Goal: Information Seeking & Learning: Learn about a topic

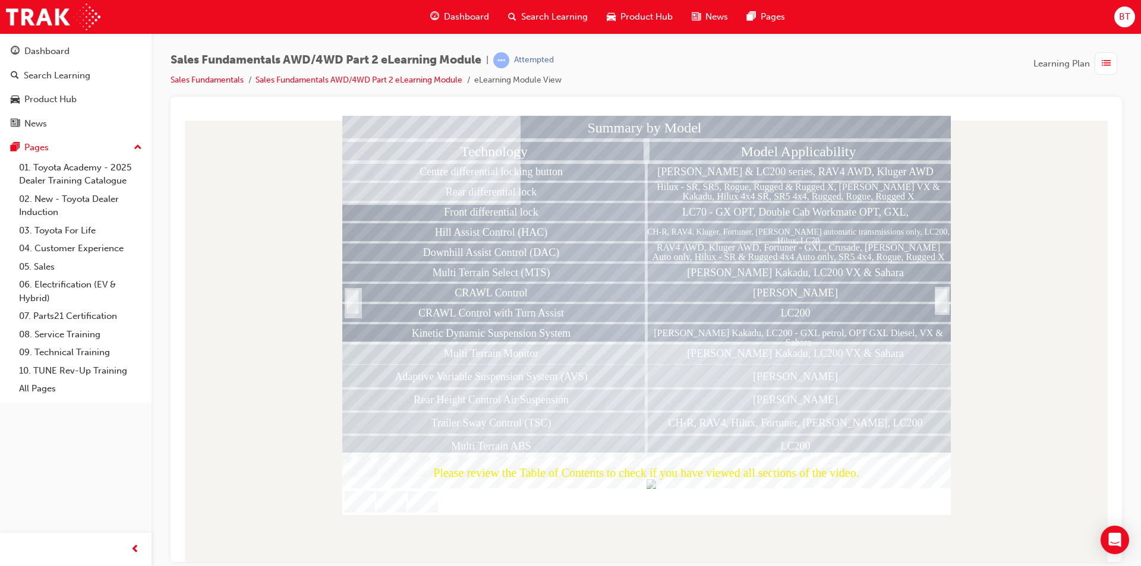
drag, startPoint x: 305, startPoint y: 164, endPoint x: 280, endPoint y: 159, distance: 25.5
click at [280, 159] on div at bounding box center [646, 338] width 932 height 446
click at [942, 301] on div at bounding box center [941, 314] width 12 height 26
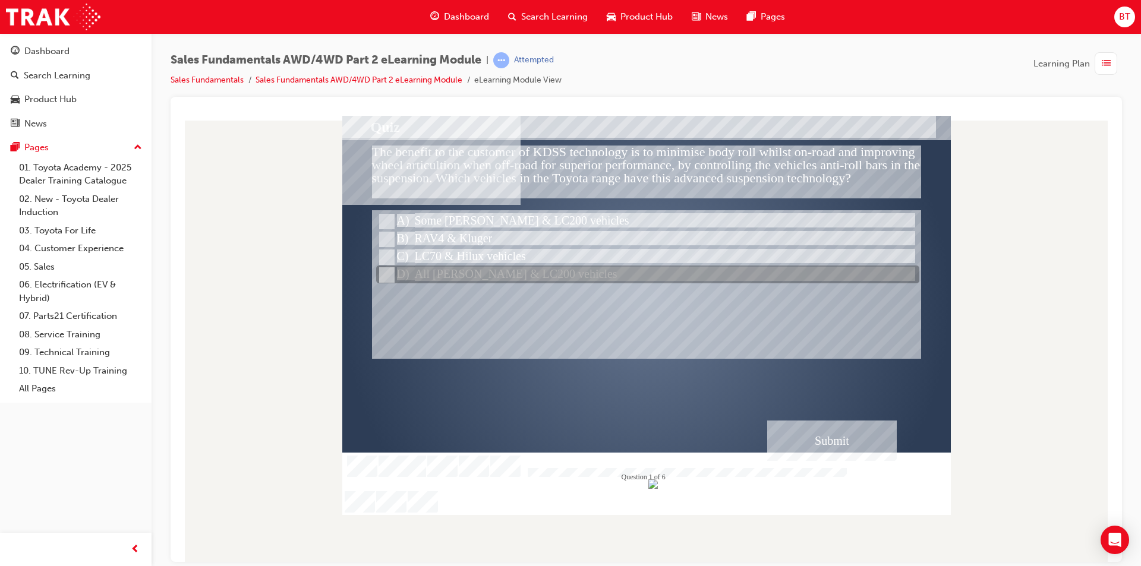
click at [542, 280] on div at bounding box center [647, 275] width 543 height 18
radio input "true"
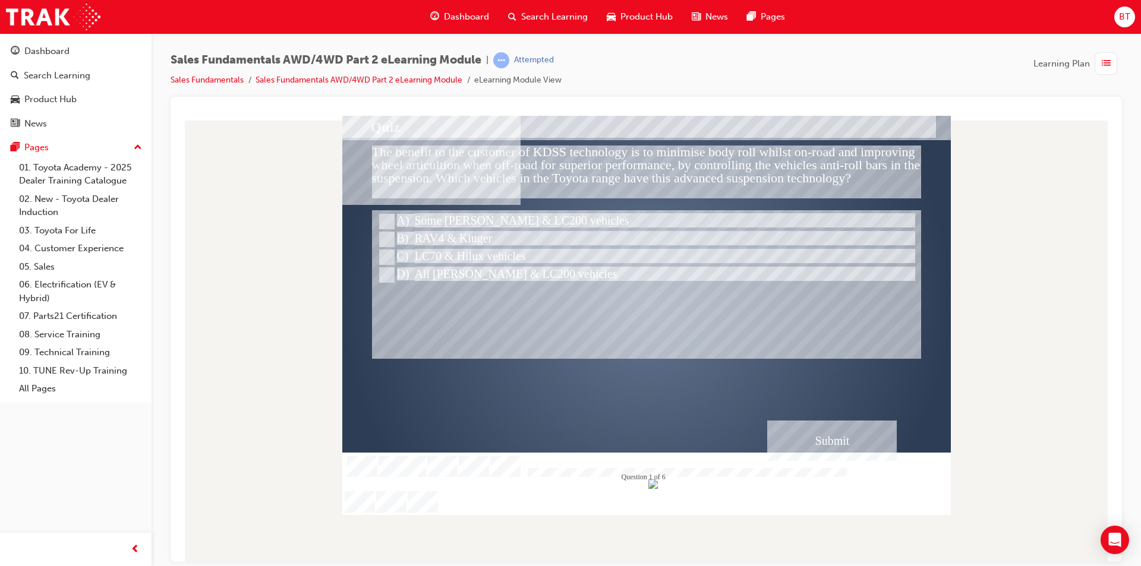
click at [833, 438] on div "Submit" at bounding box center [832, 440] width 130 height 40
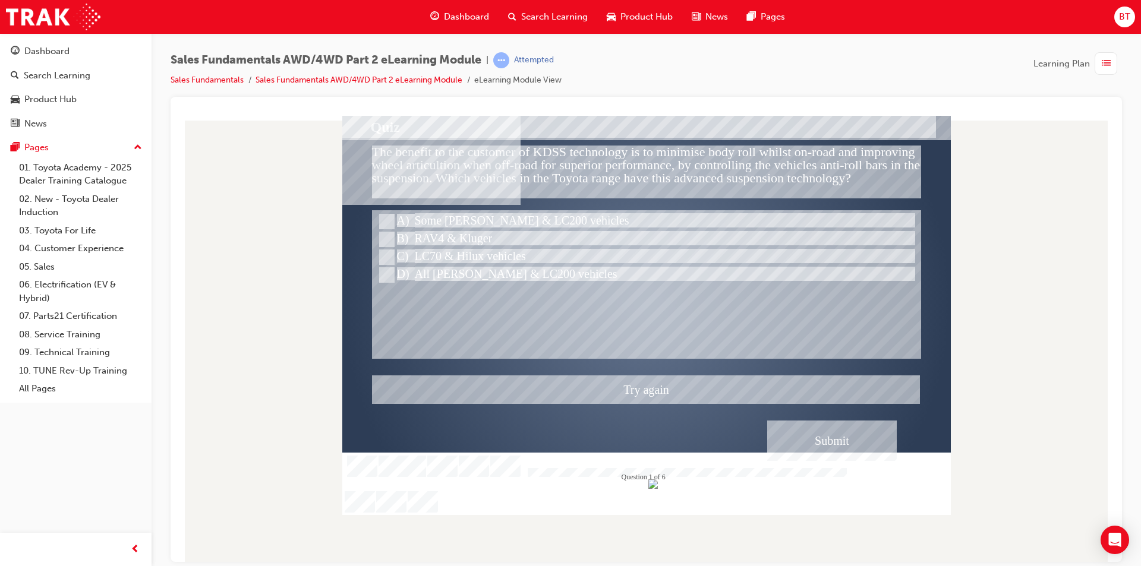
click at [475, 213] on div at bounding box center [646, 314] width 608 height 399
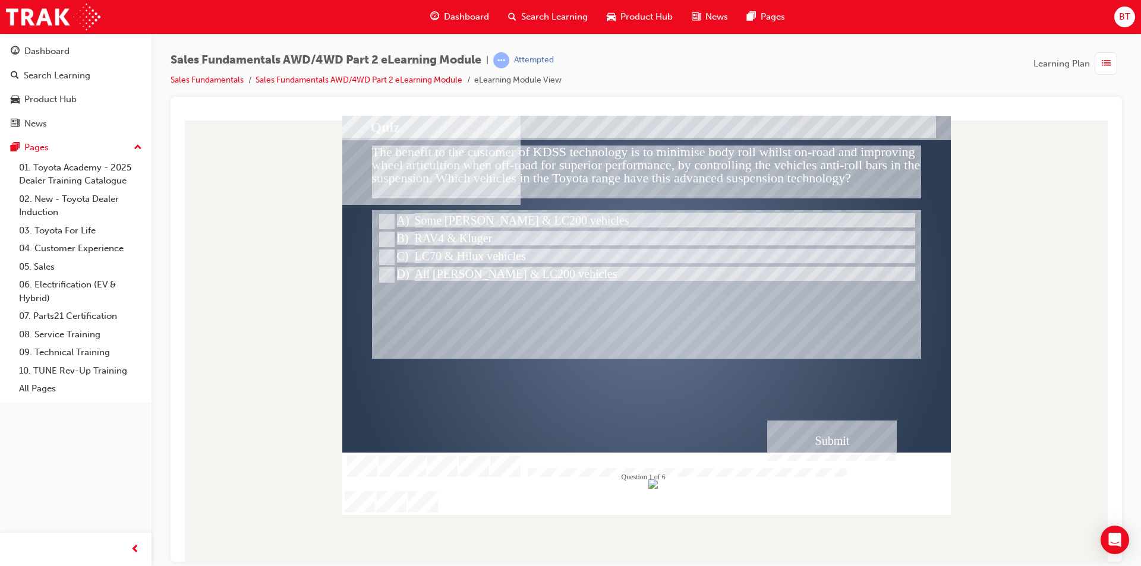
click at [834, 446] on div "Submit" at bounding box center [832, 440] width 130 height 40
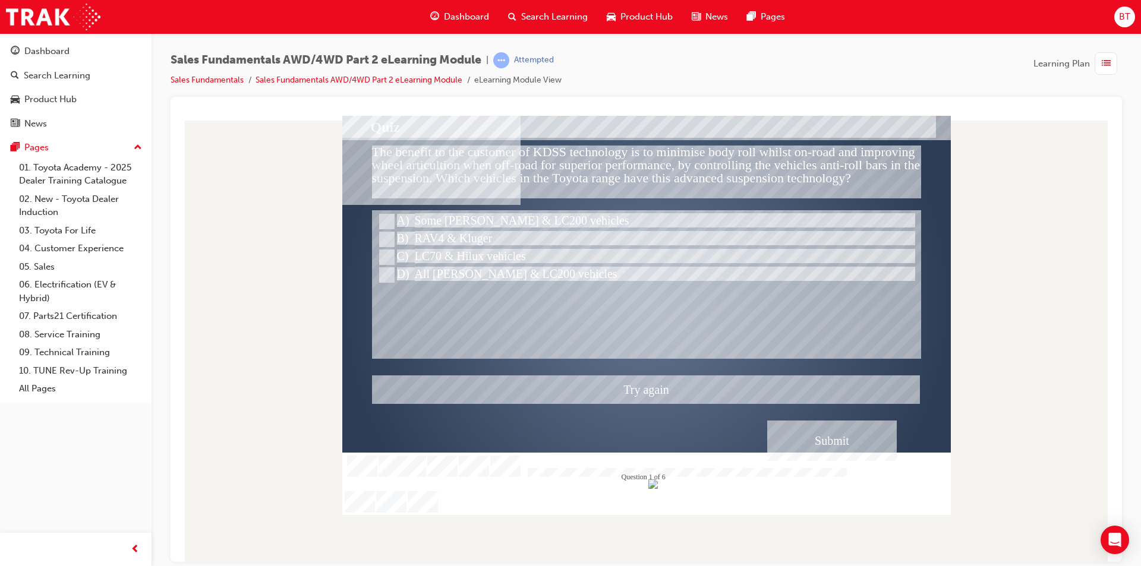
click at [500, 220] on div at bounding box center [646, 314] width 608 height 399
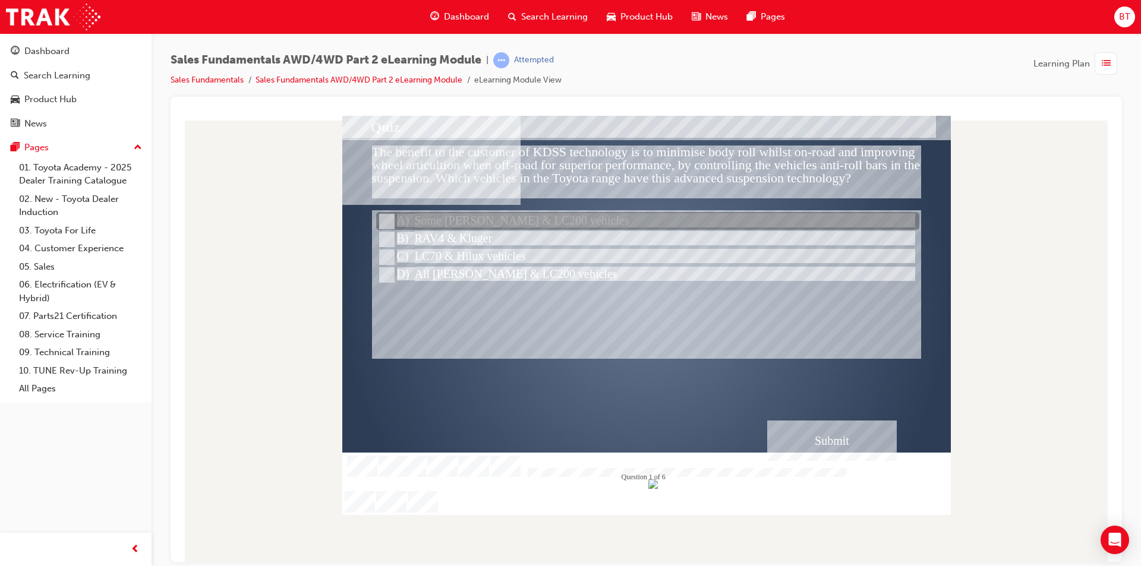
click at [500, 220] on div at bounding box center [647, 222] width 543 height 18
radio input "true"
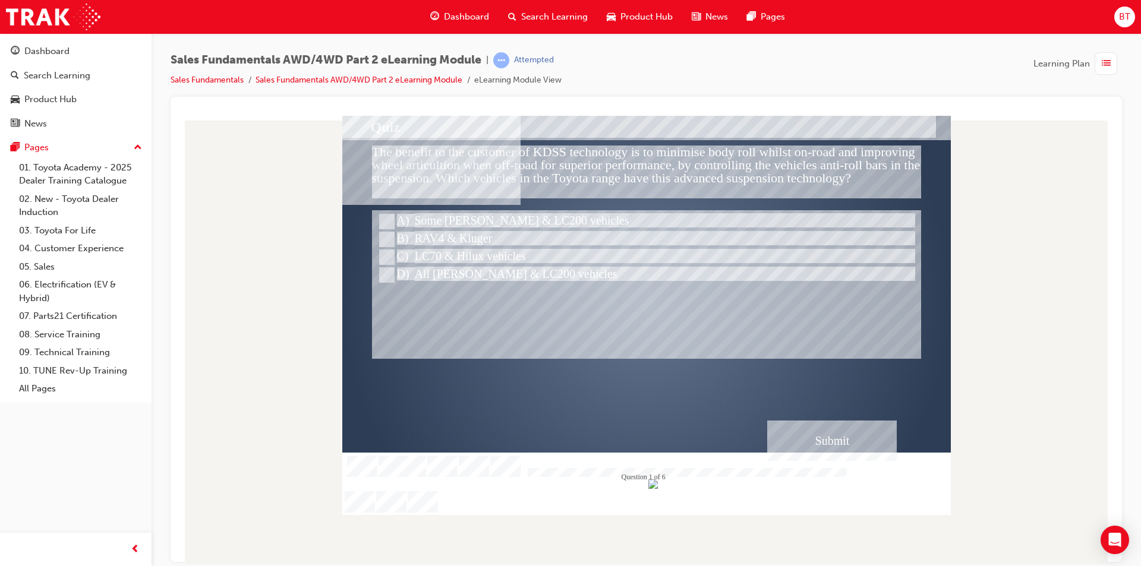
click at [802, 436] on div "Submit" at bounding box center [832, 440] width 130 height 40
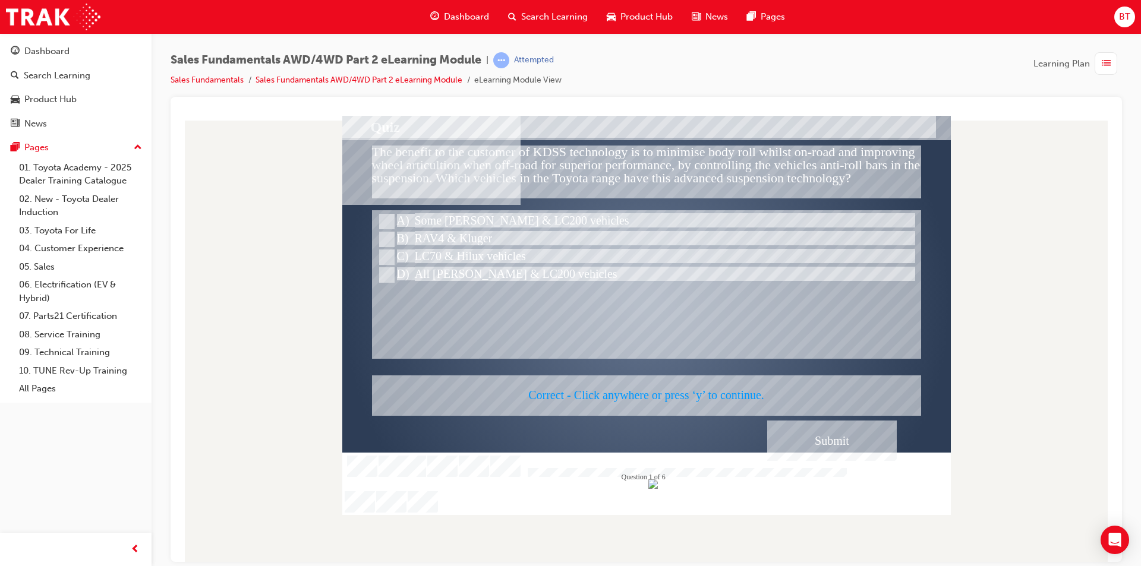
click at [636, 399] on div at bounding box center [646, 314] width 608 height 399
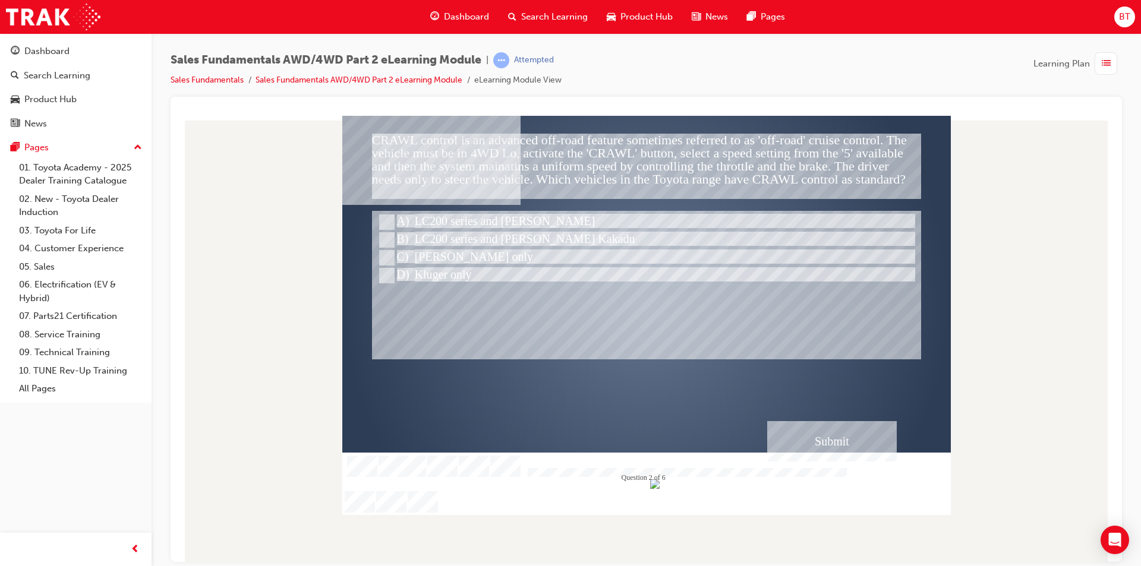
click at [674, 409] on div "Correct - Click anywhere or press ‘y’ to continue." at bounding box center [646, 395] width 548 height 40
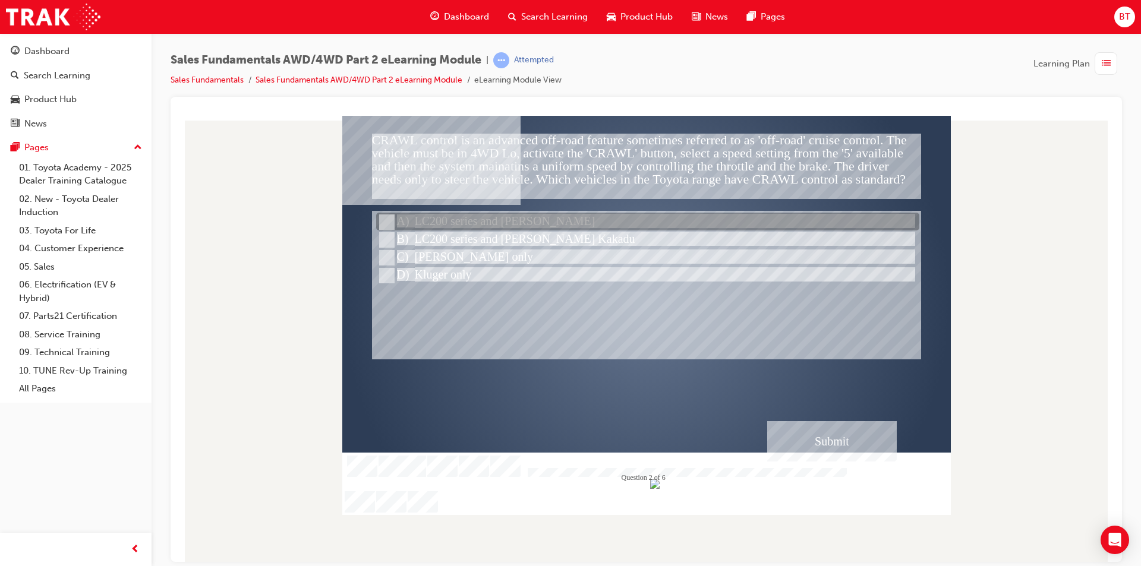
click at [474, 223] on div at bounding box center [647, 222] width 543 height 18
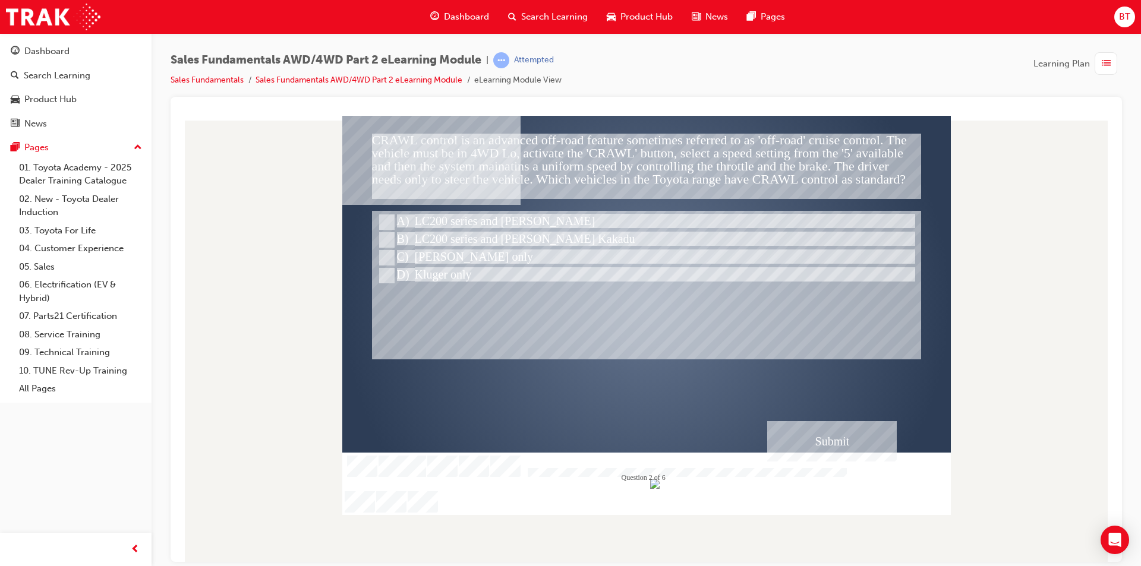
click at [843, 451] on div "Submit" at bounding box center [832, 441] width 130 height 40
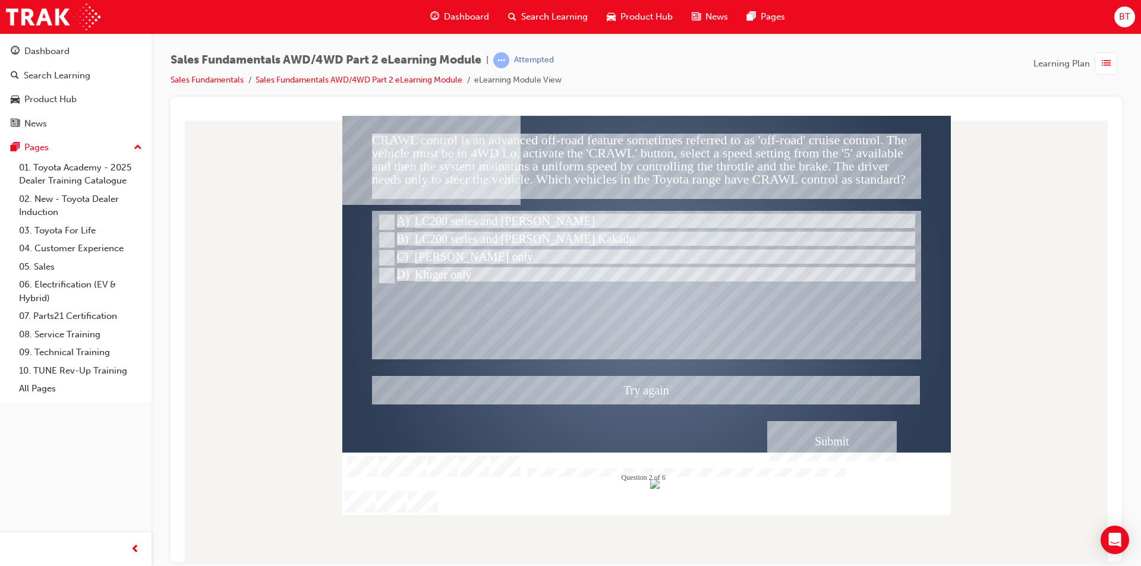
click at [505, 223] on div at bounding box center [646, 314] width 608 height 399
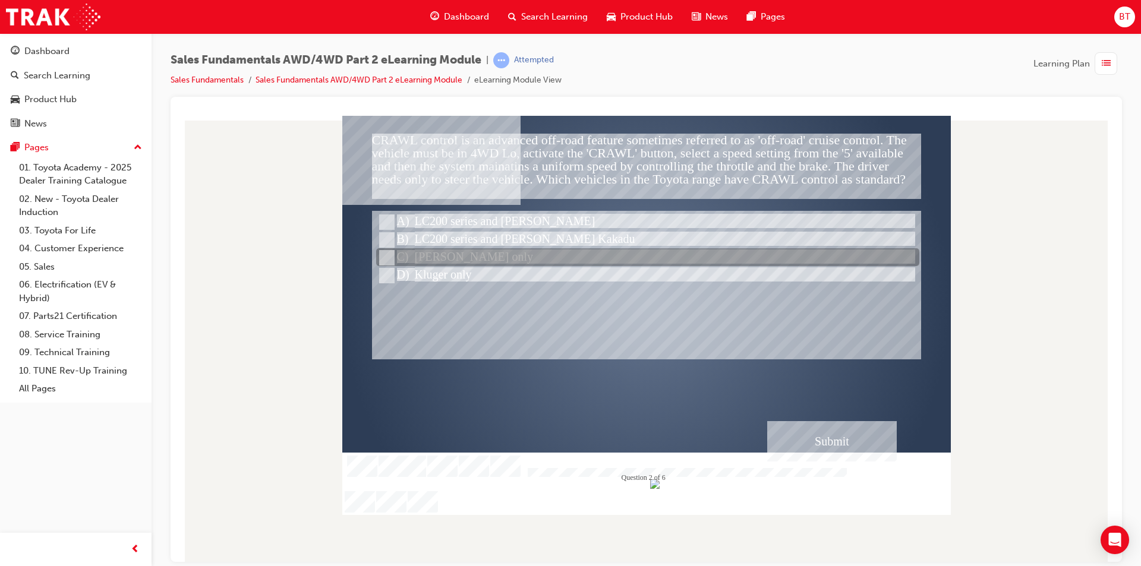
click at [487, 263] on div at bounding box center [647, 258] width 543 height 18
radio input "false"
radio input "true"
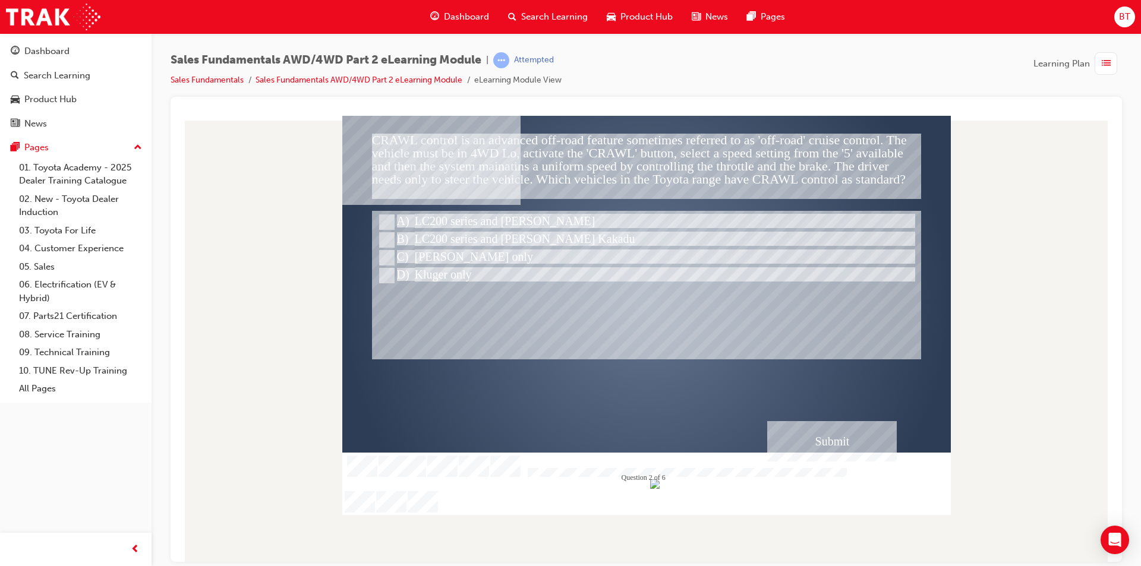
click at [813, 434] on div "Submit" at bounding box center [832, 441] width 130 height 40
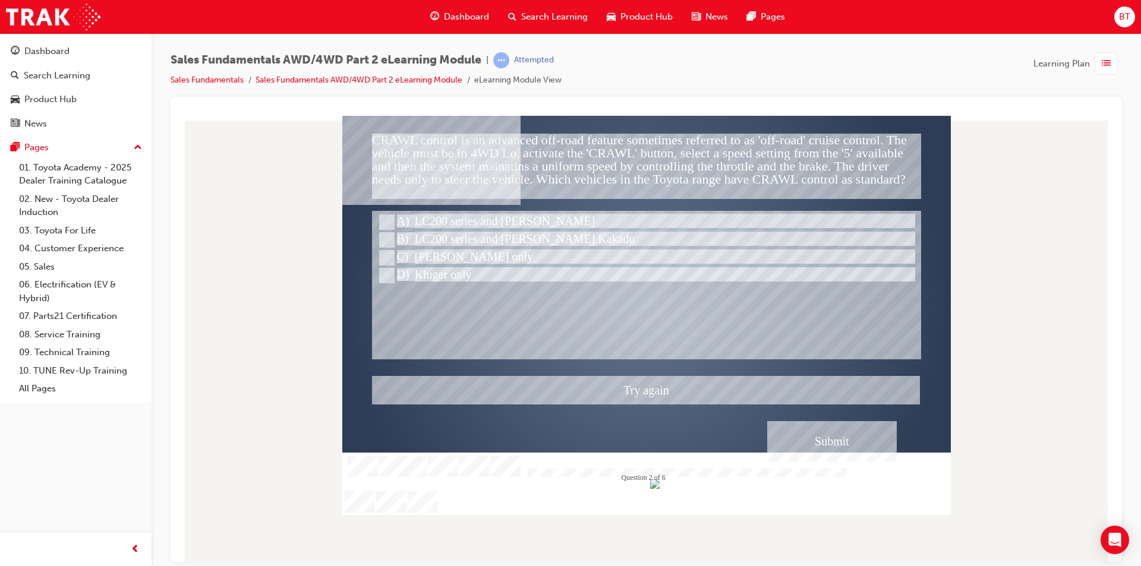
click at [460, 243] on div at bounding box center [646, 314] width 608 height 399
click at [460, 243] on div at bounding box center [647, 240] width 543 height 18
radio input "true"
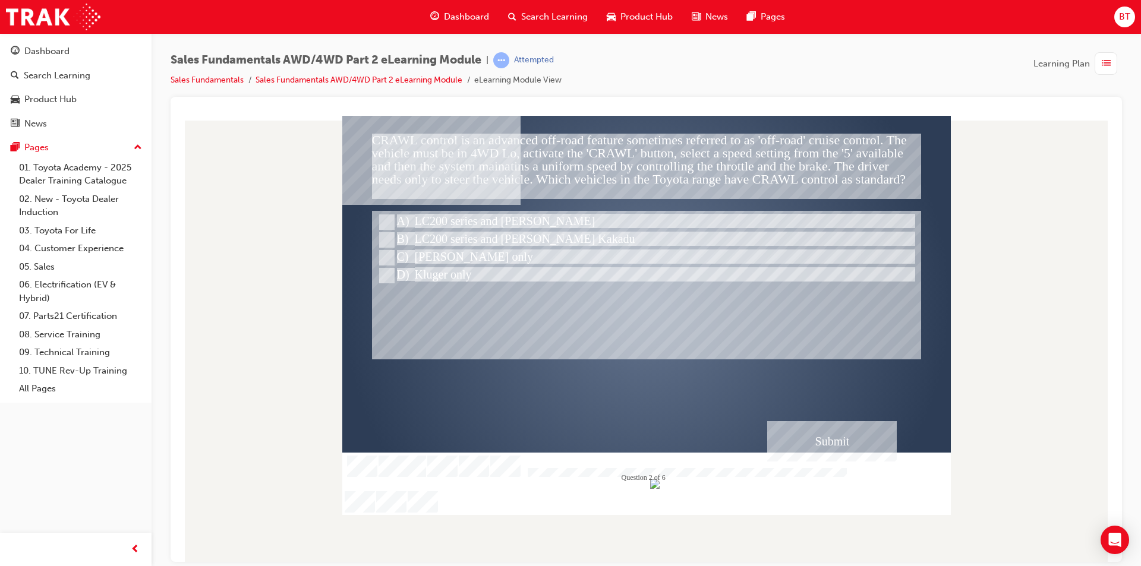
click at [844, 444] on div "Submit" at bounding box center [832, 441] width 130 height 40
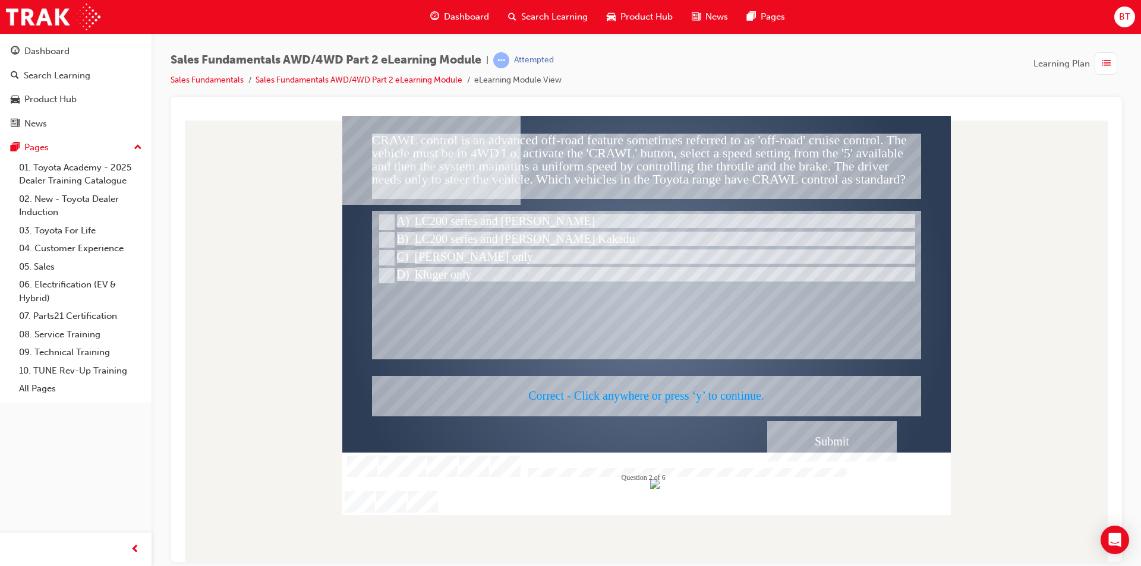
click at [718, 387] on div at bounding box center [646, 314] width 608 height 399
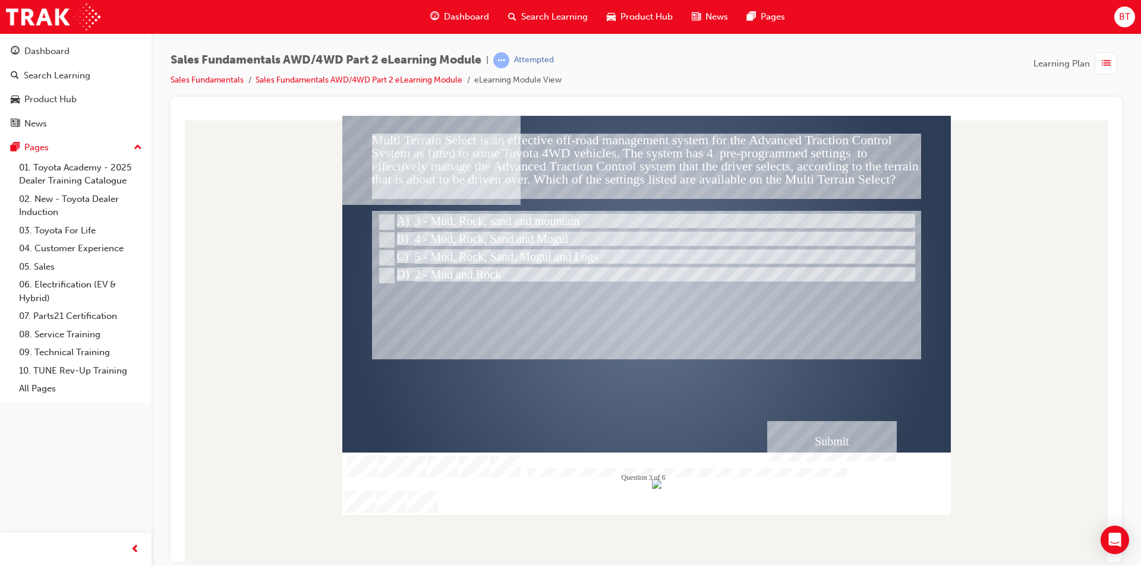
drag, startPoint x: 774, startPoint y: 168, endPoint x: 722, endPoint y: 150, distance: 54.7
click at [722, 150] on div "Multi Terrain Select is an effective off-road management system for the Advance…" at bounding box center [646, 165] width 549 height 65
drag, startPoint x: 734, startPoint y: 159, endPoint x: 667, endPoint y: 150, distance: 67.7
click at [667, 150] on div "Multi Terrain Select is an effective off-road management system for the Advance…" at bounding box center [646, 165] width 549 height 65
click at [645, 145] on div "Multi Terrain Select is an effective off-road management system for the Advance…" at bounding box center [646, 165] width 549 height 65
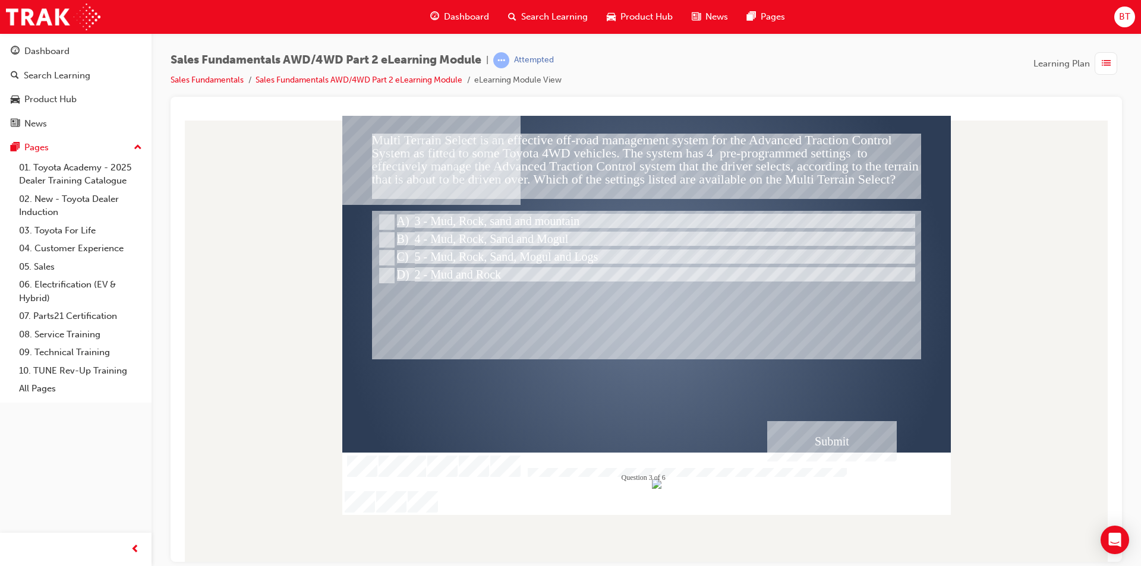
drag, startPoint x: 645, startPoint y: 145, endPoint x: 666, endPoint y: 152, distance: 22.4
click at [666, 152] on div "Multi Terrain Select is an effective off-road management system for the Advance…" at bounding box center [646, 165] width 549 height 65
drag, startPoint x: 712, startPoint y: 173, endPoint x: 621, endPoint y: 144, distance: 95.6
click at [621, 144] on div "Multi Terrain Select is an effective off-road management system for the Advance…" at bounding box center [646, 165] width 549 height 65
click at [629, 162] on div "Multi Terrain Select is an effective off-road management system for the Advance…" at bounding box center [646, 165] width 549 height 65
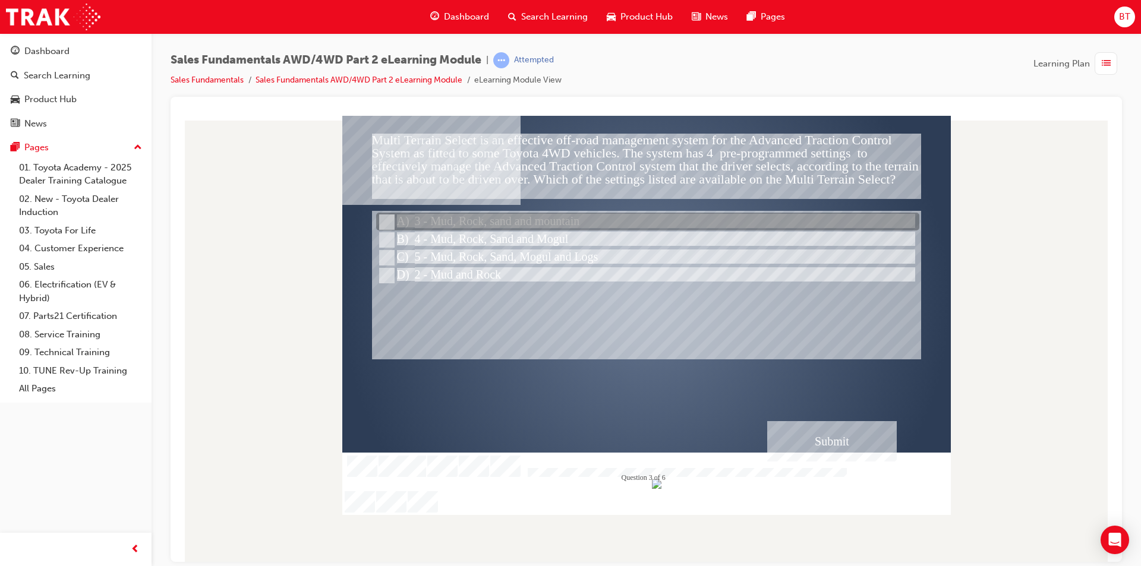
click at [562, 214] on div at bounding box center [647, 222] width 543 height 18
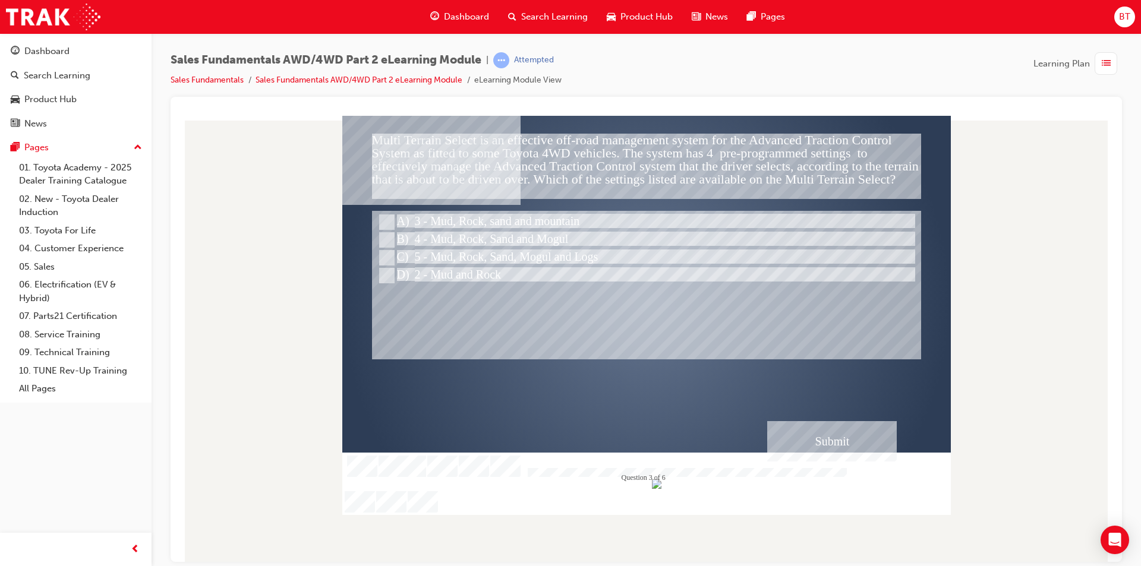
click at [816, 444] on div "Submit" at bounding box center [832, 441] width 130 height 40
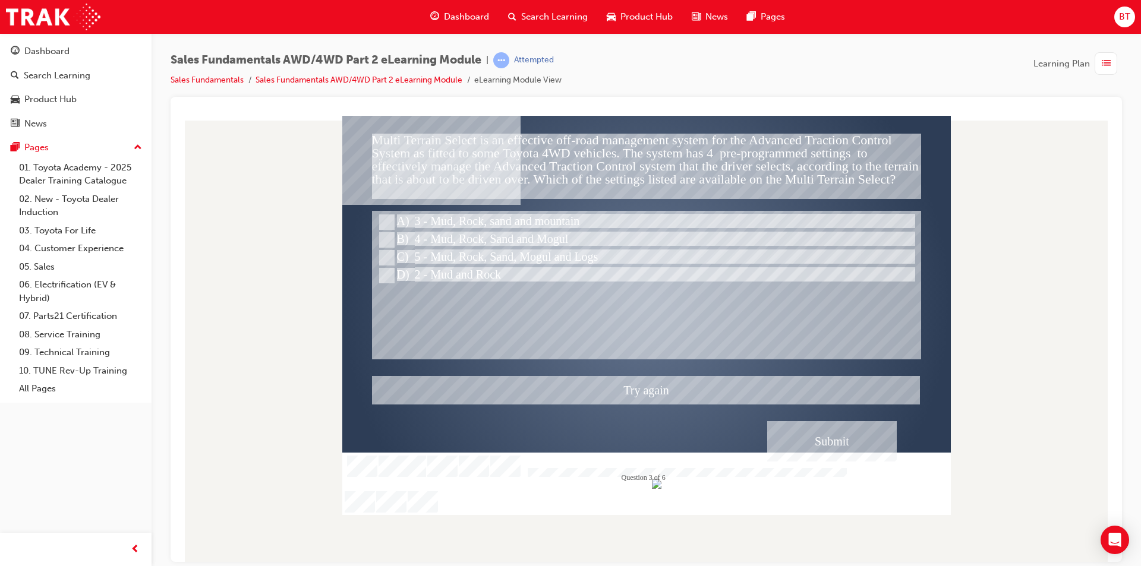
click at [533, 232] on div at bounding box center [646, 314] width 608 height 399
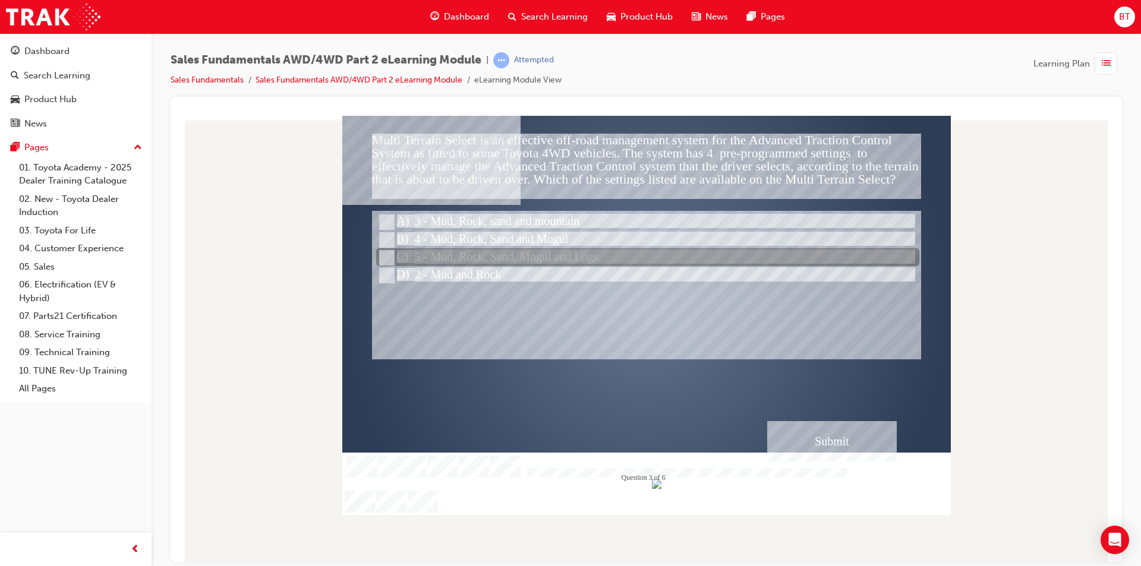
click at [555, 260] on div at bounding box center [647, 258] width 543 height 18
radio input "false"
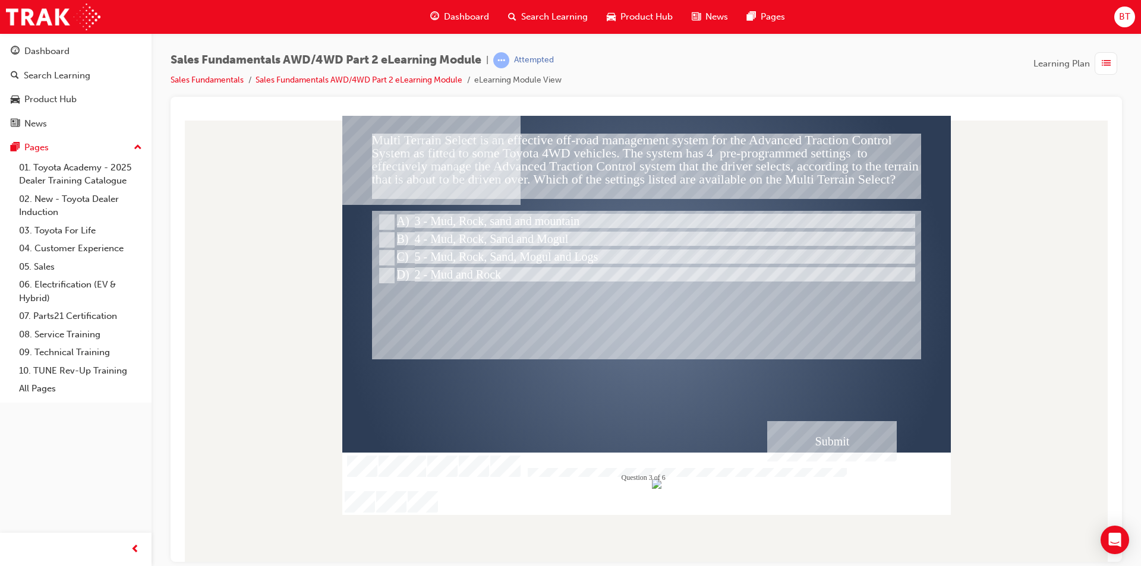
click at [828, 437] on div "Submit" at bounding box center [832, 441] width 130 height 40
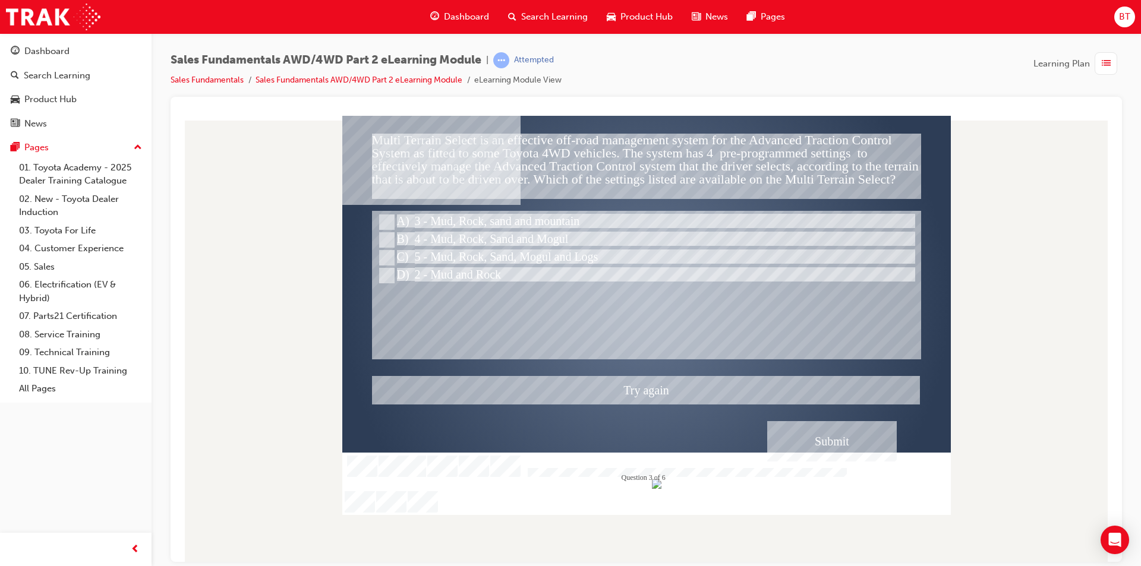
click at [493, 241] on div at bounding box center [646, 314] width 608 height 399
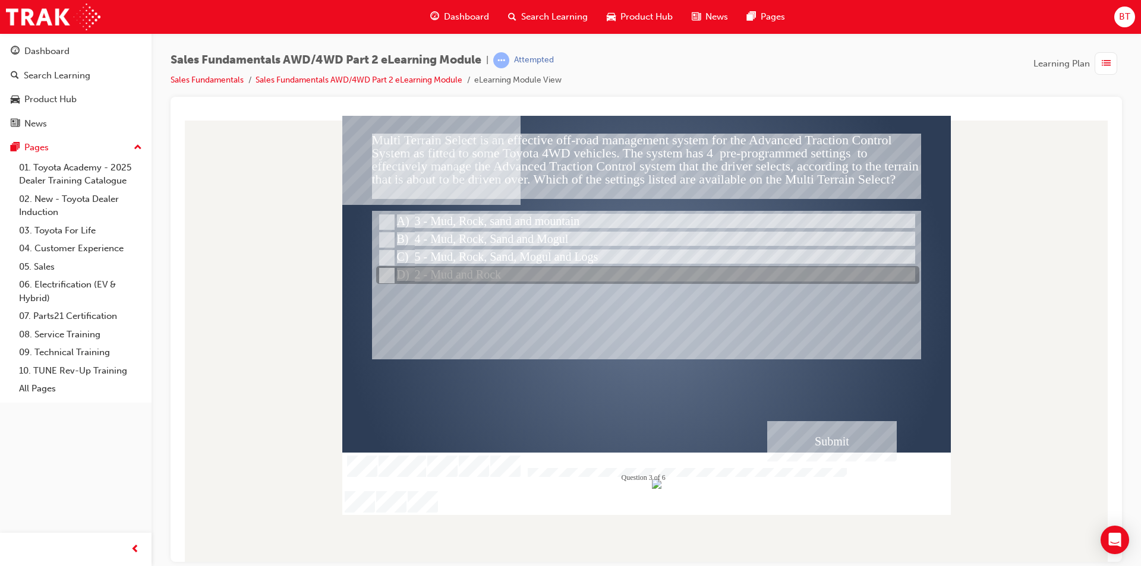
click at [471, 273] on div at bounding box center [647, 276] width 543 height 18
radio input "false"
radio input "true"
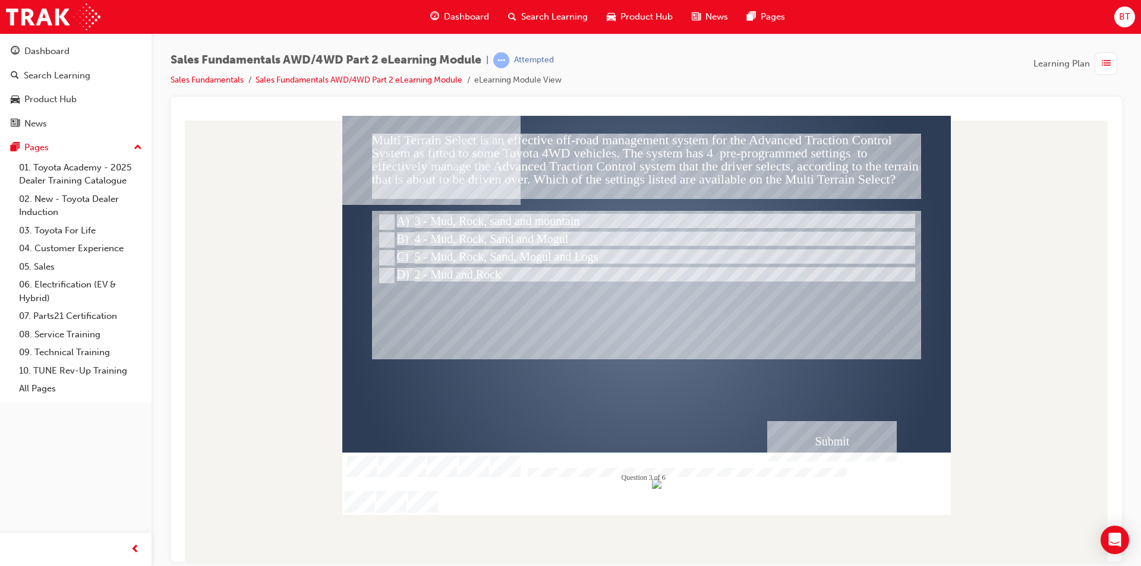
click at [867, 434] on div "Submit" at bounding box center [832, 441] width 130 height 40
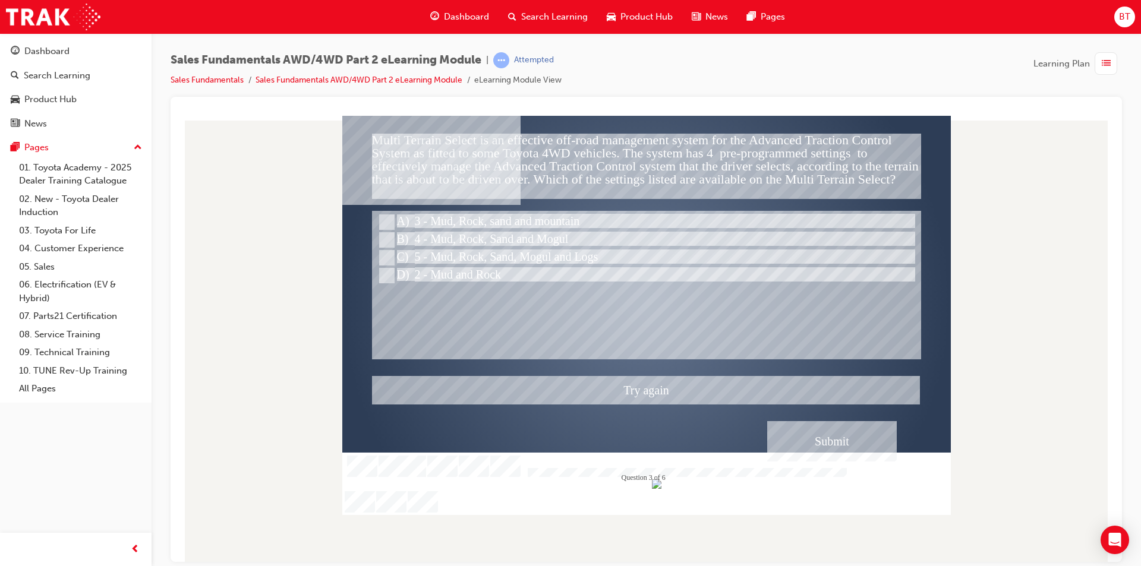
click at [545, 229] on div at bounding box center [646, 314] width 608 height 399
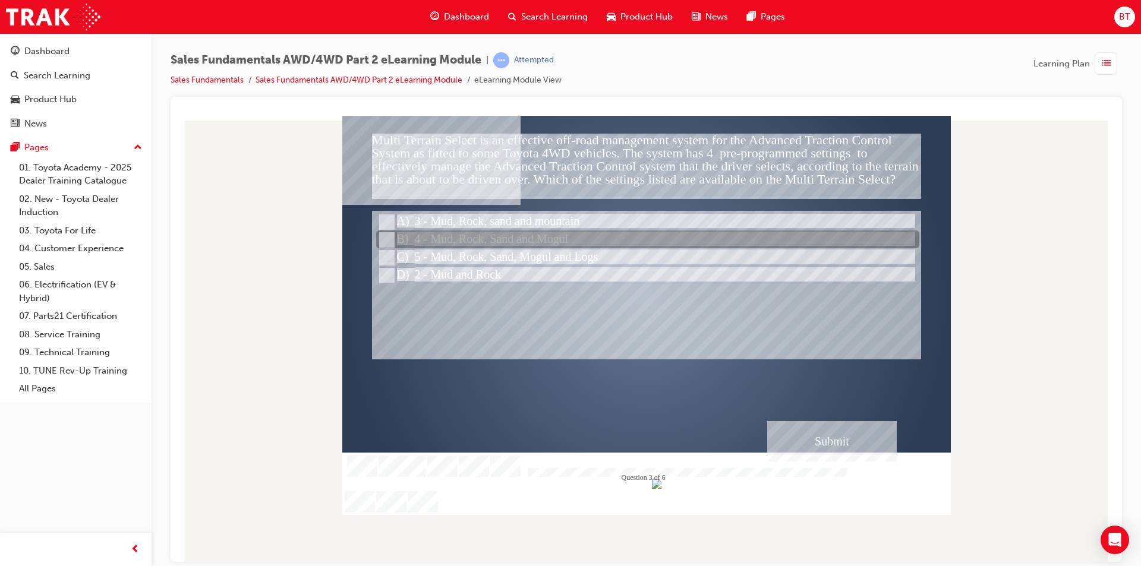
click at [545, 234] on div at bounding box center [647, 240] width 543 height 18
radio input "true"
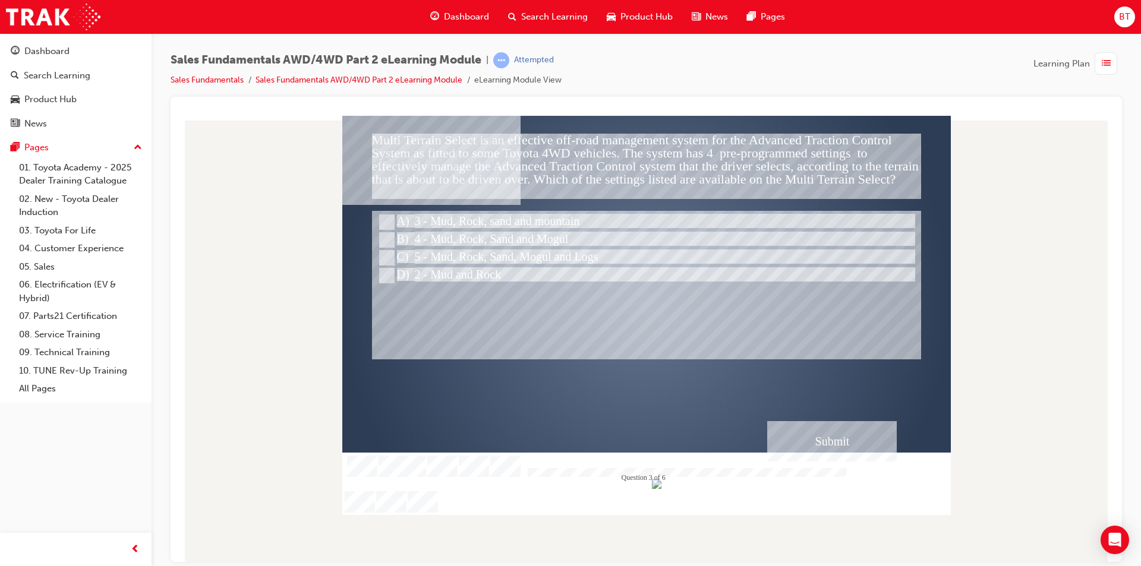
click at [807, 439] on div "Submit" at bounding box center [832, 441] width 130 height 40
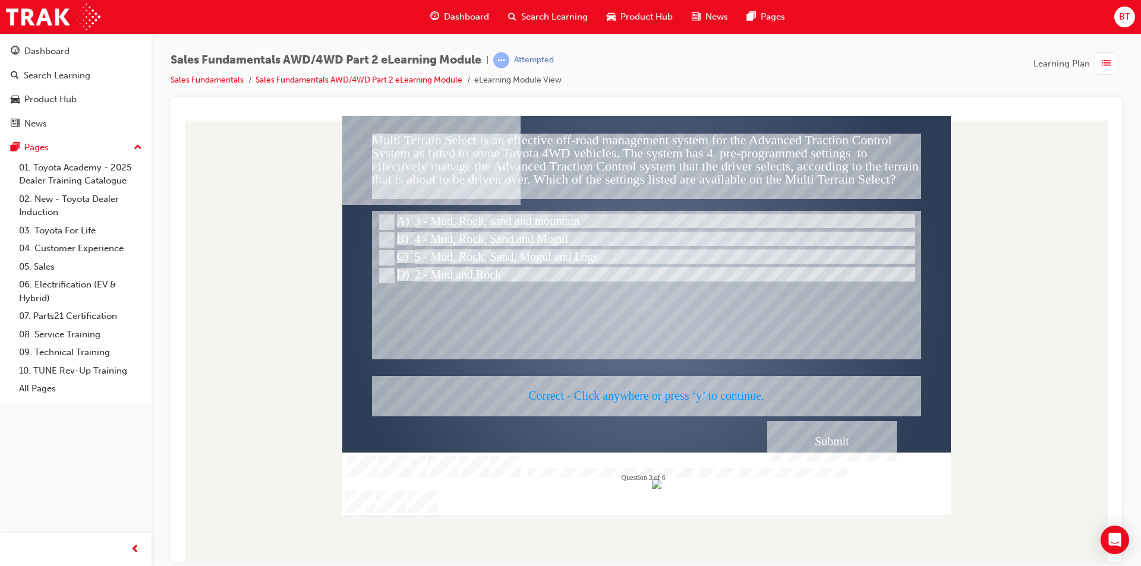
click at [676, 386] on div at bounding box center [646, 314] width 608 height 399
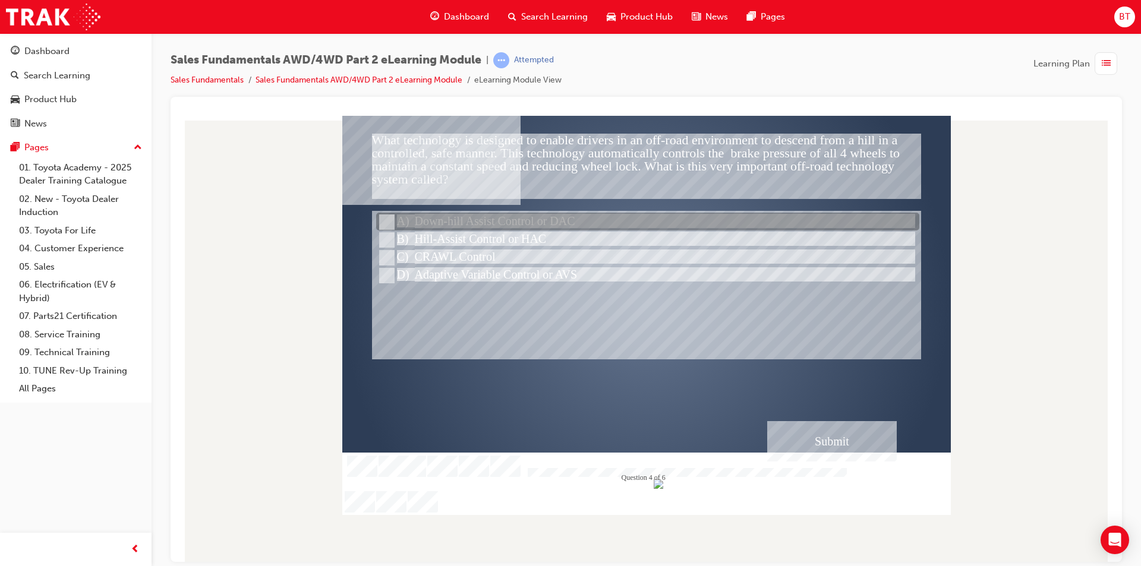
click at [519, 227] on div at bounding box center [647, 222] width 543 height 18
radio input "true"
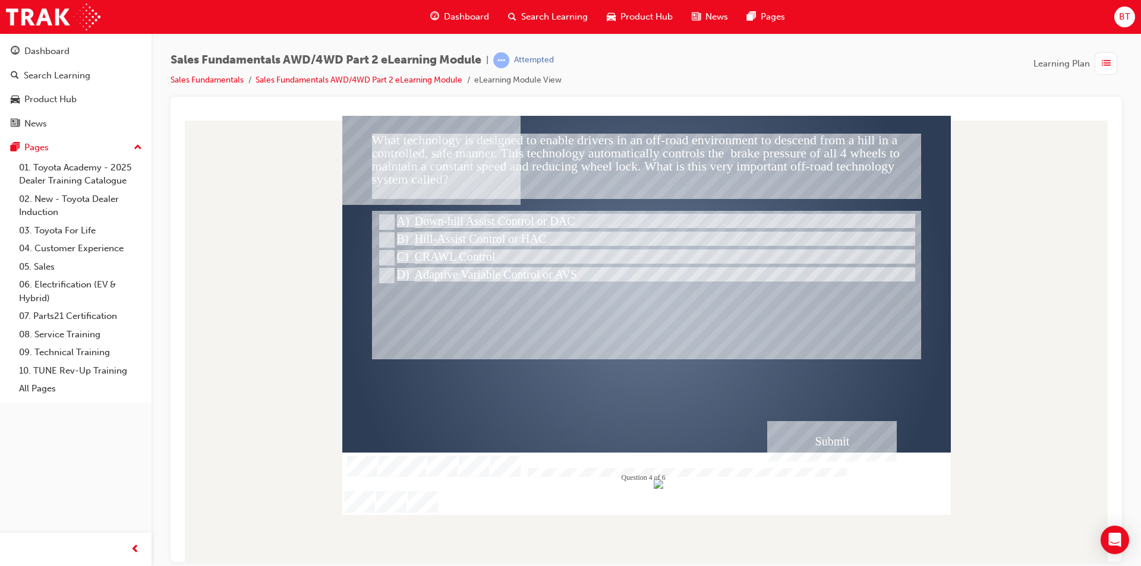
click at [816, 433] on div "Submit" at bounding box center [832, 441] width 130 height 40
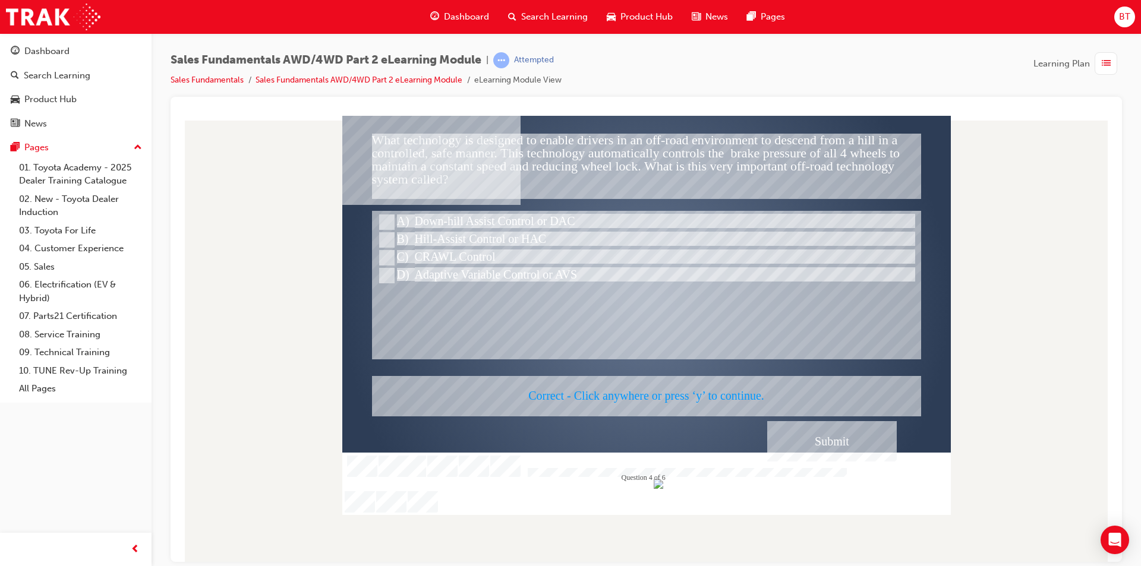
click at [641, 387] on div at bounding box center [646, 314] width 608 height 399
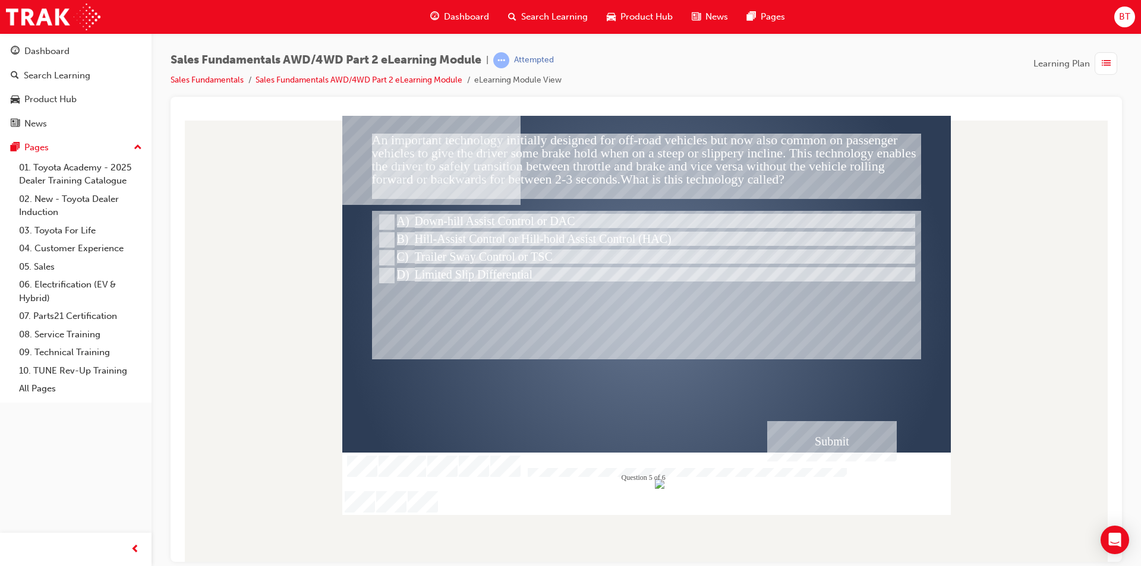
drag, startPoint x: 582, startPoint y: 139, endPoint x: 563, endPoint y: 142, distance: 19.2
click at [563, 142] on div "An important technology initially designed for off-road vehicles but now also c…" at bounding box center [646, 165] width 549 height 65
drag, startPoint x: 531, startPoint y: 137, endPoint x: 583, endPoint y: 152, distance: 53.6
click at [583, 152] on div "An important technology initially designed for off-road vehicles but now also c…" at bounding box center [646, 165] width 549 height 65
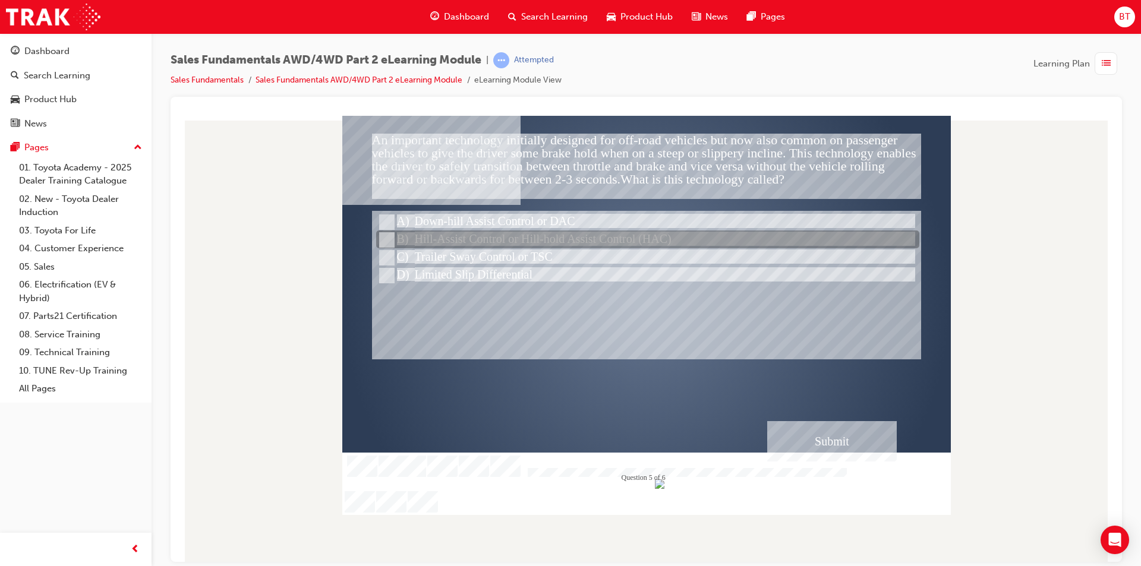
drag, startPoint x: 512, startPoint y: 245, endPoint x: 564, endPoint y: 264, distance: 56.2
click at [512, 245] on div at bounding box center [647, 240] width 543 height 18
radio input "true"
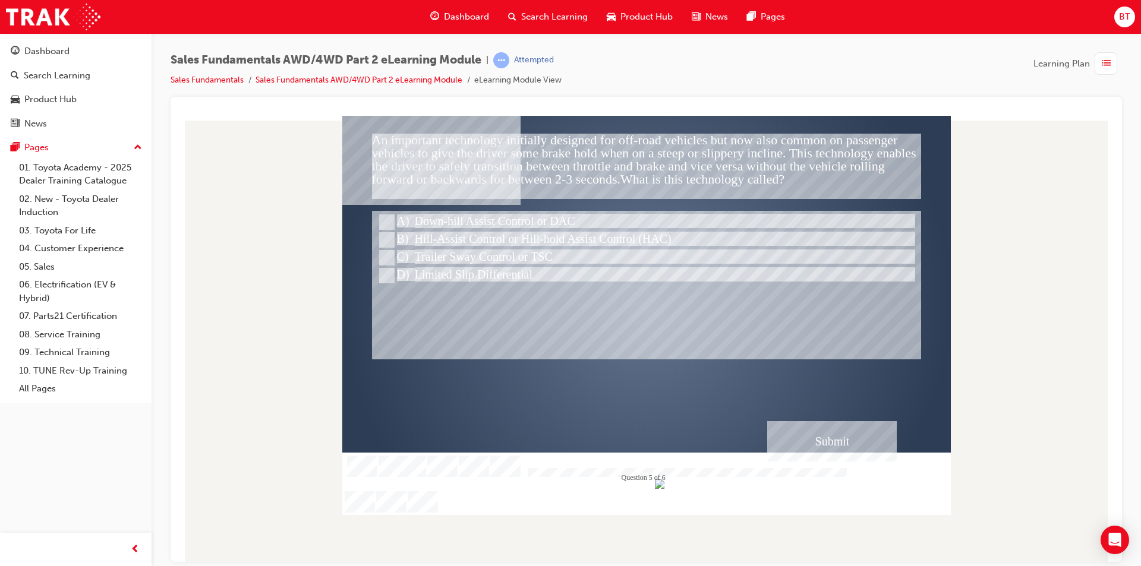
click at [840, 441] on div "Submit" at bounding box center [832, 441] width 130 height 40
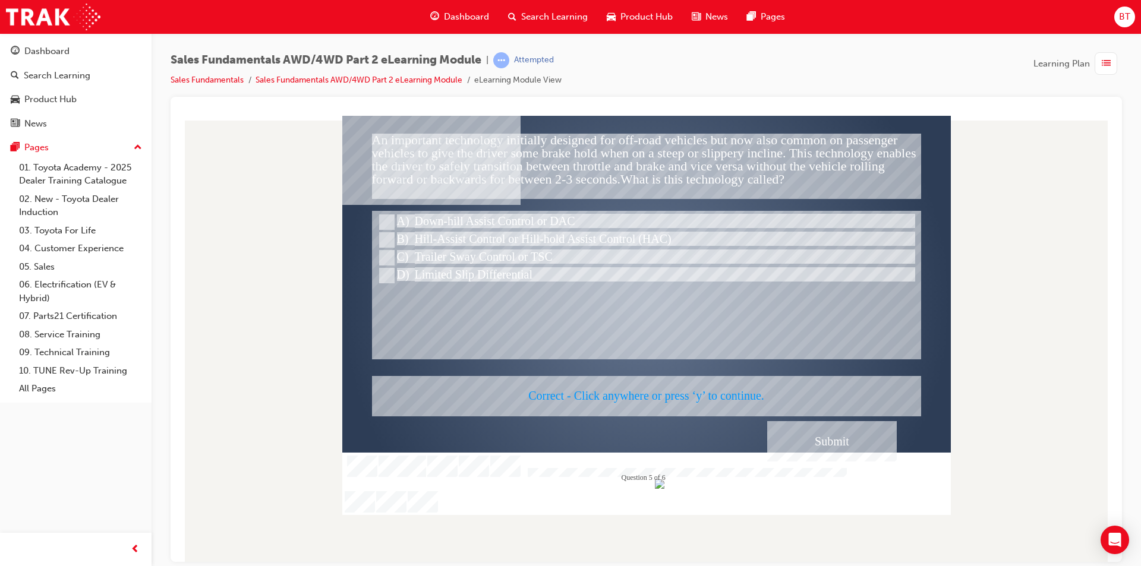
click at [681, 394] on div at bounding box center [646, 314] width 608 height 399
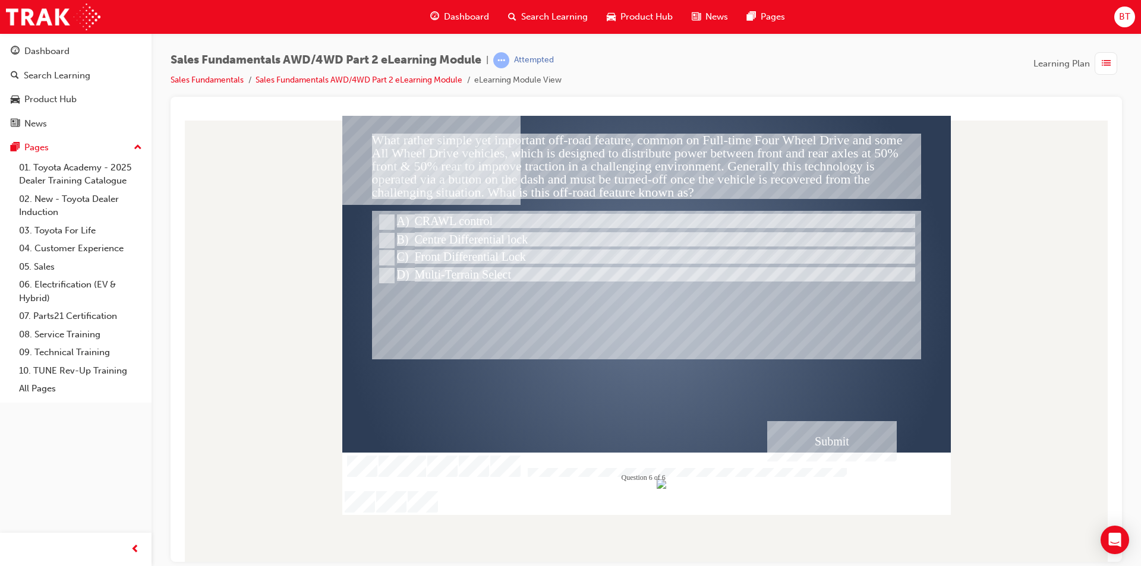
drag, startPoint x: 703, startPoint y: 172, endPoint x: 627, endPoint y: 154, distance: 78.7
click at [627, 154] on div "What rather simple yet important off-road feature, common on Full-time Four Whe…" at bounding box center [646, 165] width 549 height 65
drag, startPoint x: 646, startPoint y: 159, endPoint x: 532, endPoint y: 132, distance: 116.6
click at [532, 133] on div "What rather simple yet important off-road feature, common on Full-time Four Whe…" at bounding box center [646, 165] width 549 height 65
drag, startPoint x: 652, startPoint y: 172, endPoint x: 637, endPoint y: 166, distance: 16.6
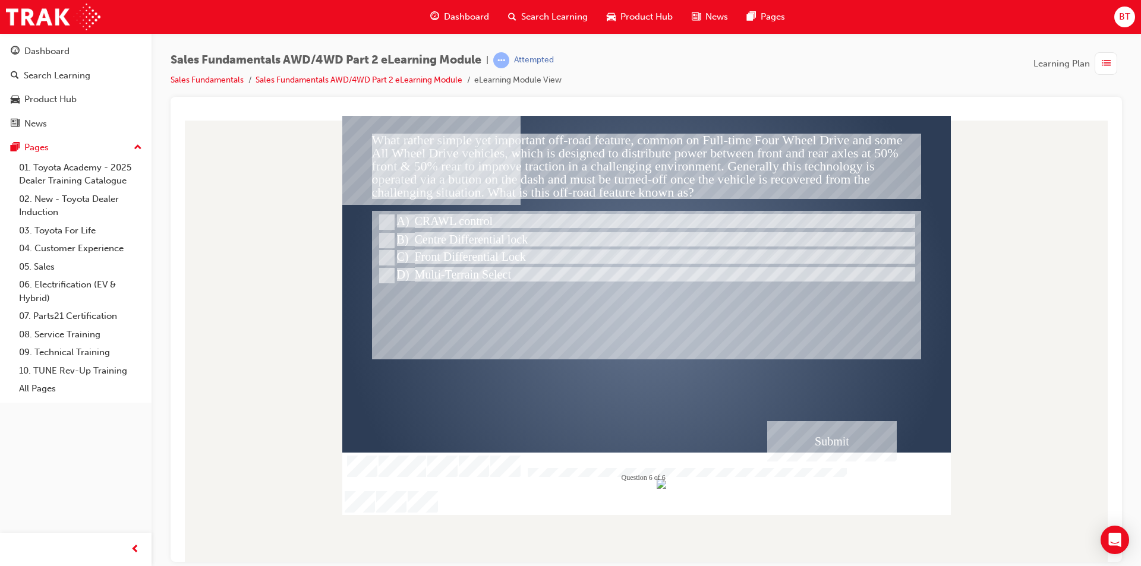
click at [637, 166] on div "What rather simple yet important off-road feature, common on Full-time Four Whe…" at bounding box center [646, 165] width 549 height 65
click at [573, 337] on div at bounding box center [646, 284] width 549 height 149
drag, startPoint x: 506, startPoint y: 399, endPoint x: 486, endPoint y: 383, distance: 25.0
click at [486, 383] on div "Correct - Click anywhere or press ‘y’ to continue." at bounding box center [646, 395] width 548 height 40
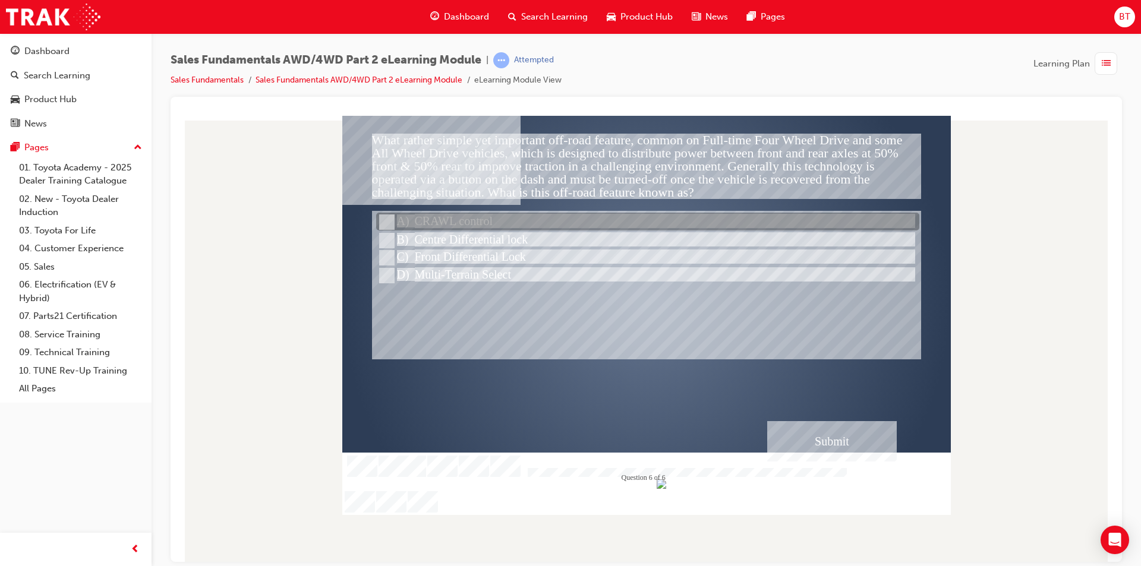
click at [457, 225] on div at bounding box center [647, 222] width 543 height 18
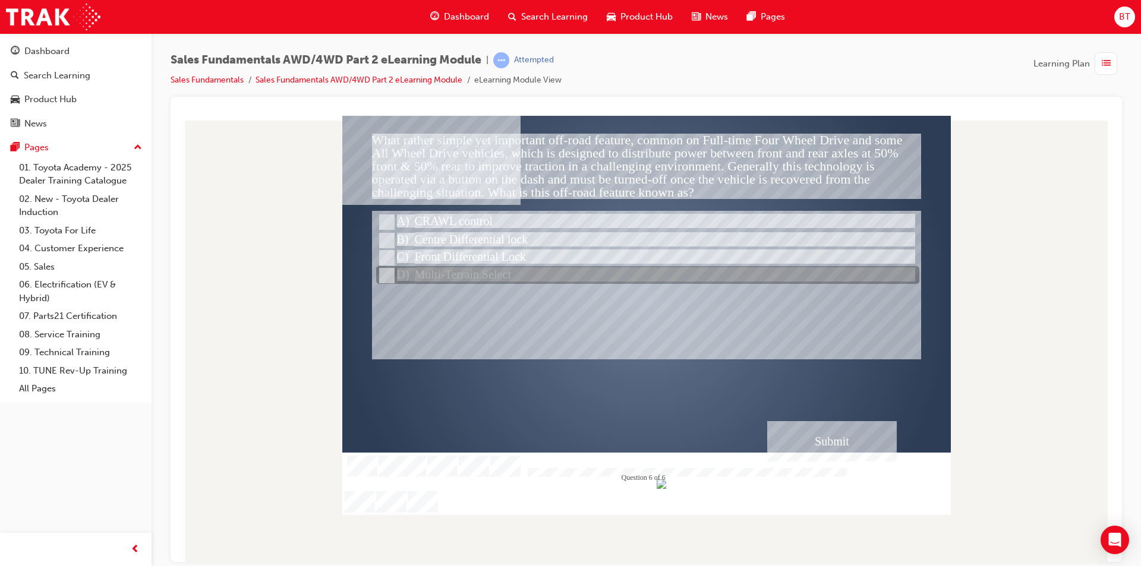
click at [486, 277] on div at bounding box center [647, 276] width 543 height 18
radio input "false"
radio input "true"
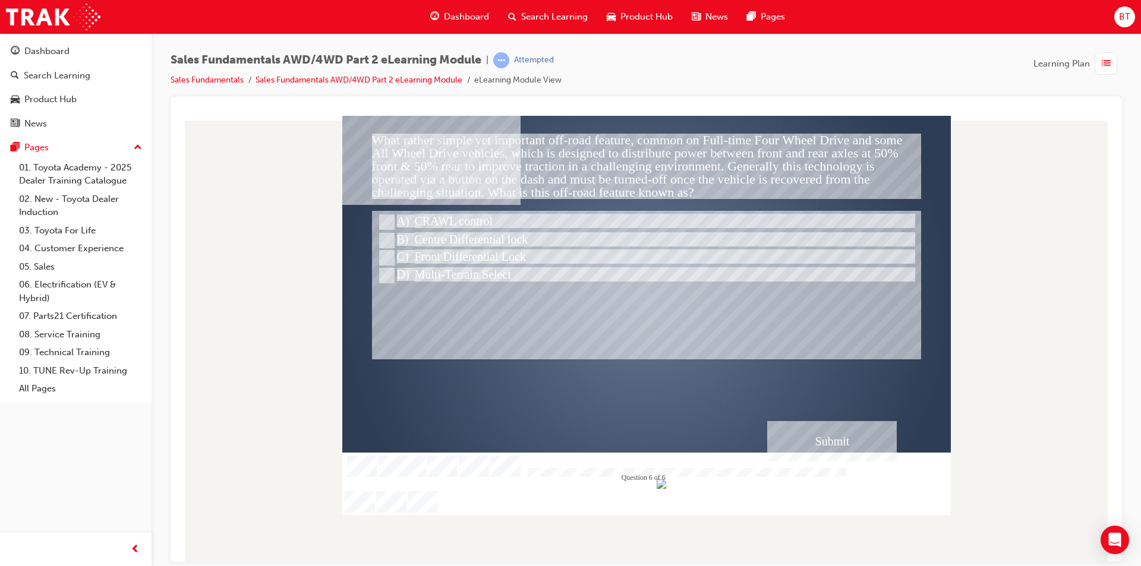
click at [823, 427] on div "Submit" at bounding box center [832, 441] width 130 height 40
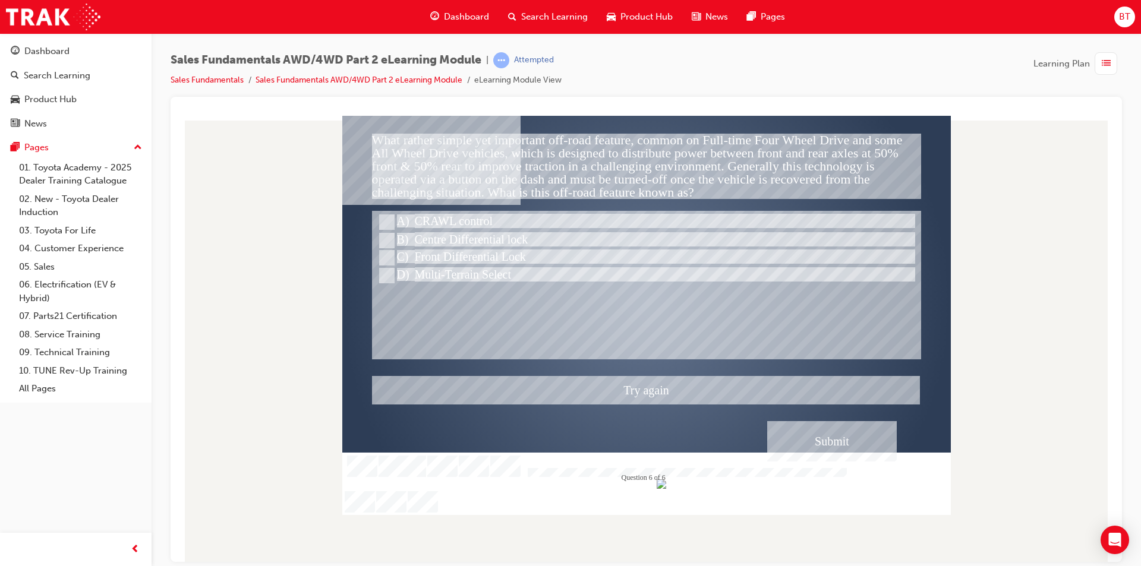
click at [450, 219] on div at bounding box center [646, 314] width 608 height 399
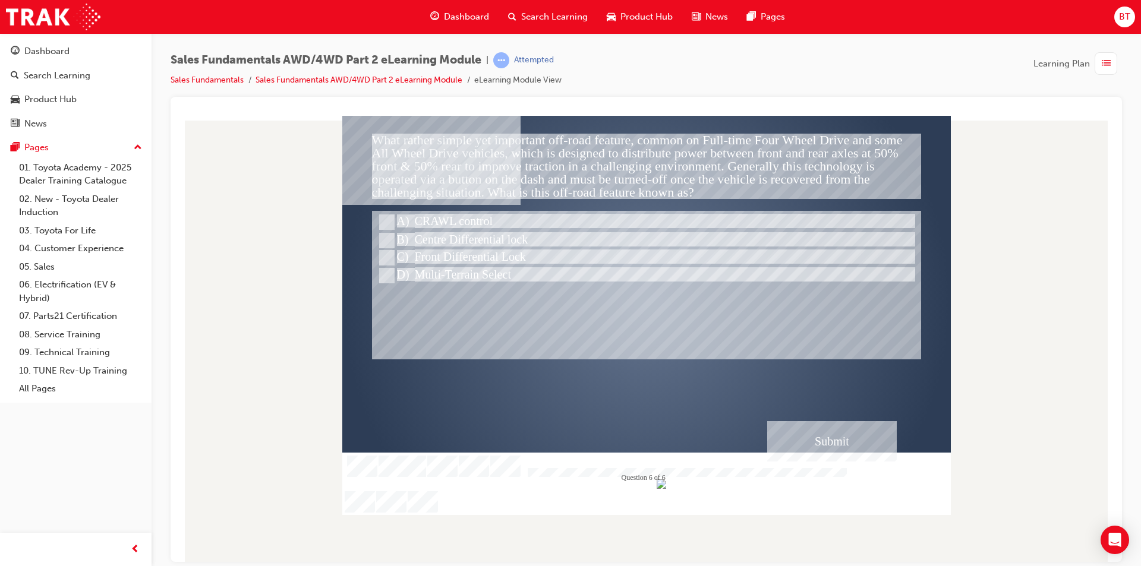
click at [457, 220] on div at bounding box center [647, 222] width 543 height 18
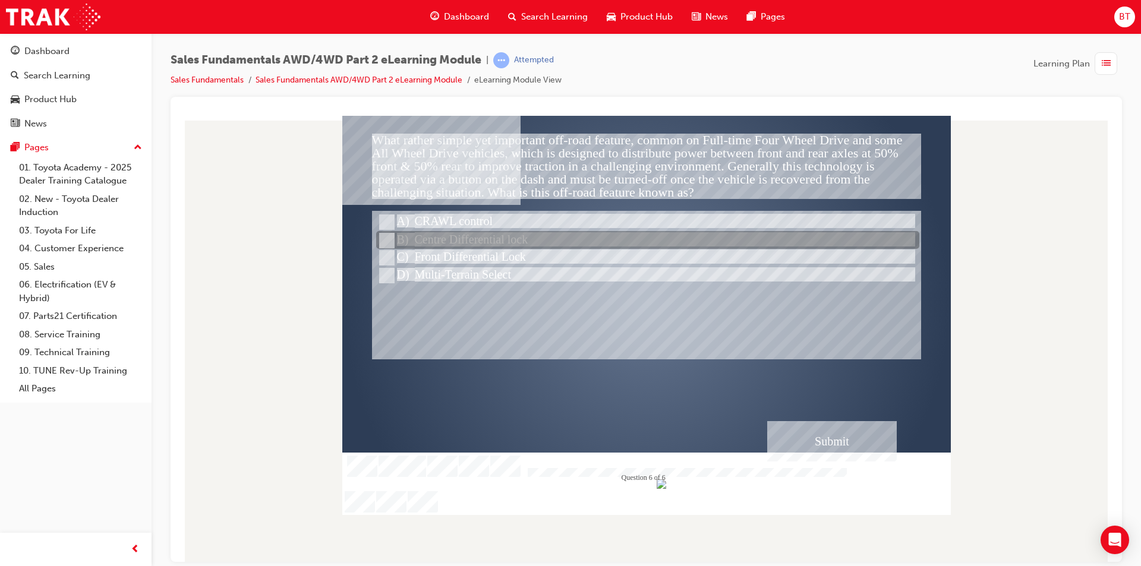
click at [484, 237] on div at bounding box center [647, 241] width 543 height 18
radio input "false"
radio input "true"
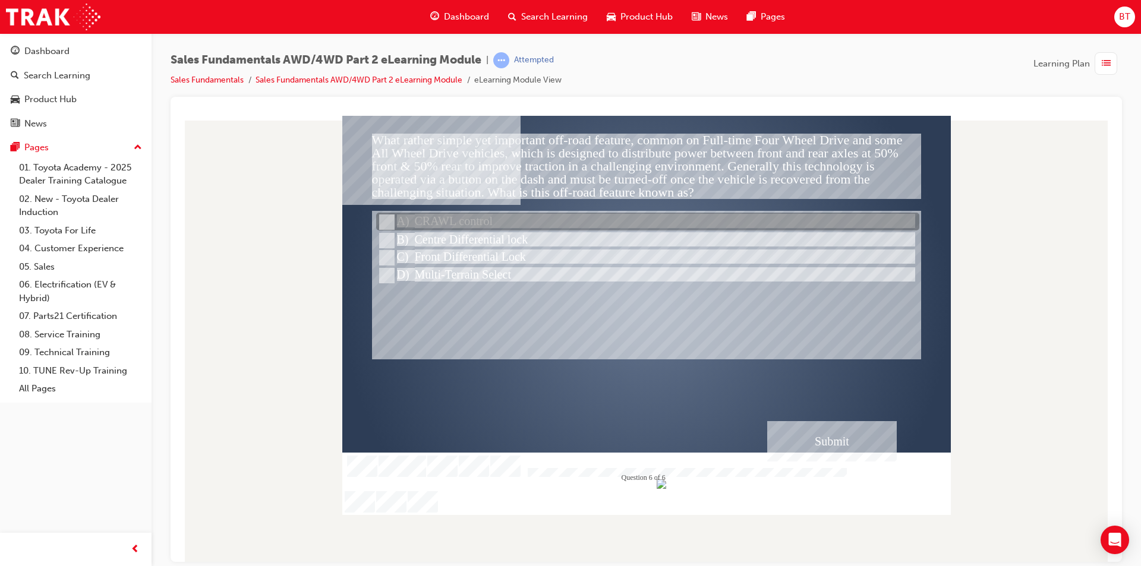
click at [456, 222] on div at bounding box center [647, 222] width 543 height 18
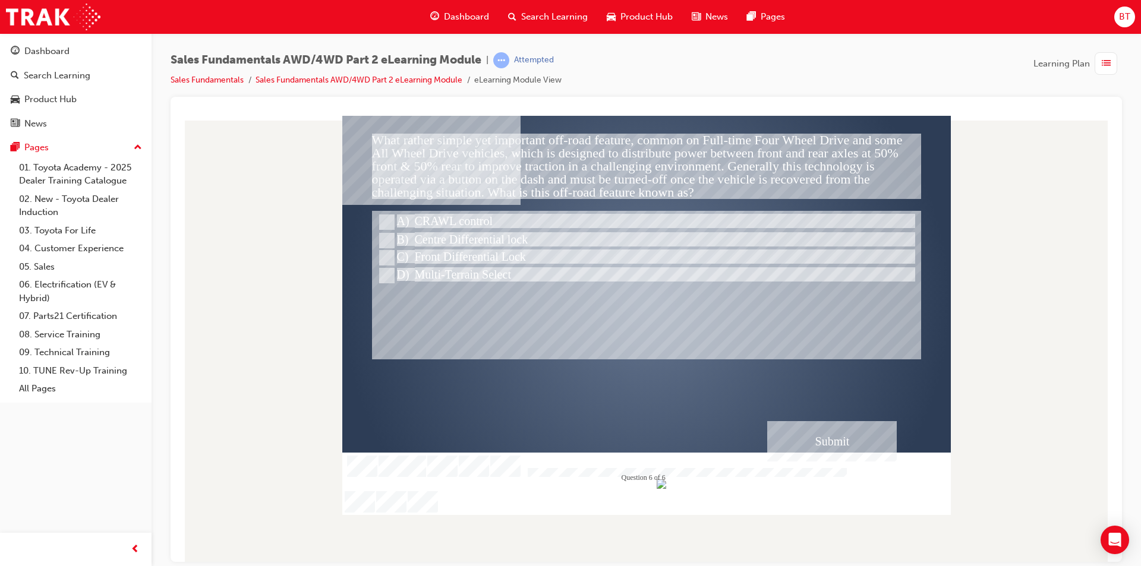
click at [769, 433] on div "Submit" at bounding box center [832, 441] width 130 height 40
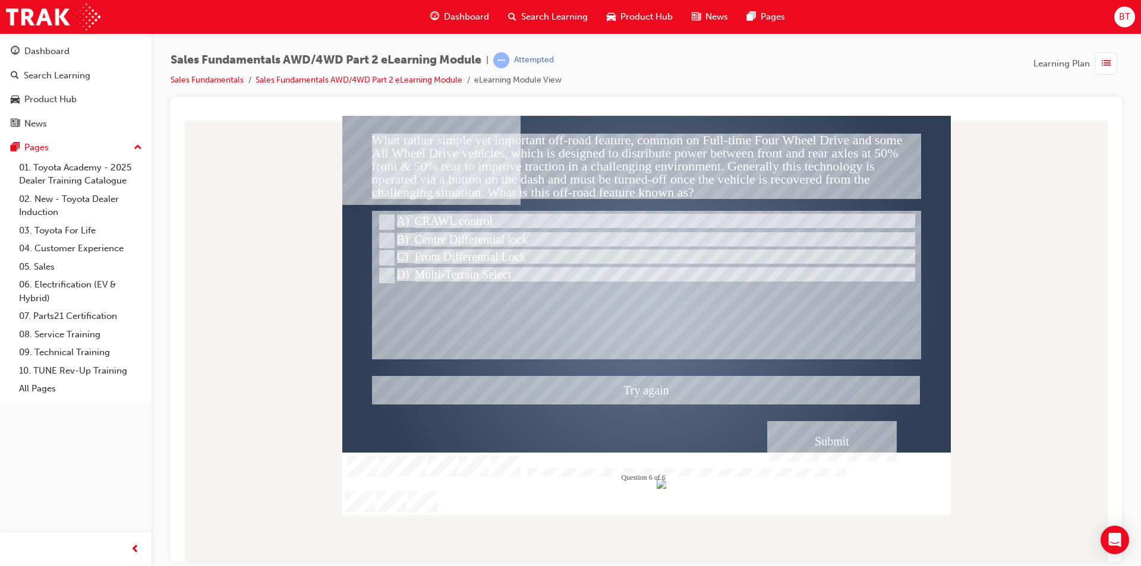
click at [459, 231] on div at bounding box center [646, 314] width 608 height 399
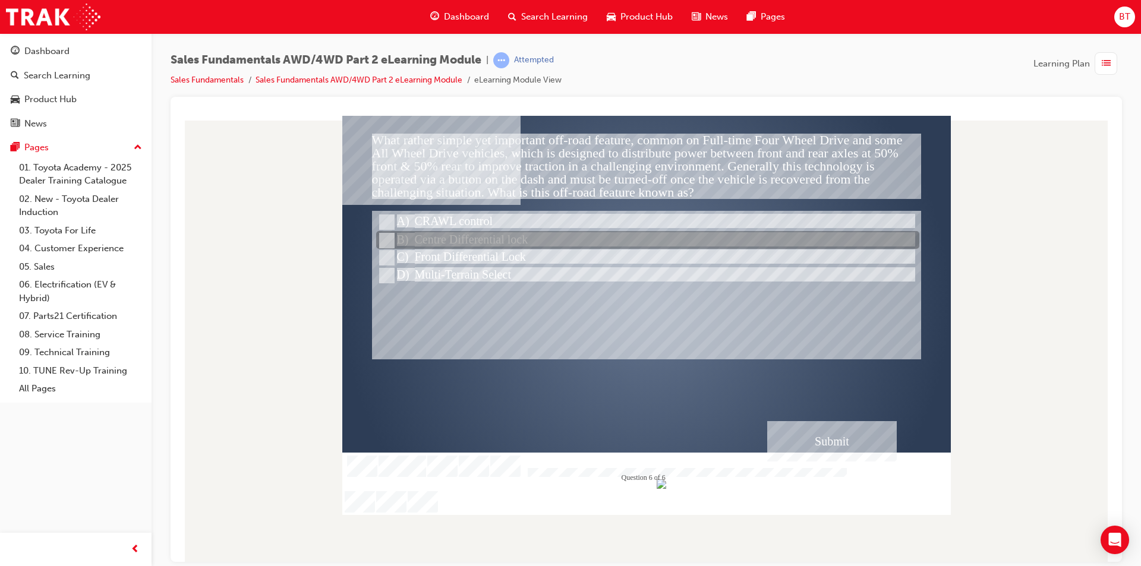
click at [459, 232] on div at bounding box center [647, 241] width 543 height 18
radio input "false"
radio input "true"
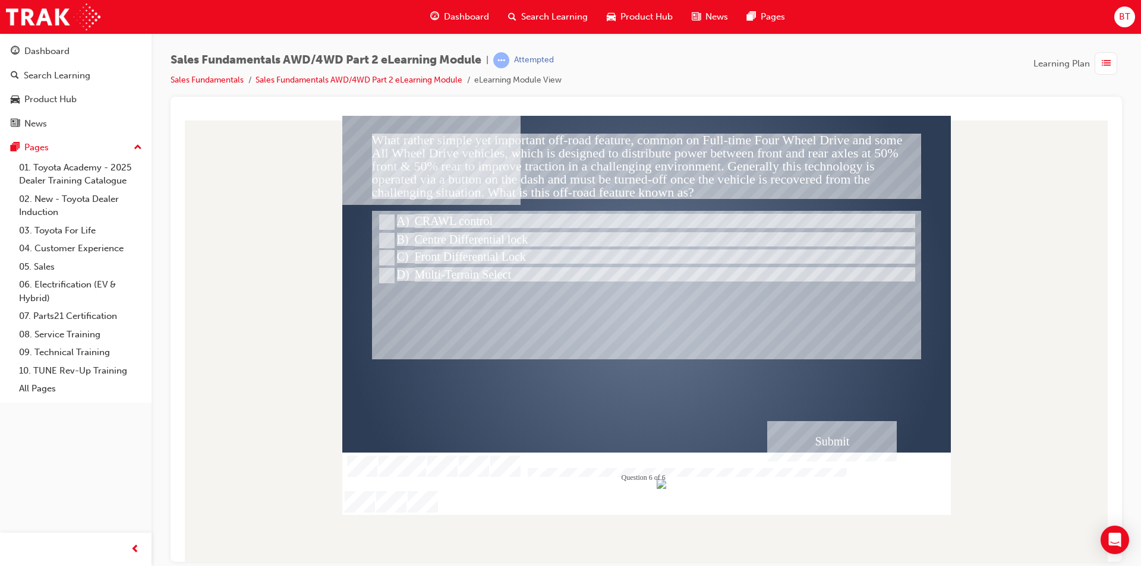
click at [799, 452] on div "Submit" at bounding box center [832, 441] width 130 height 40
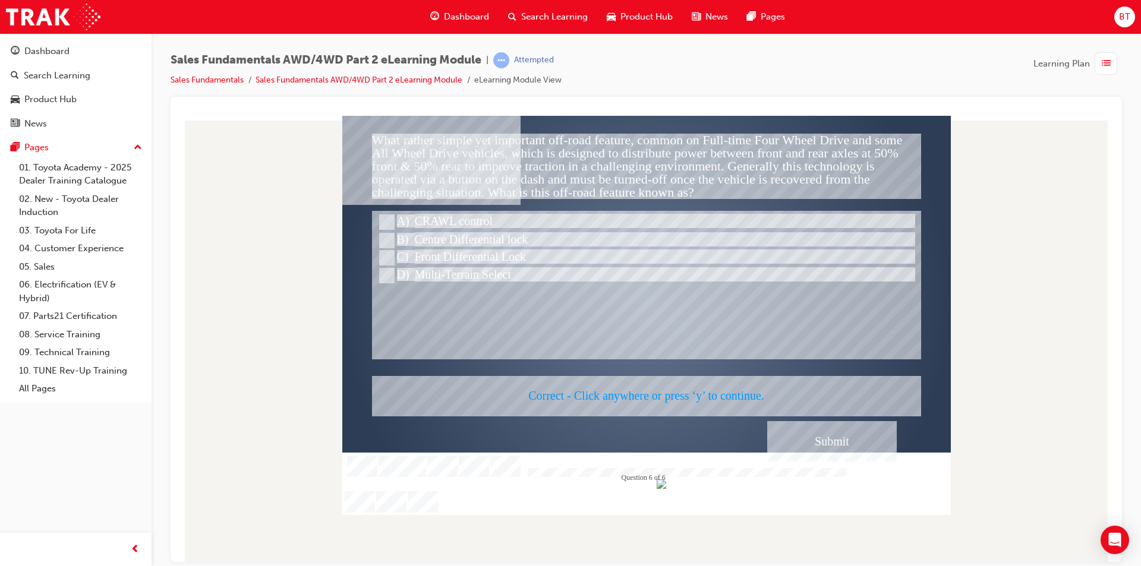
click at [635, 391] on div at bounding box center [646, 314] width 608 height 399
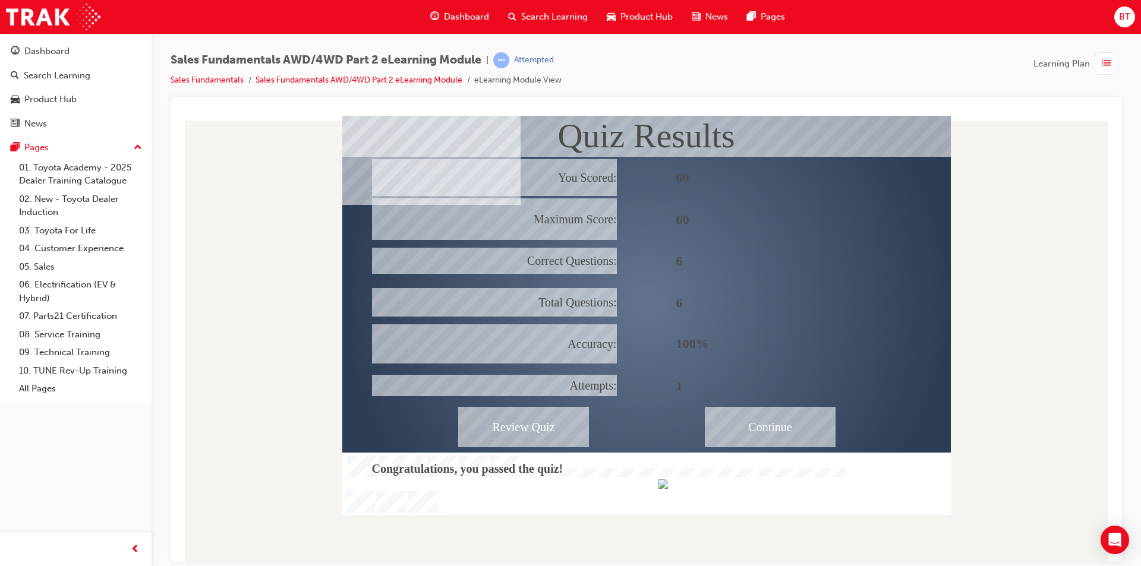
click at [797, 427] on div "Continue" at bounding box center [770, 426] width 131 height 40
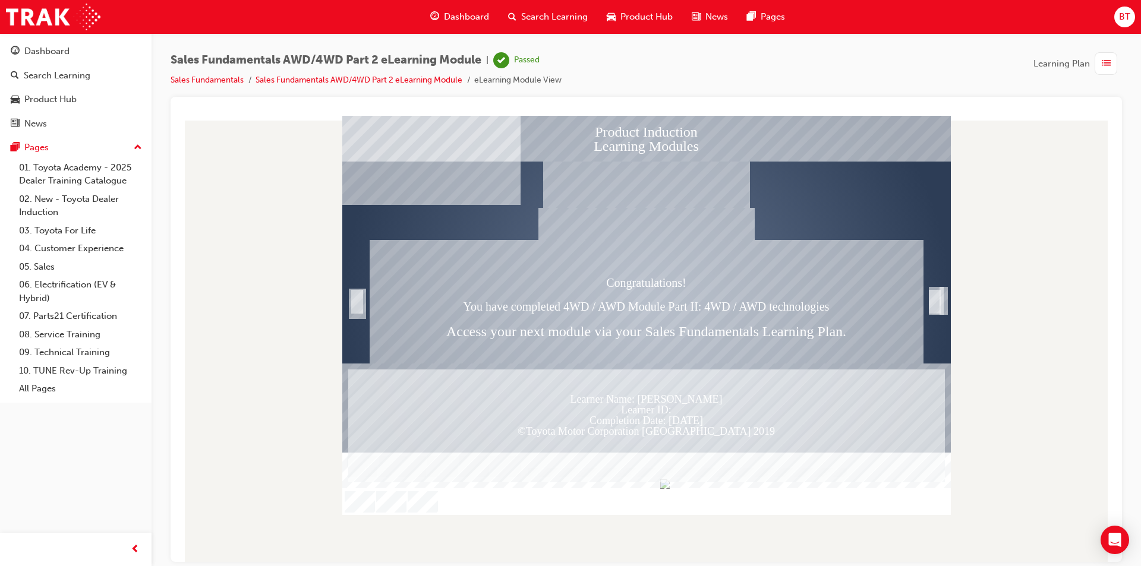
click at [942, 304] on div "Trigger this button to exit" at bounding box center [943, 313] width 2 height 22
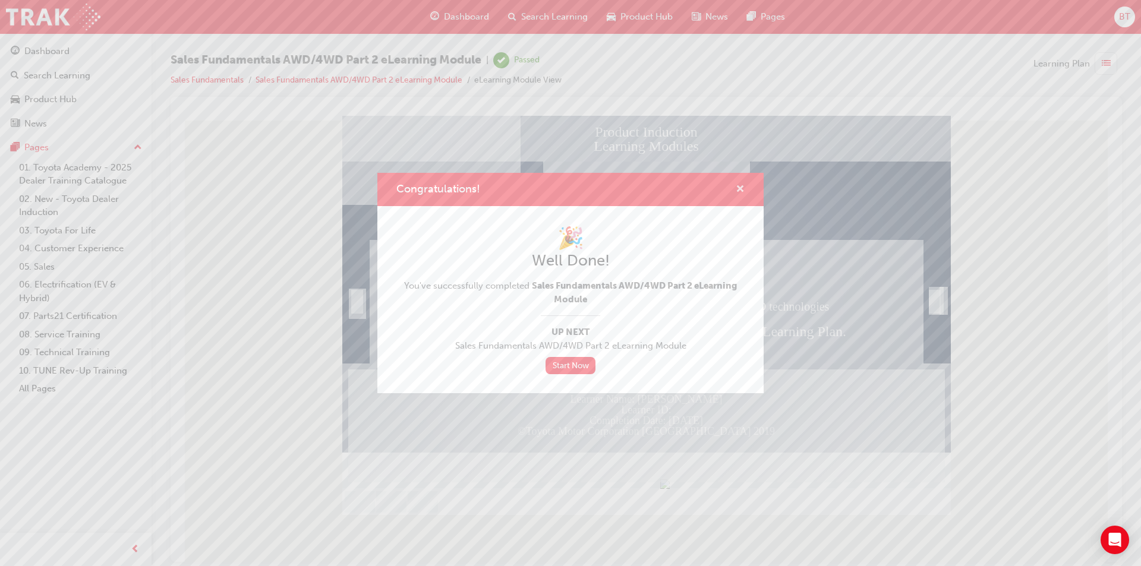
click at [741, 190] on span "cross-icon" at bounding box center [740, 190] width 9 height 11
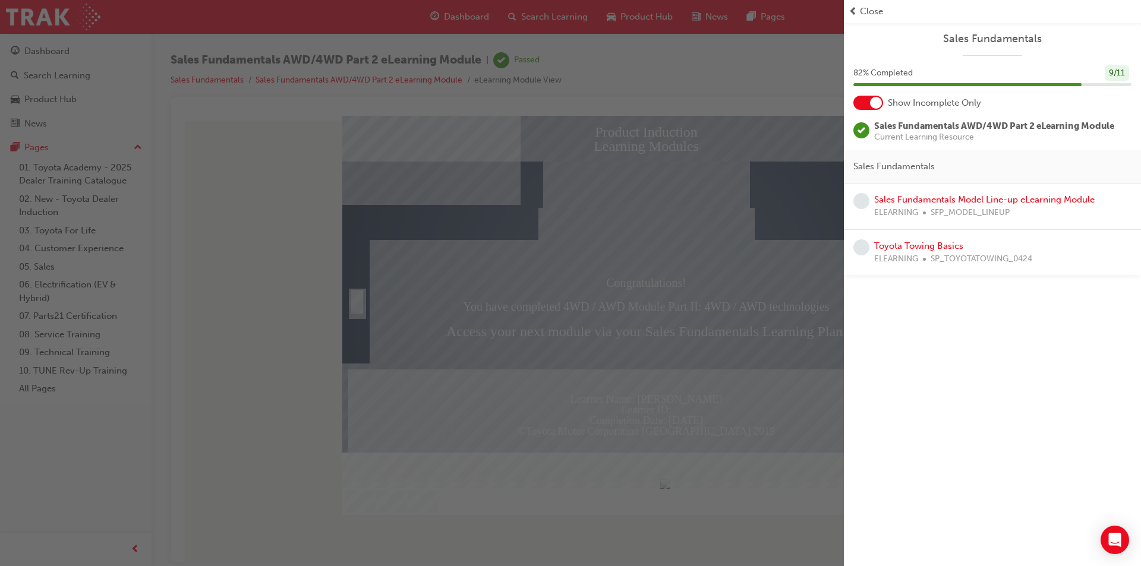
click at [601, 82] on div "button" at bounding box center [422, 283] width 844 height 566
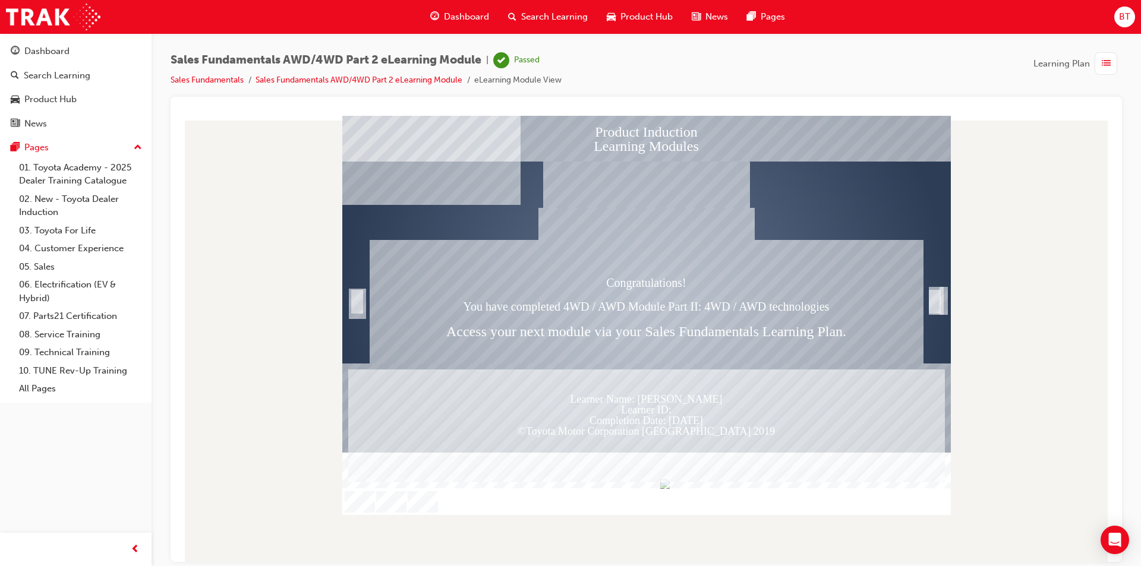
click at [445, 14] on span "Dashboard" at bounding box center [466, 17] width 45 height 14
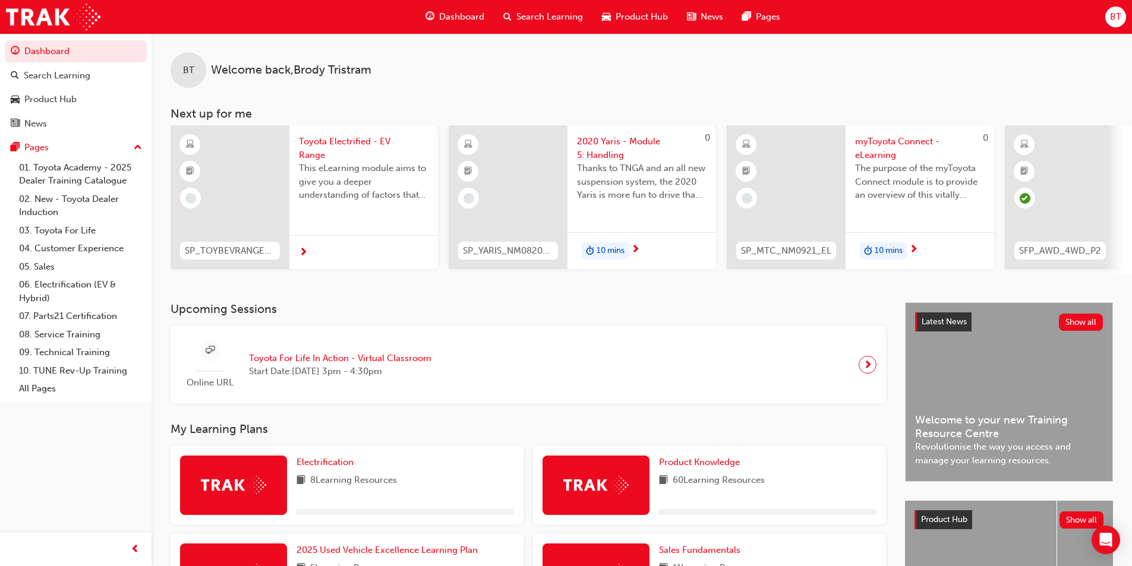
scroll to position [119, 0]
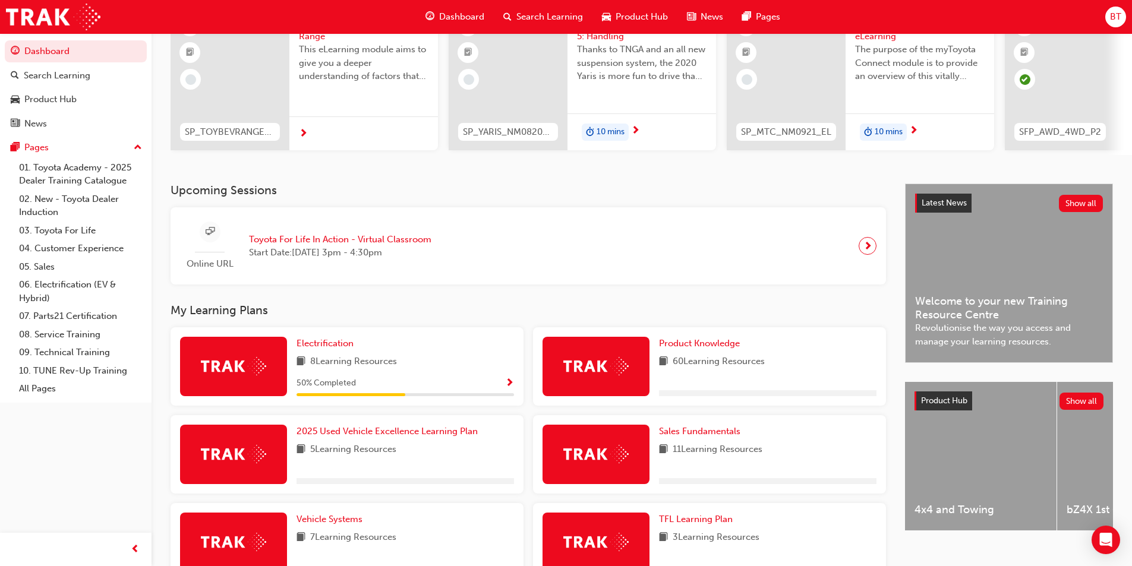
drag, startPoint x: 683, startPoint y: 321, endPoint x: 556, endPoint y: 305, distance: 128.1
click at [556, 305] on div "Upcoming Sessions Online URL Toyota For Life In Action - Virtual Classroom Star…" at bounding box center [538, 485] width 734 height 602
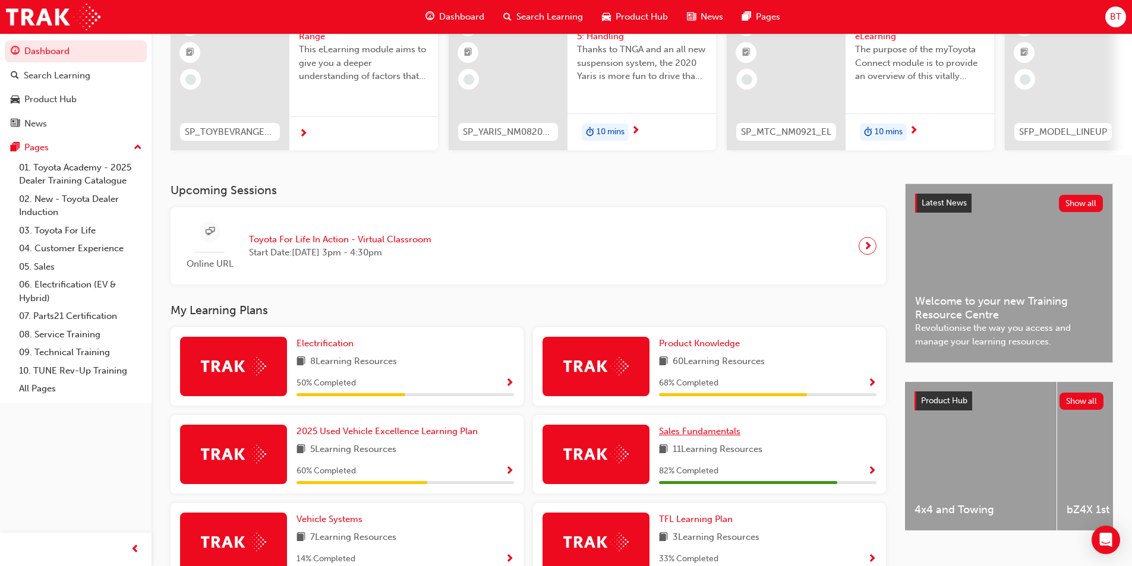
click at [690, 431] on span "Sales Fundamentals" at bounding box center [699, 431] width 81 height 11
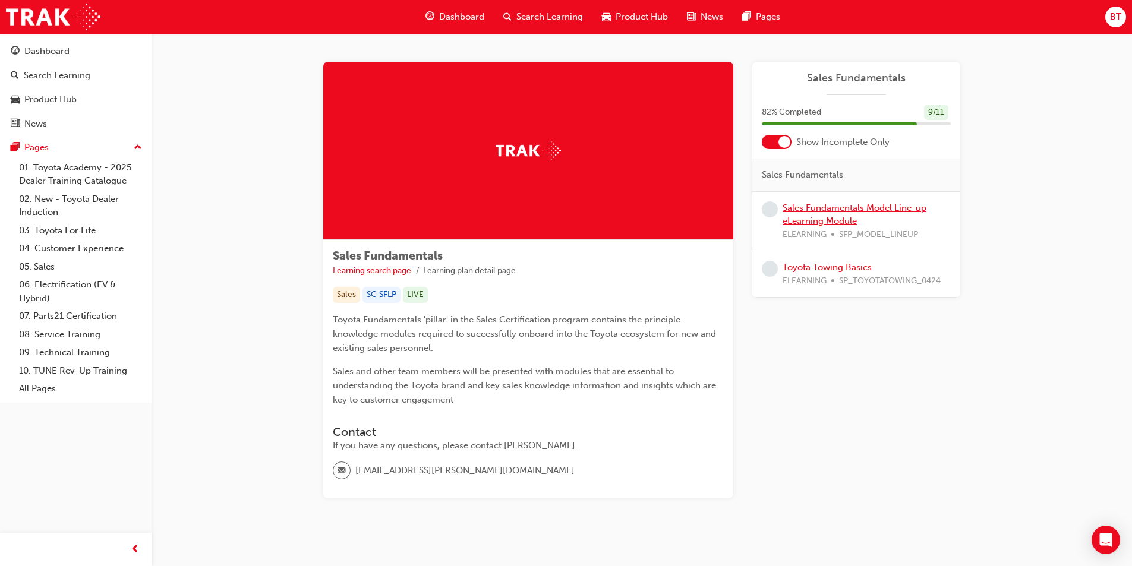
click at [814, 216] on link "Sales Fundamentals Model Line-up eLearning Module" at bounding box center [854, 215] width 144 height 24
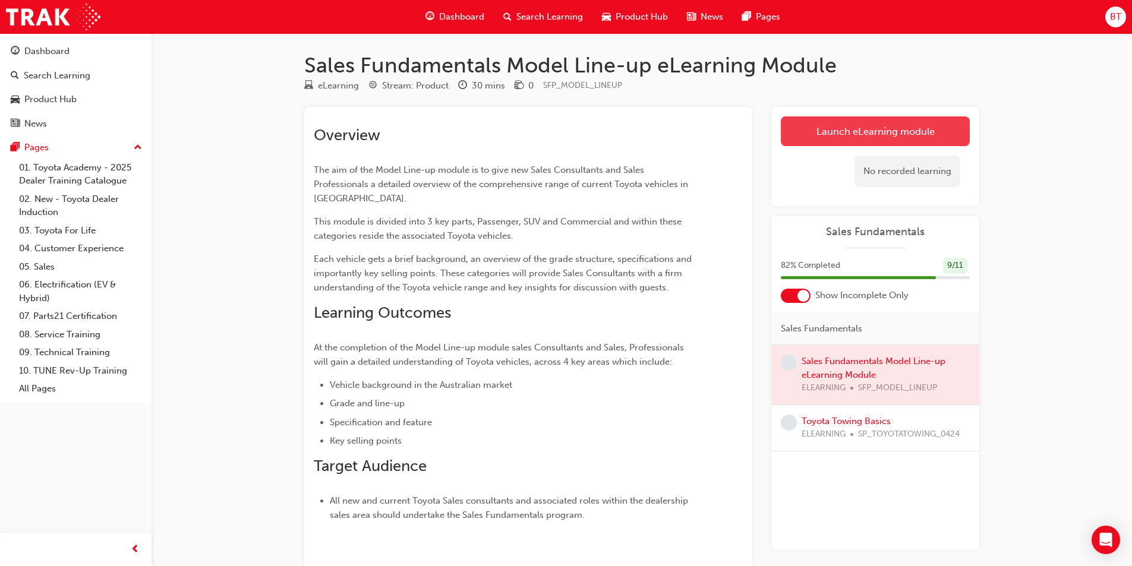
click at [836, 132] on link "Launch eLearning module" at bounding box center [875, 131] width 189 height 30
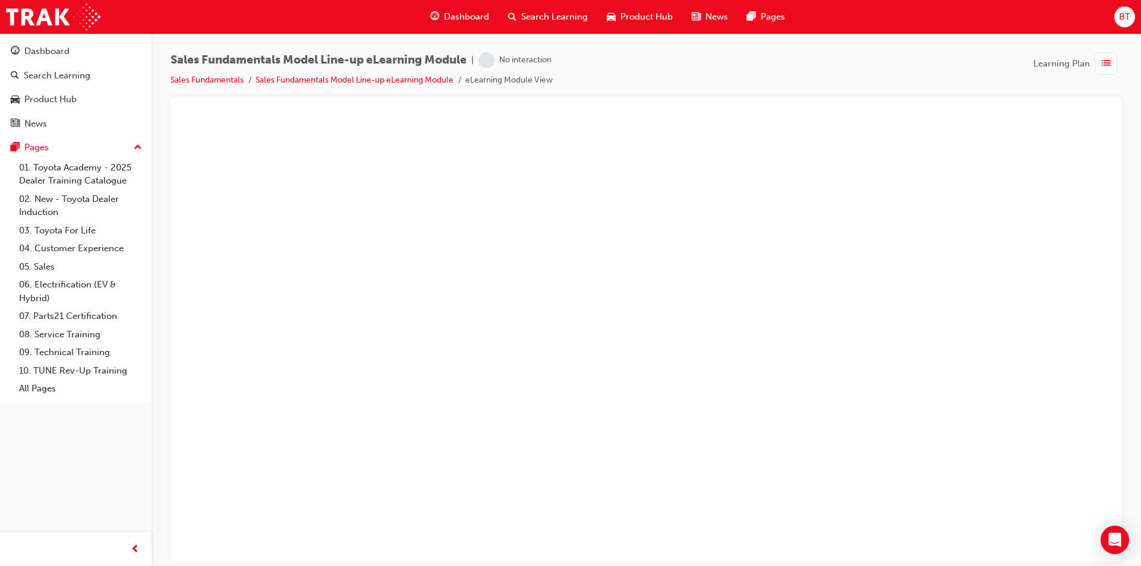
drag, startPoint x: 836, startPoint y: 132, endPoint x: 774, endPoint y: 89, distance: 75.8
click at [778, 88] on div "Sales Fundamentals Model Line-up eLearning Module | No interaction Sales Fundam…" at bounding box center [646, 74] width 951 height 45
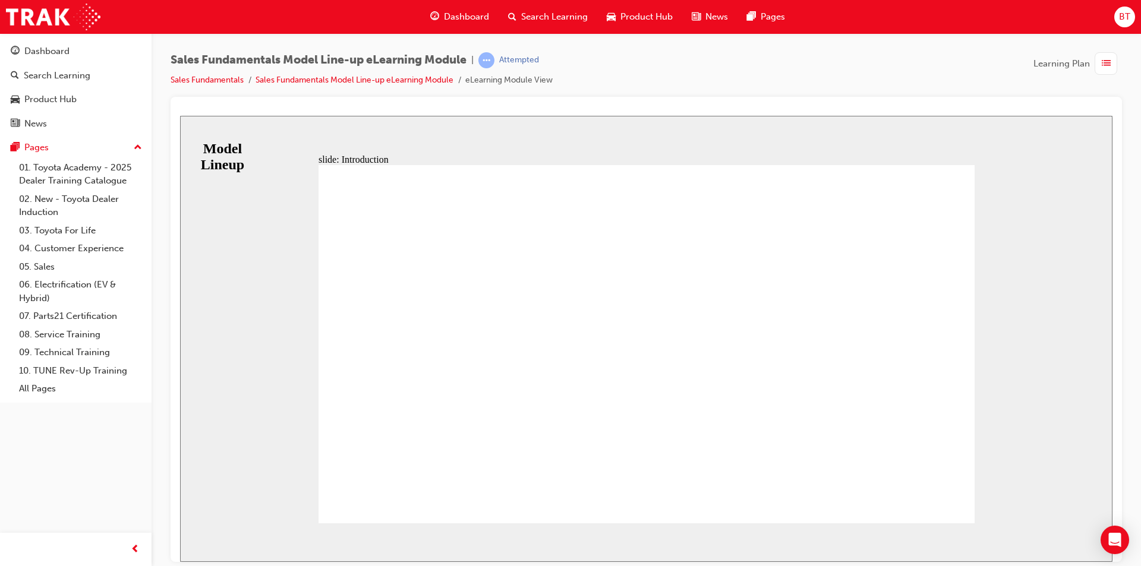
drag, startPoint x: 469, startPoint y: 289, endPoint x: 397, endPoint y: 256, distance: 78.4
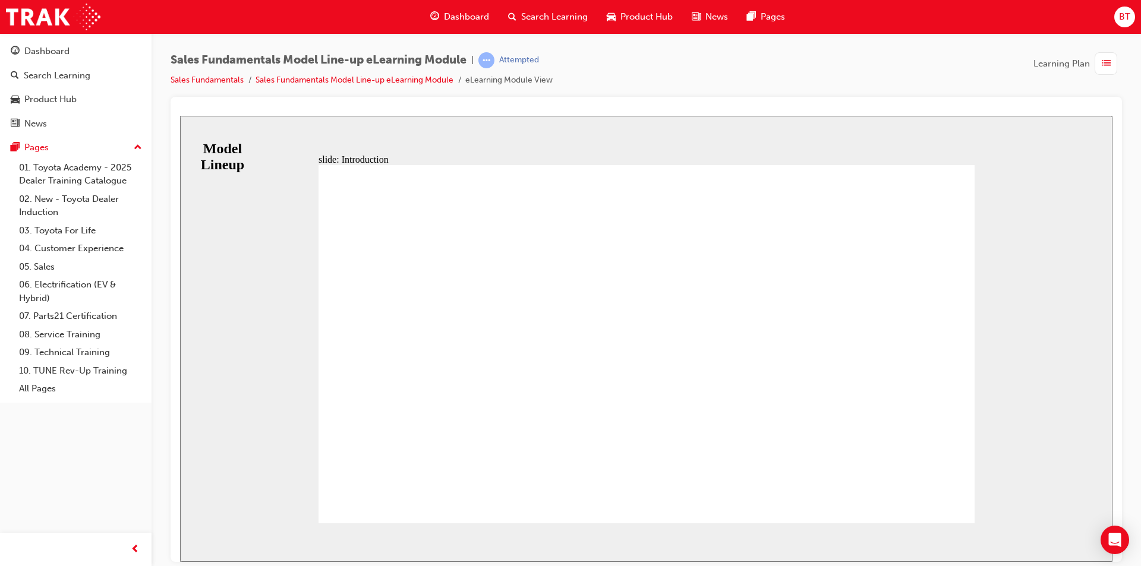
drag, startPoint x: 653, startPoint y: 80, endPoint x: 627, endPoint y: 68, distance: 27.9
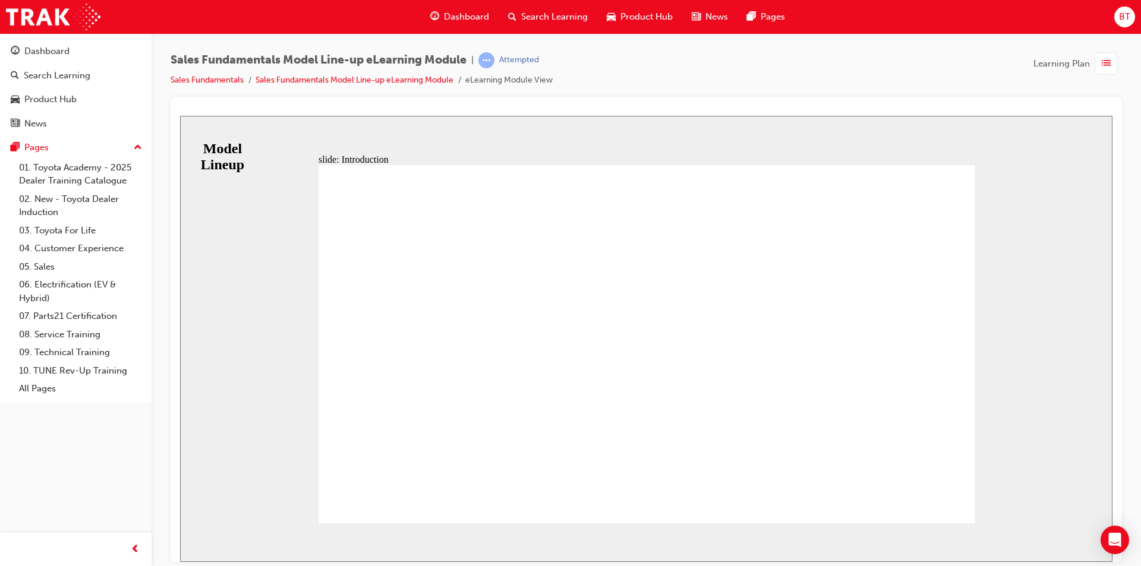
click at [628, 71] on div "Sales Fundamentals Model Line-up eLearning Module | Attempted Sales Fundamental…" at bounding box center [646, 74] width 951 height 45
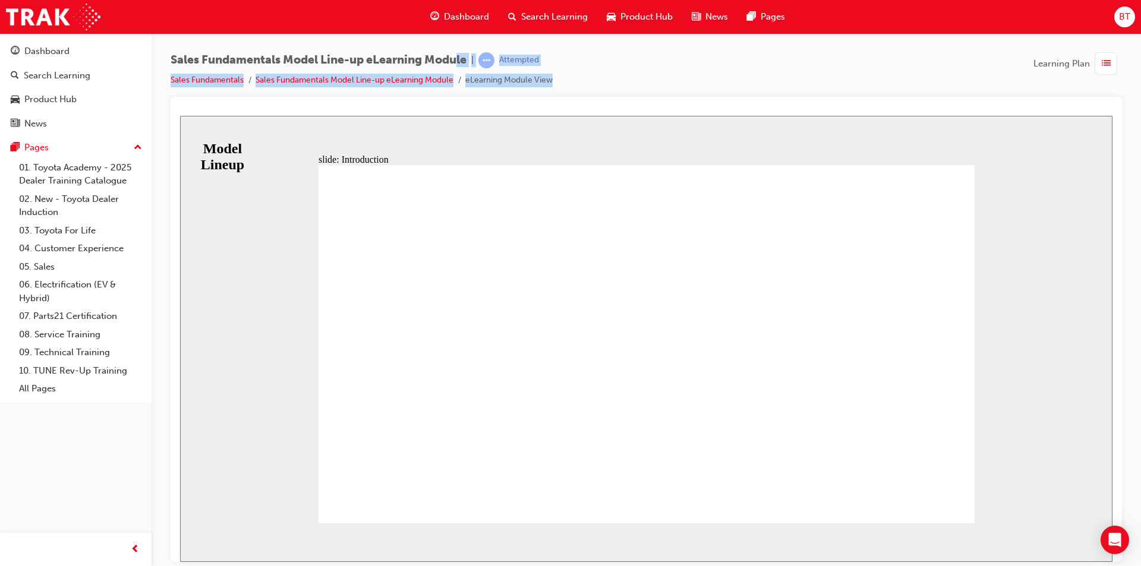
drag, startPoint x: 594, startPoint y: 90, endPoint x: 459, endPoint y: 61, distance: 138.1
click at [459, 61] on div "Sales Fundamentals Model Line-up eLearning Module | Attempted Sales Fundamental…" at bounding box center [646, 74] width 951 height 45
click at [737, 55] on div "Sales Fundamentals Model Line-up eLearning Module | Attempted Sales Fundamental…" at bounding box center [646, 74] width 951 height 45
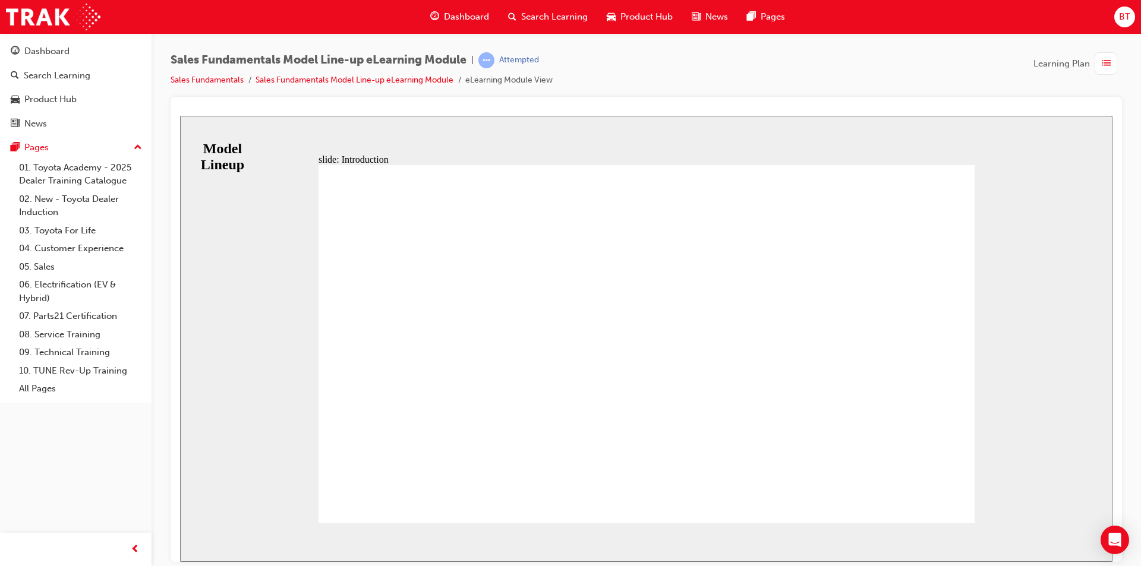
drag, startPoint x: 659, startPoint y: 85, endPoint x: 646, endPoint y: 78, distance: 14.9
click at [646, 78] on div "Sales Fundamentals Model Line-up eLearning Module | Attempted Sales Fundamental…" at bounding box center [646, 74] width 951 height 45
click at [633, 120] on div "slide: Introduction A sales consultant with well-developed product knowledge ca…" at bounding box center [646, 338] width 932 height 446
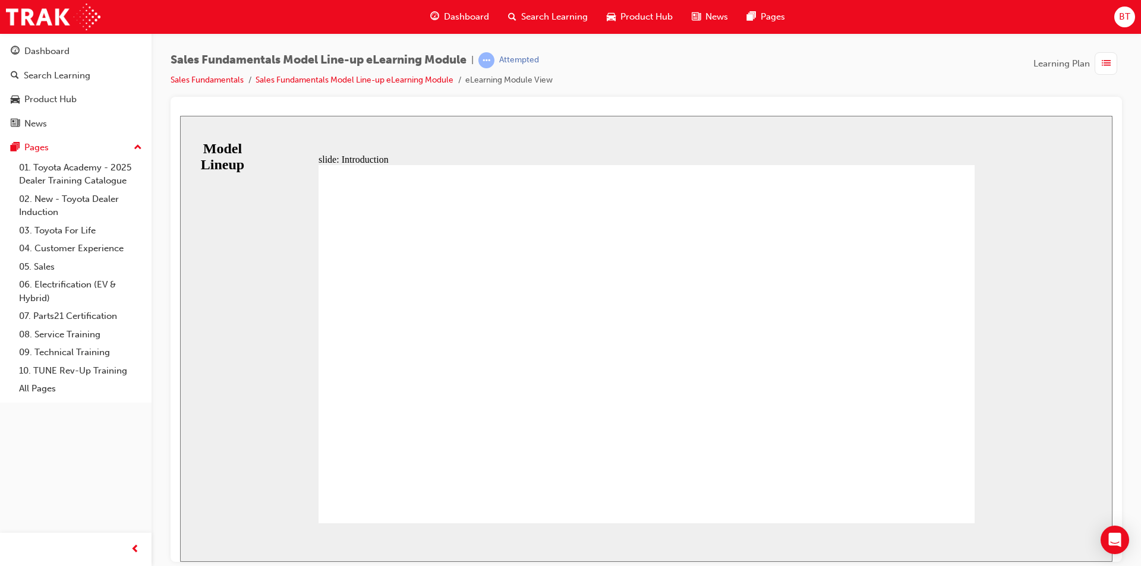
click at [611, 94] on div "Sales Fundamentals Model Line-up eLearning Module | Attempted Sales Fundamental…" at bounding box center [646, 74] width 951 height 45
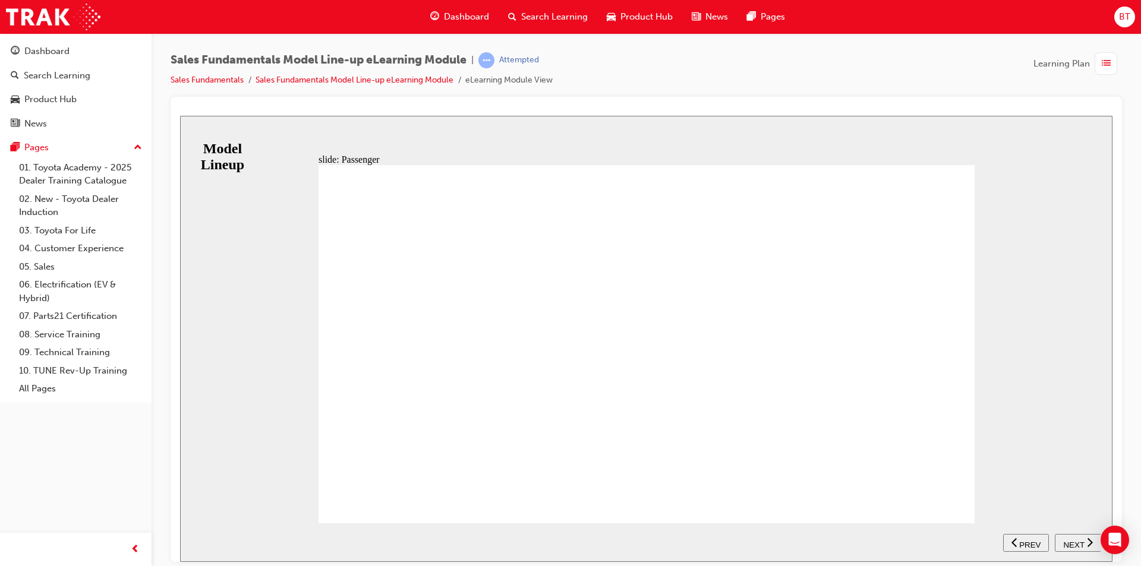
drag, startPoint x: 538, startPoint y: 130, endPoint x: 515, endPoint y: 128, distance: 23.8
click at [515, 128] on div "slide: Passenger Passenger Vehicles Toyota’s passenger vehicles are designed to…" at bounding box center [646, 338] width 932 height 446
click at [494, 116] on div "slide: Passenger Passenger Vehicles Toyota’s passenger vehicles are designed to…" at bounding box center [646, 338] width 932 height 446
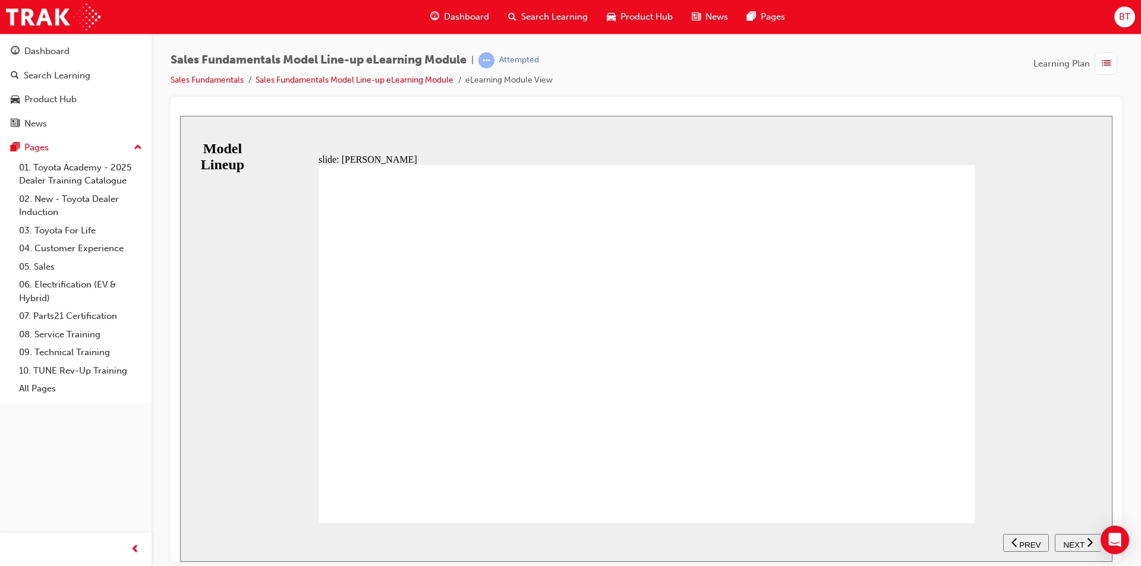
drag, startPoint x: 646, startPoint y: 80, endPoint x: 593, endPoint y: 87, distance: 54.0
click at [593, 87] on div "Sales Fundamentals Model Line-up eLearning Module | Attempted Sales Fundamental…" at bounding box center [646, 74] width 951 height 45
drag, startPoint x: 627, startPoint y: 136, endPoint x: 775, endPoint y: 217, distance: 169.4
click at [627, 136] on div "slide: Yaris Entry Level into Toyota’s Passenger line-up YARIS Rectangle 1 The …" at bounding box center [646, 338] width 932 height 446
click at [643, 92] on div "Sales Fundamentals Model Line-up eLearning Module | Attempted Sales Fundamental…" at bounding box center [646, 74] width 951 height 45
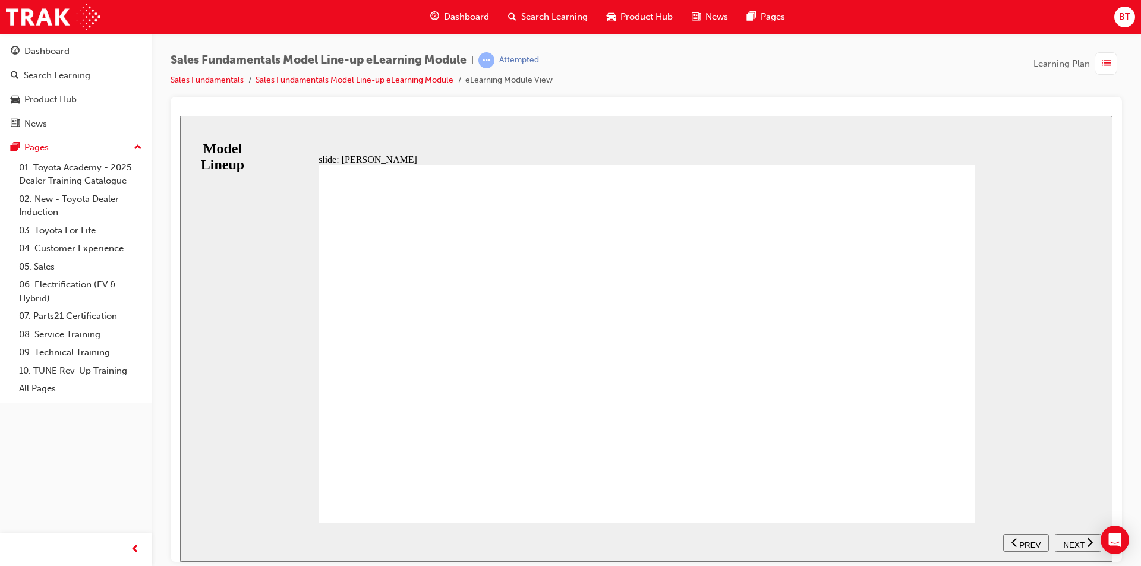
click at [644, 127] on div "slide: Yaris Entry Level into Toyota’s Passenger line-up YARIS Rectangle 1 The …" at bounding box center [646, 338] width 932 height 446
drag, startPoint x: 632, startPoint y: 179, endPoint x: 620, endPoint y: 184, distance: 13.4
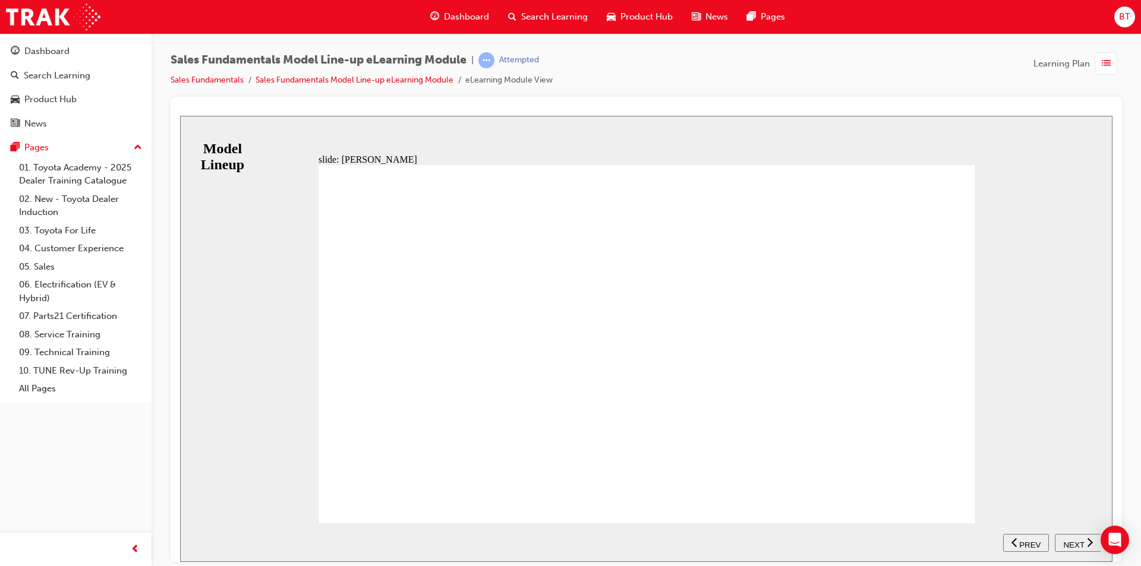
click at [1013, 547] on icon "previous" at bounding box center [1014, 542] width 6 height 11
click at [1078, 545] on span "NEXT" at bounding box center [1073, 544] width 21 height 9
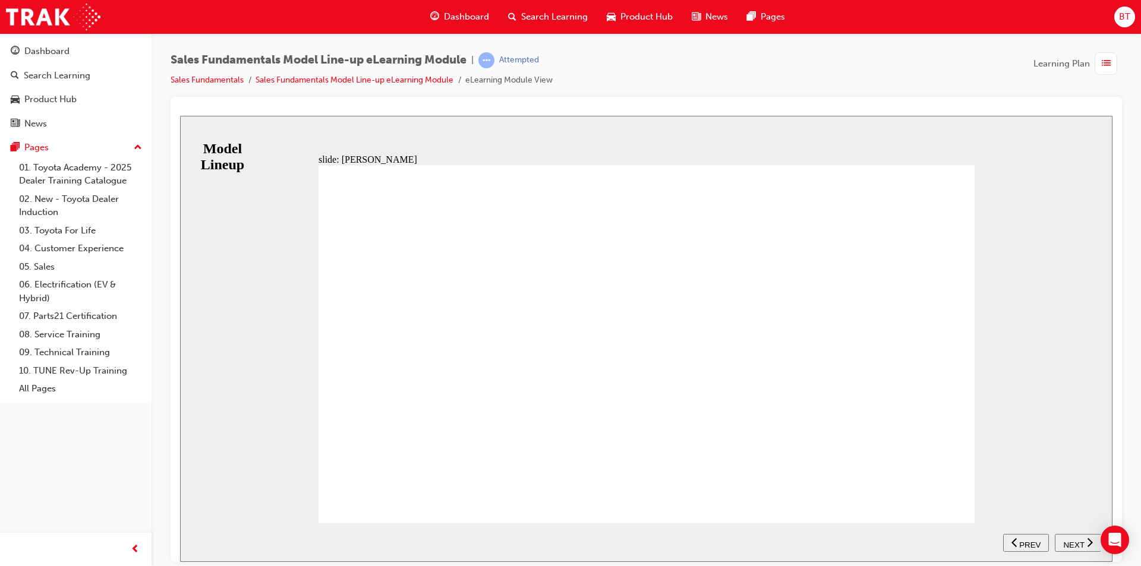
click at [607, 122] on div "slide: Yaris RANGE ZR ASCENT SPORT SX Table with 4 columns and 2 rows 1.5 L cor…" at bounding box center [646, 338] width 932 height 446
drag, startPoint x: 607, startPoint y: 122, endPoint x: 585, endPoint y: 126, distance: 21.7
click at [585, 126] on div "slide: Yaris RANGE ZR ASCENT SPORT SX Table with 4 columns and 2 rows 1.5 L cor…" at bounding box center [646, 338] width 932 height 446
drag, startPoint x: 585, startPoint y: 126, endPoint x: 559, endPoint y: 130, distance: 26.4
click at [559, 130] on div "slide: Yaris RANGE ZR ASCENT SPORT SX Table with 4 columns and 2 rows 1.5 L cor…" at bounding box center [646, 338] width 932 height 446
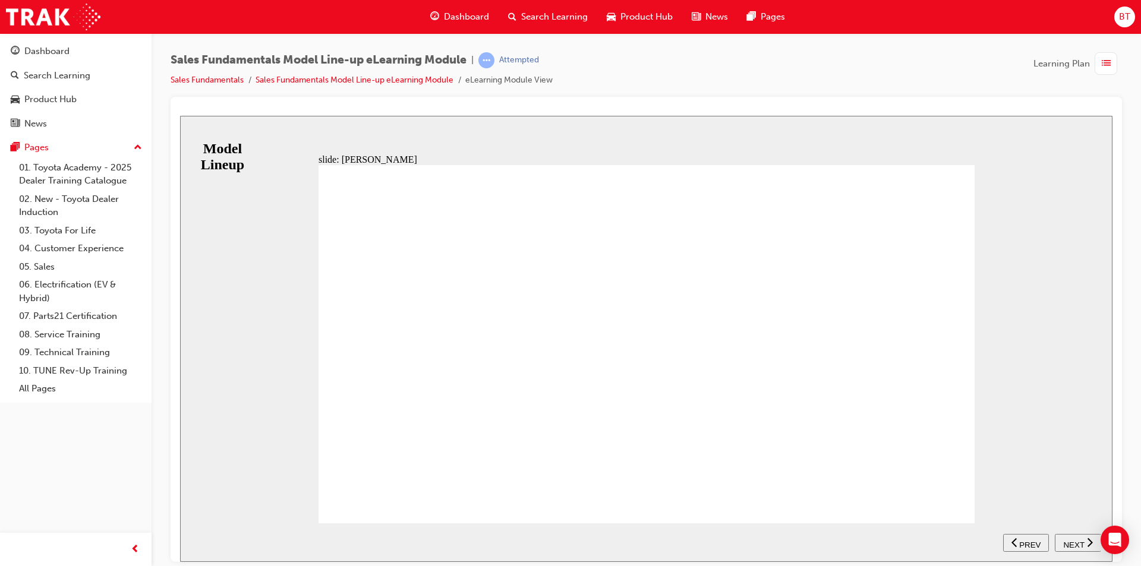
click at [559, 130] on div "slide: Yaris RANGE ZR ASCENT SPORT SX Table with 4 columns and 2 rows 1.5 L cor…" at bounding box center [646, 338] width 932 height 446
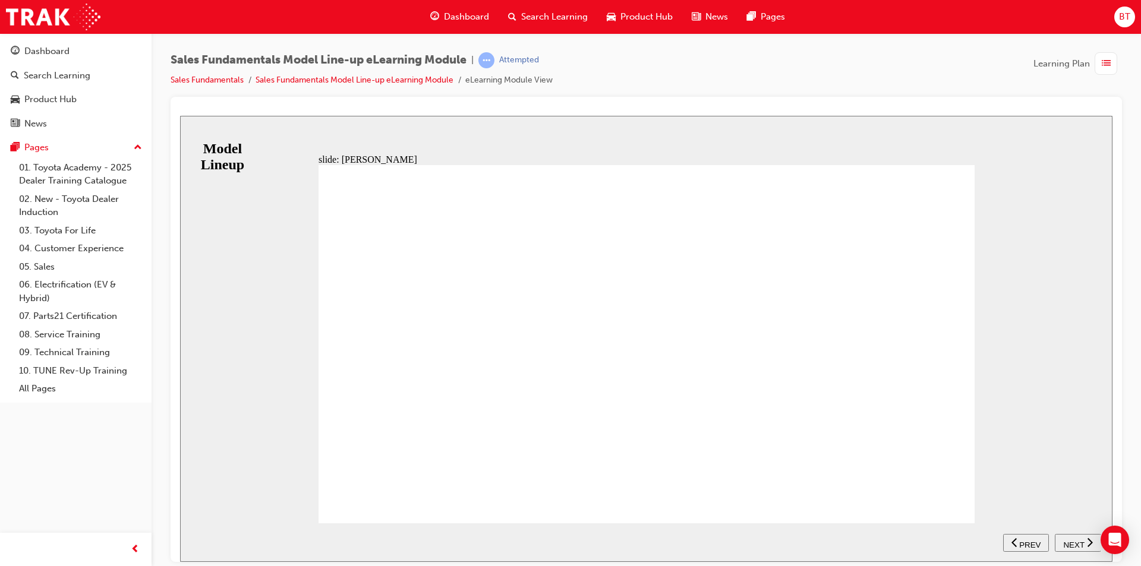
drag, startPoint x: 950, startPoint y: 485, endPoint x: 950, endPoint y: 478, distance: 6.5
click at [950, 478] on div "RANGE ZR ASCENT SPORT SX Table with 4 columns and 2 rows 1.5 L correct icon 1 c…" at bounding box center [646, 349] width 656 height 369
click at [1072, 540] on span "NEXT" at bounding box center [1073, 544] width 21 height 9
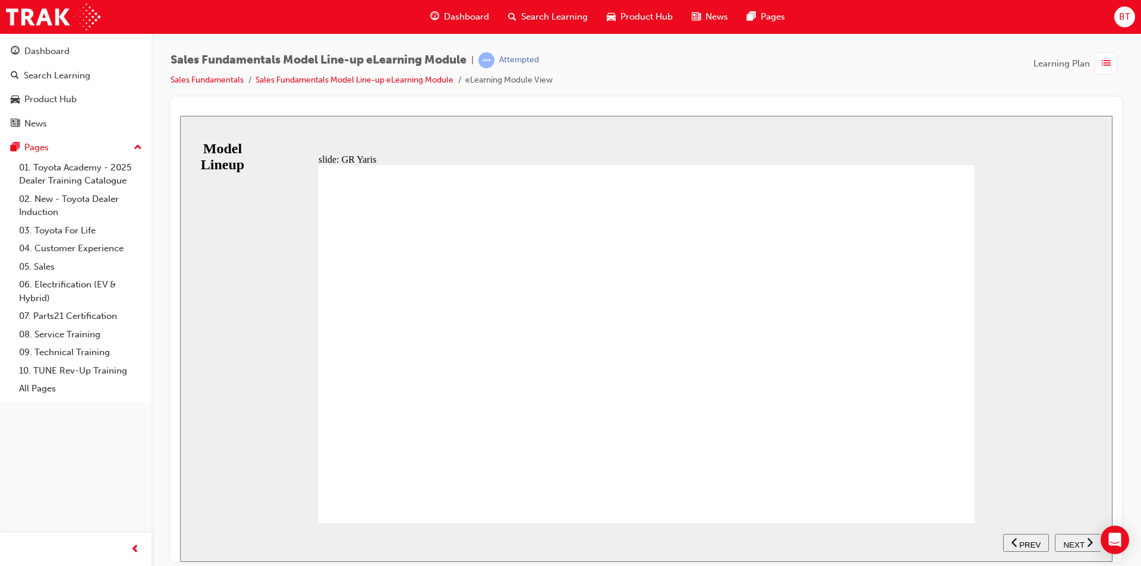
drag, startPoint x: 775, startPoint y: 532, endPoint x: 741, endPoint y: 532, distance: 33.9
click at [741, 532] on section "SUBMIT NEXT PREV" at bounding box center [646, 542] width 932 height 39
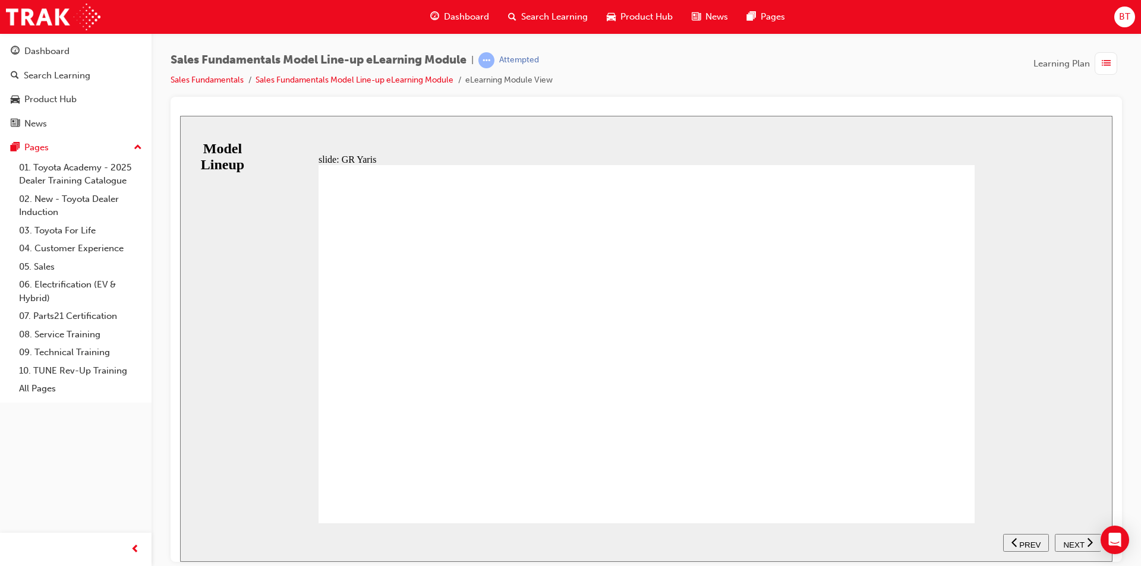
click at [1082, 537] on div "NEXT" at bounding box center [1077, 543] width 37 height 12
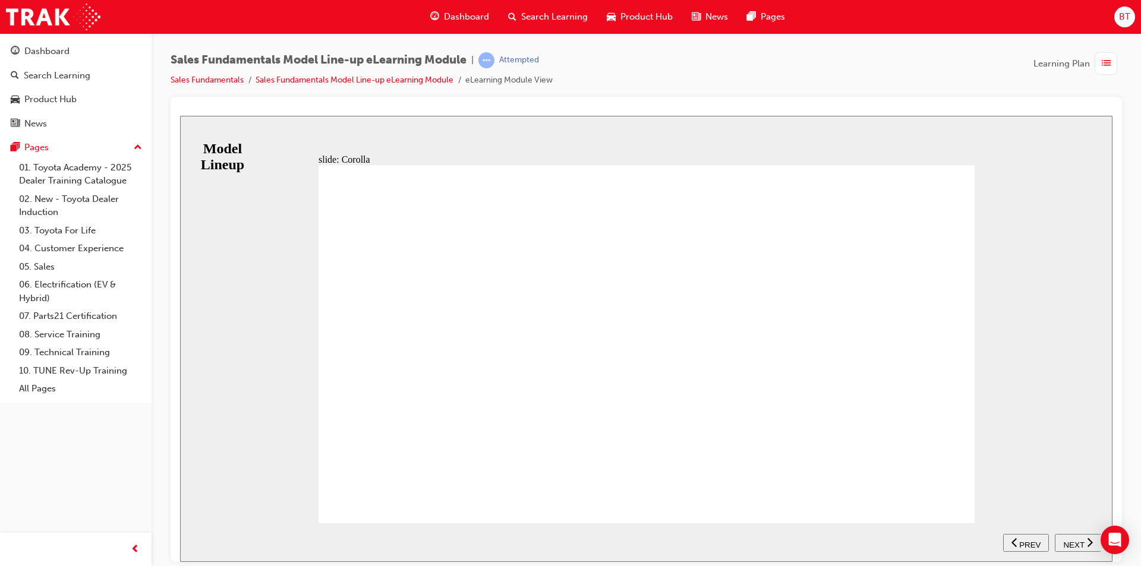
click at [1075, 540] on span "NEXT" at bounding box center [1073, 544] width 21 height 9
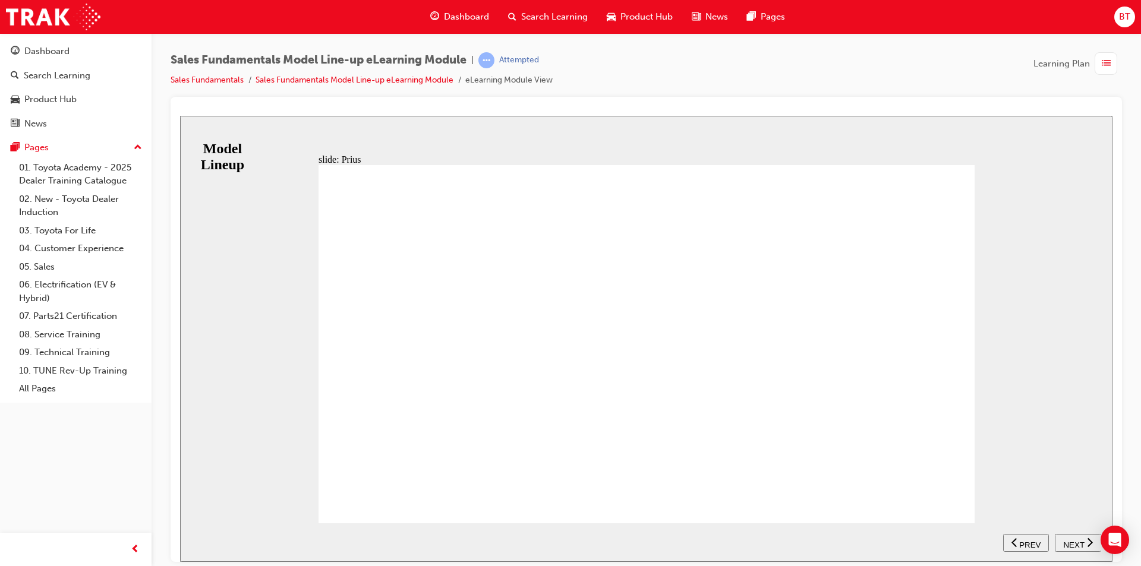
click at [1075, 546] on span "NEXT" at bounding box center [1073, 544] width 21 height 9
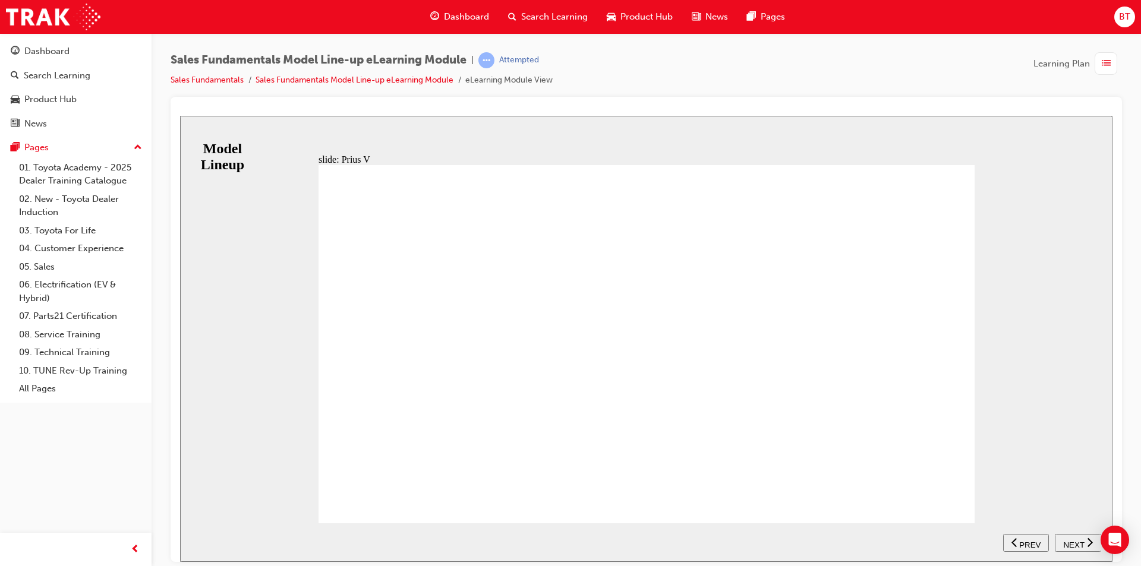
click at [1071, 542] on span "NEXT" at bounding box center [1073, 544] width 21 height 9
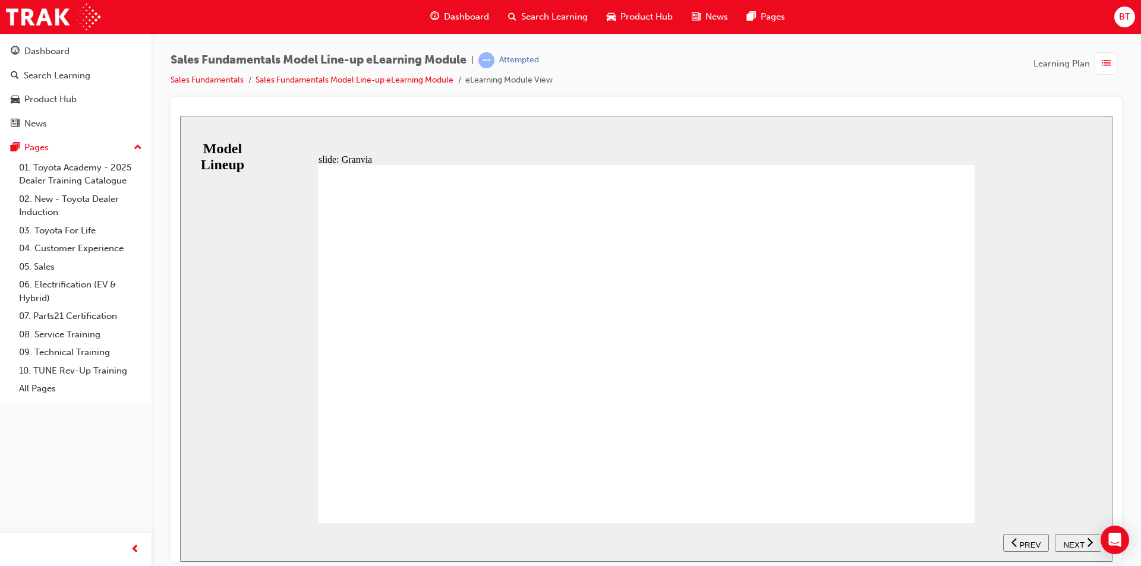
click at [1068, 540] on span "NEXT" at bounding box center [1073, 544] width 21 height 9
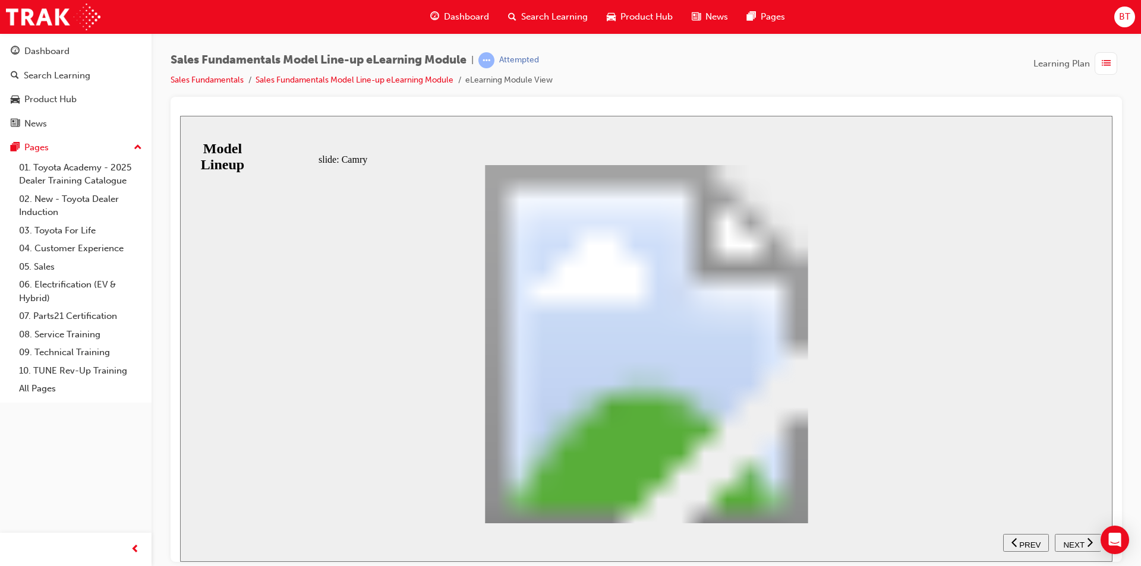
click at [1083, 545] on div "NEXT" at bounding box center [1077, 543] width 37 height 12
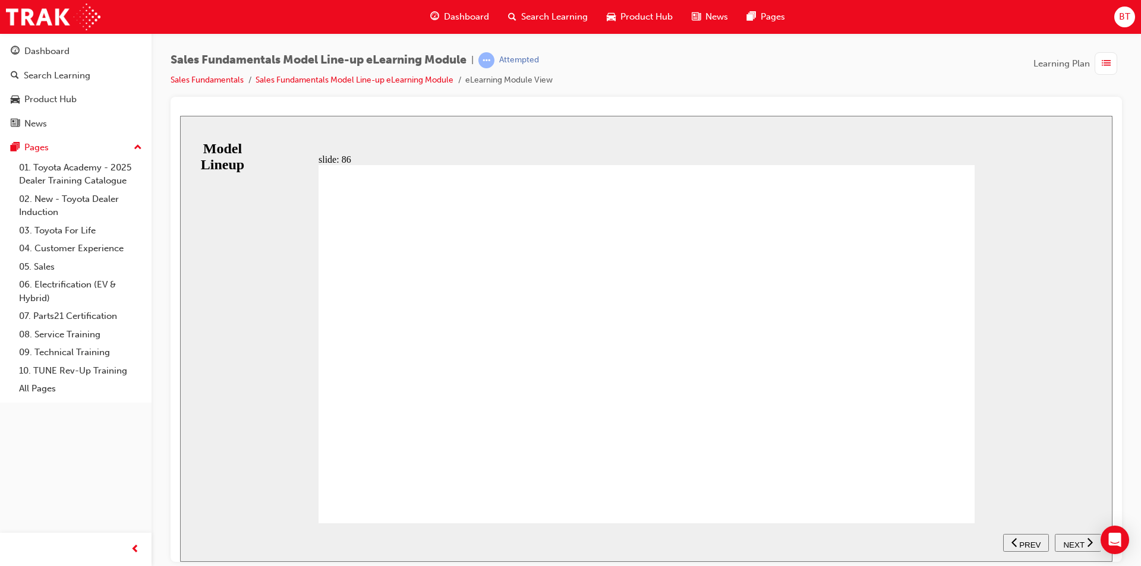
drag, startPoint x: 771, startPoint y: 481, endPoint x: 539, endPoint y: 528, distance: 236.3
click at [568, 541] on div "slide: 86 The ‘Waku Doki’ experience ! 86 Rectangle 1 The 86 was one of the mos…" at bounding box center [646, 338] width 932 height 446
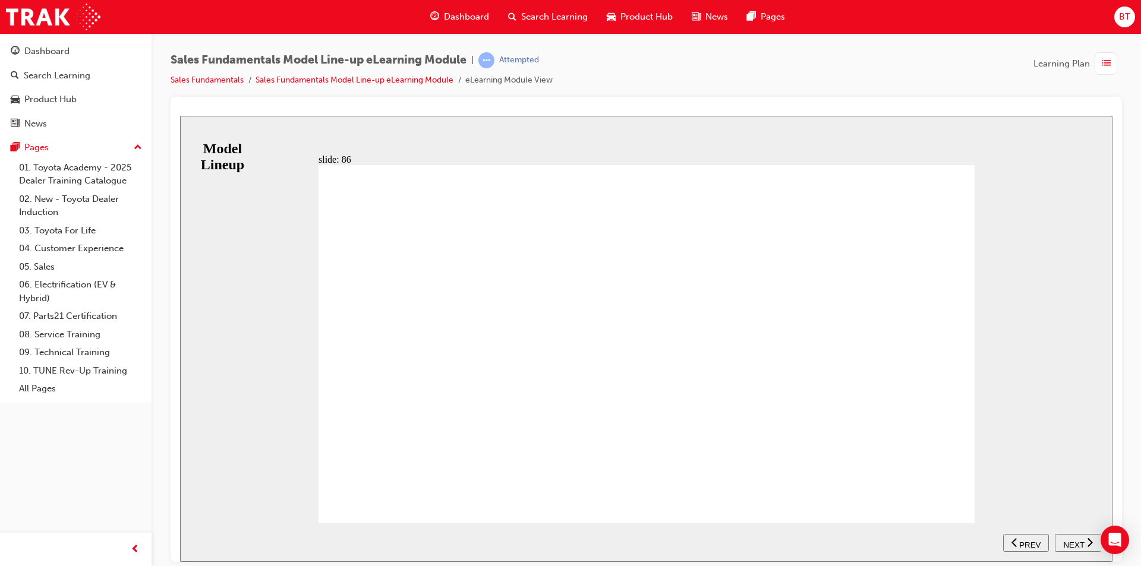
click at [1071, 540] on span "NEXT" at bounding box center [1073, 544] width 21 height 9
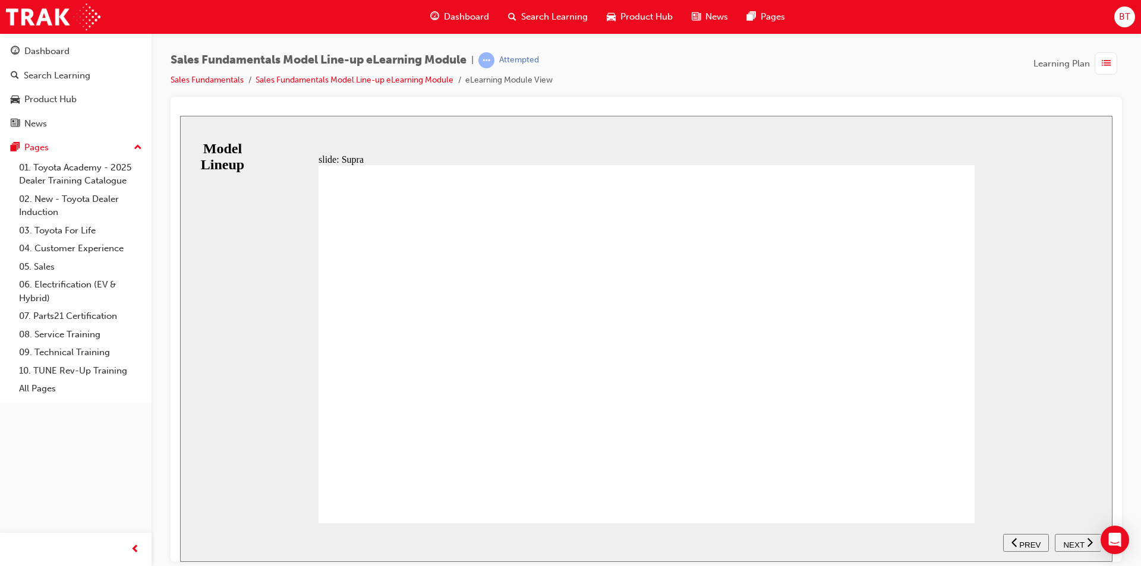
drag, startPoint x: 585, startPoint y: 375, endPoint x: 597, endPoint y: 370, distance: 12.5
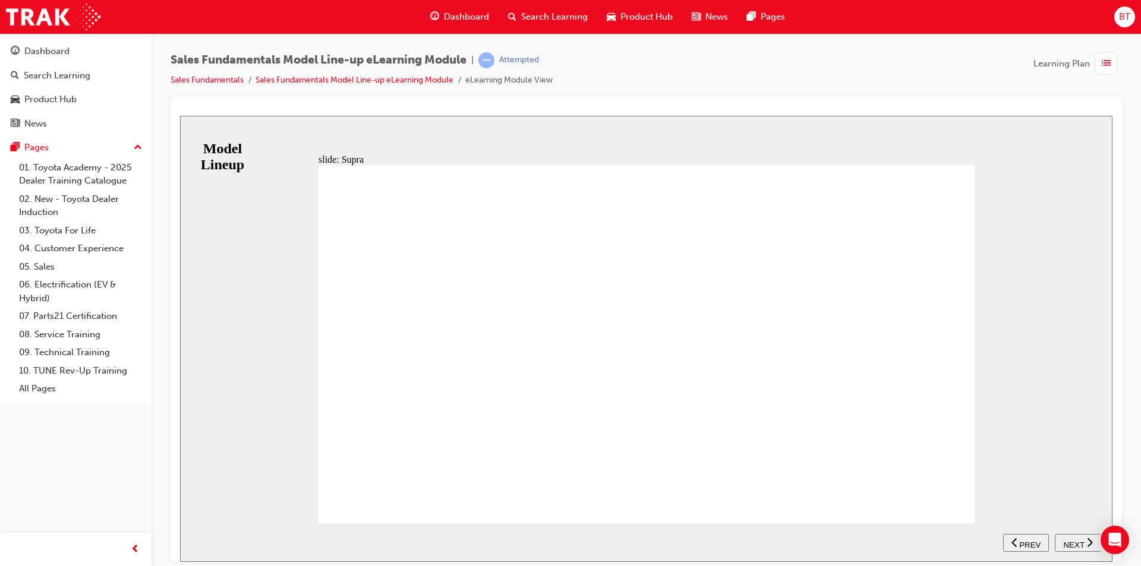
click at [1076, 540] on span "NEXT" at bounding box center [1073, 544] width 21 height 9
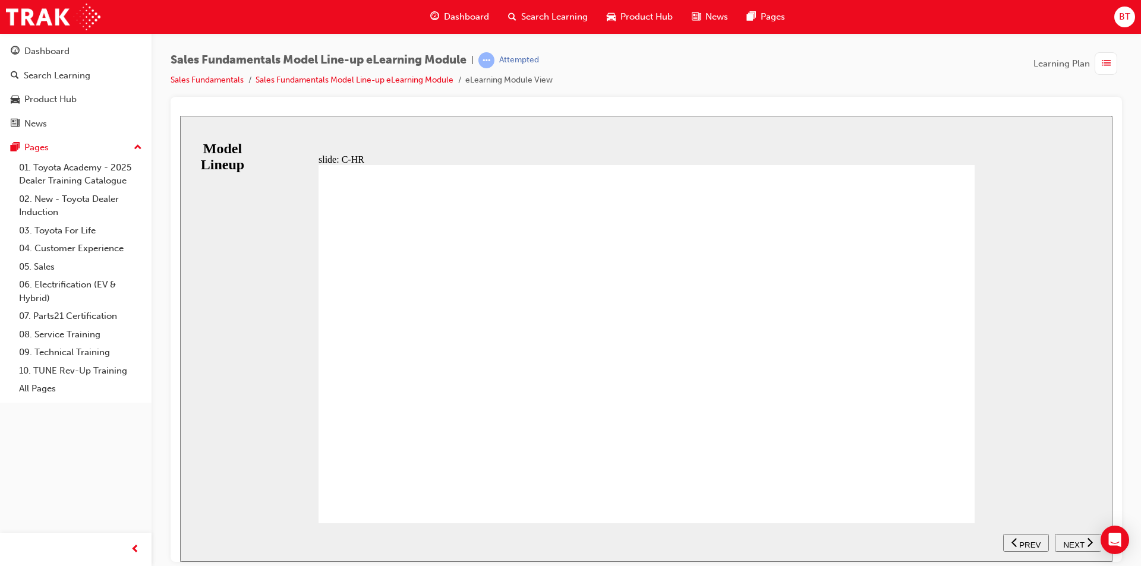
drag, startPoint x: 661, startPoint y: 323, endPoint x: 619, endPoint y: 323, distance: 42.2
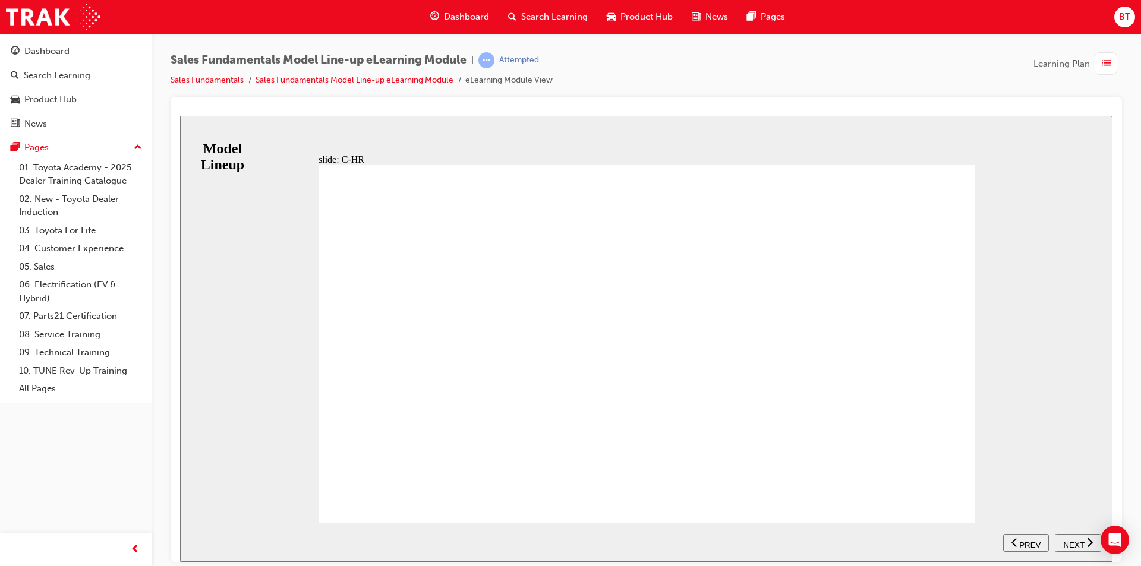
click at [1077, 536] on button "NEXT" at bounding box center [1078, 543] width 46 height 18
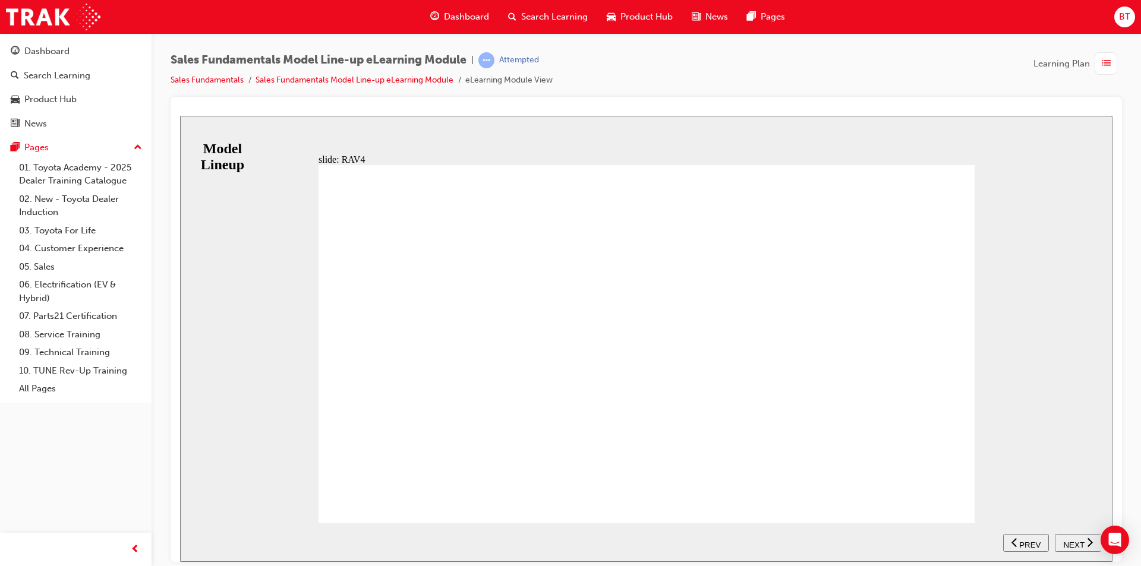
click at [1081, 542] on span "NEXT" at bounding box center [1073, 544] width 21 height 9
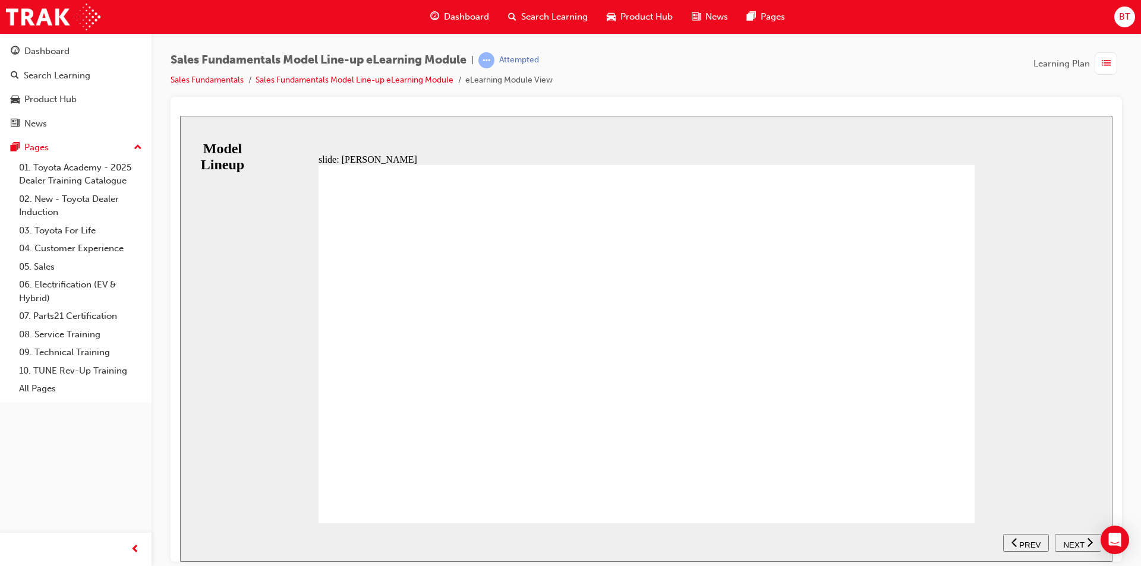
click at [1087, 541] on icon "next" at bounding box center [1090, 542] width 6 height 11
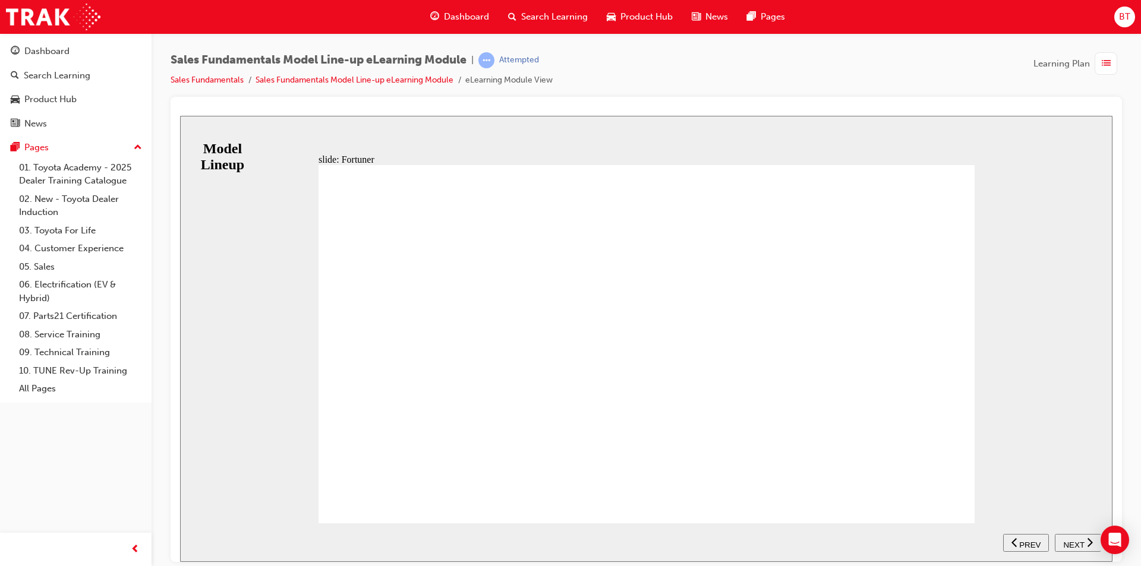
click at [1068, 544] on span "NEXT" at bounding box center [1073, 544] width 21 height 9
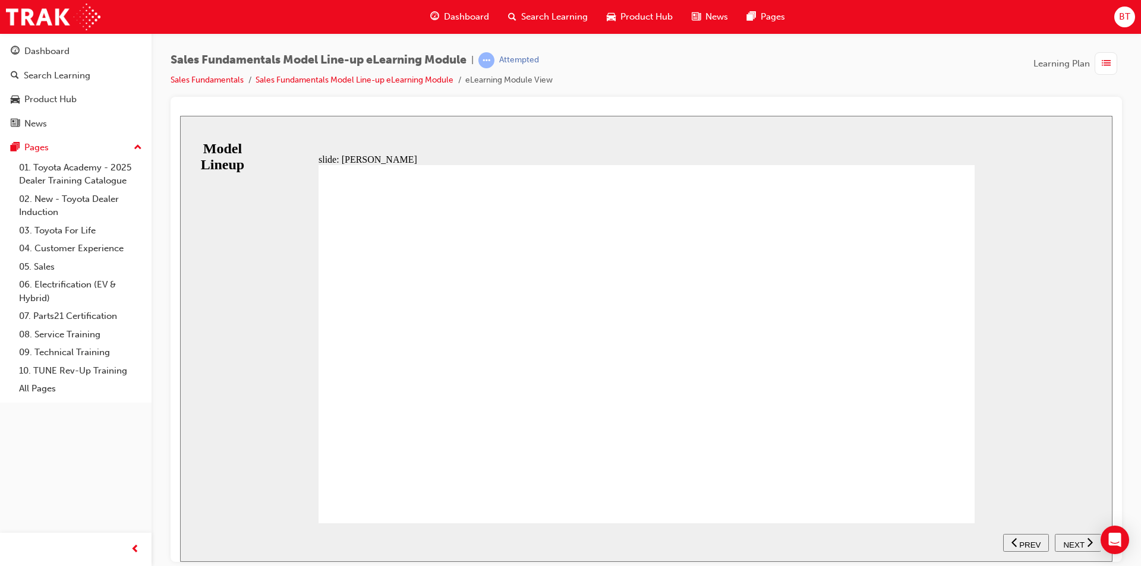
click at [1065, 540] on span "NEXT" at bounding box center [1073, 544] width 21 height 9
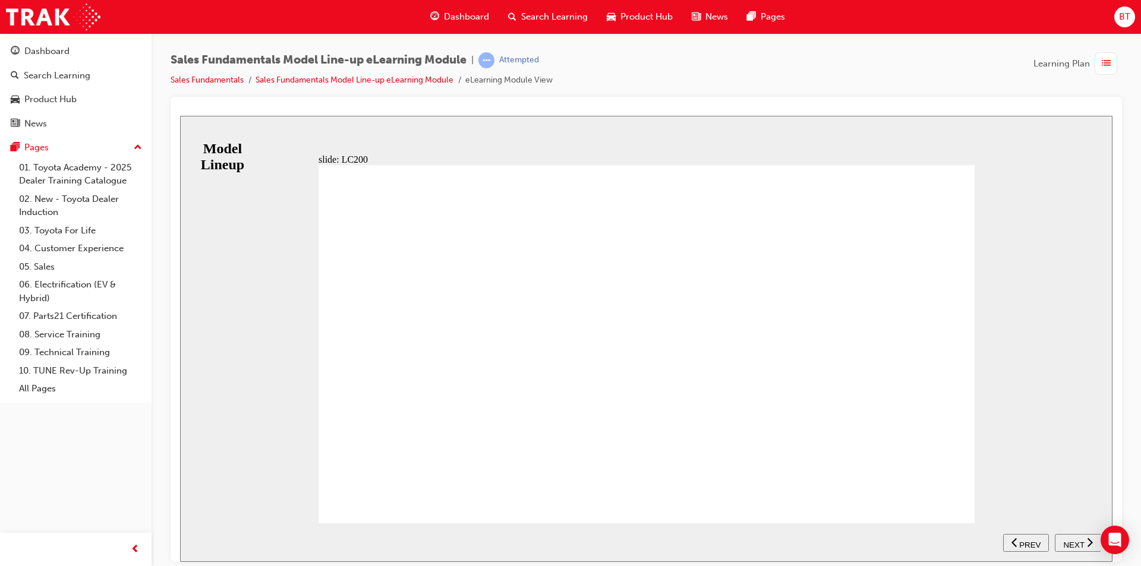
click at [1084, 545] on div "NEXT" at bounding box center [1077, 543] width 37 height 12
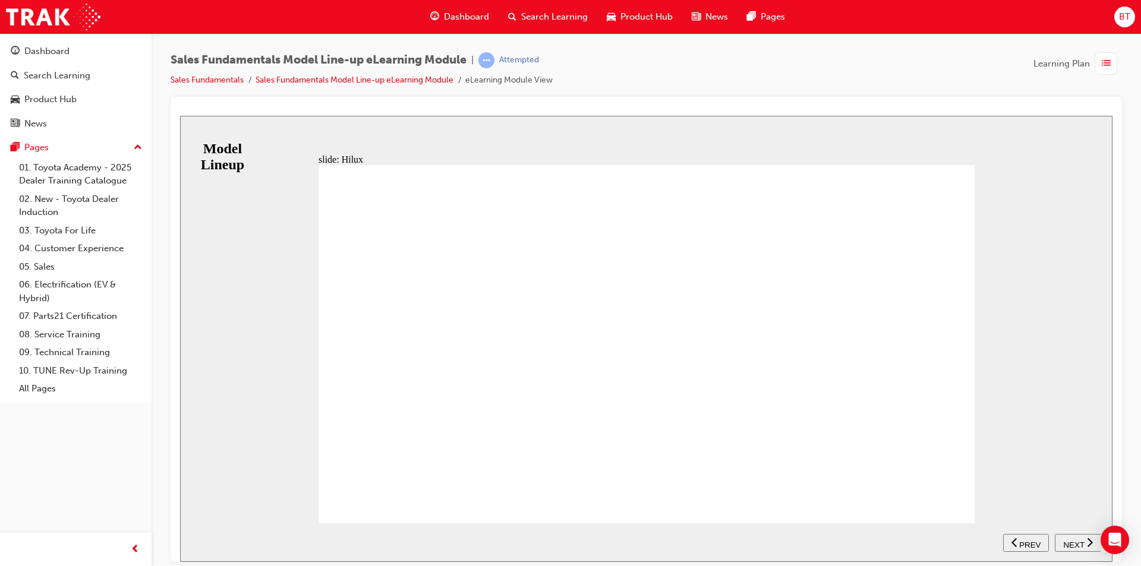
click at [1085, 542] on div "NEXT" at bounding box center [1077, 543] width 37 height 12
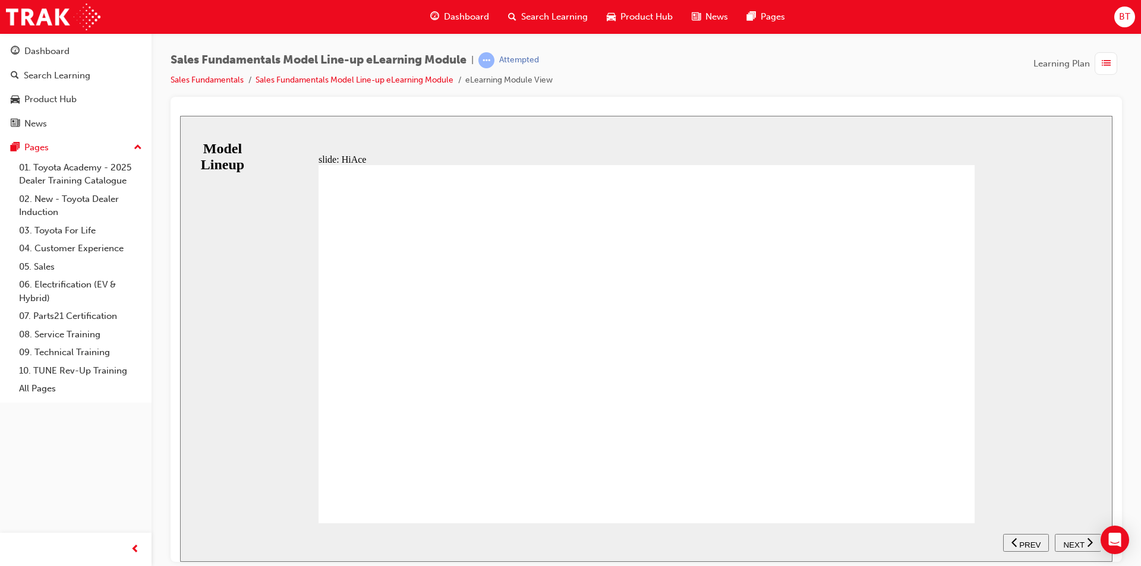
click at [1069, 536] on button "NEXT" at bounding box center [1078, 543] width 46 height 18
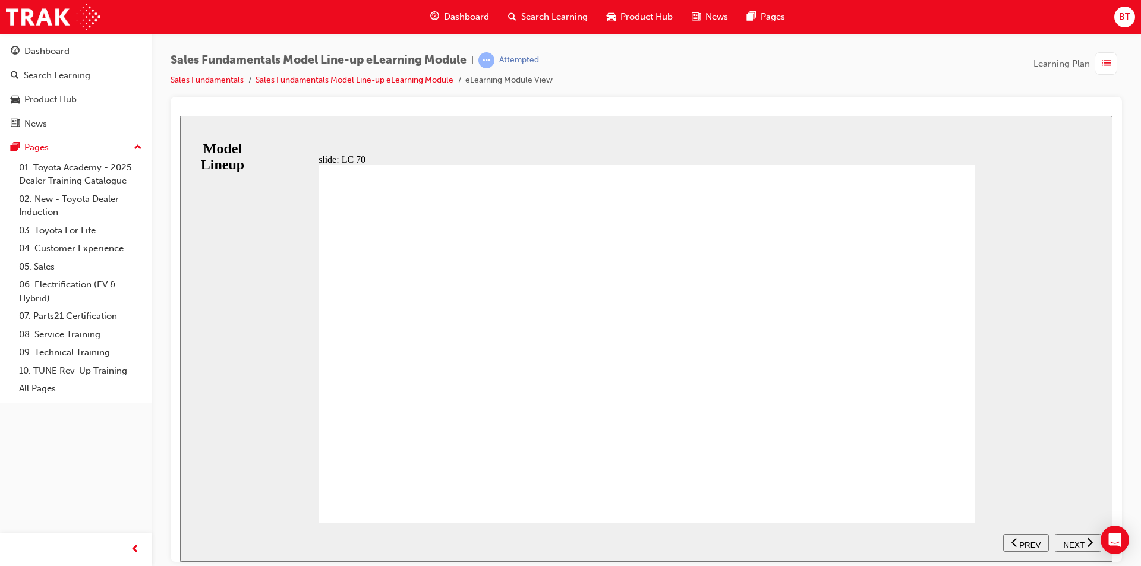
click at [1081, 541] on span "NEXT" at bounding box center [1073, 544] width 21 height 9
click at [1085, 541] on div "NEXT" at bounding box center [1077, 543] width 37 height 12
click at [1078, 544] on span "NEXT" at bounding box center [1073, 544] width 21 height 9
click at [1077, 544] on span "NEXT" at bounding box center [1073, 544] width 21 height 9
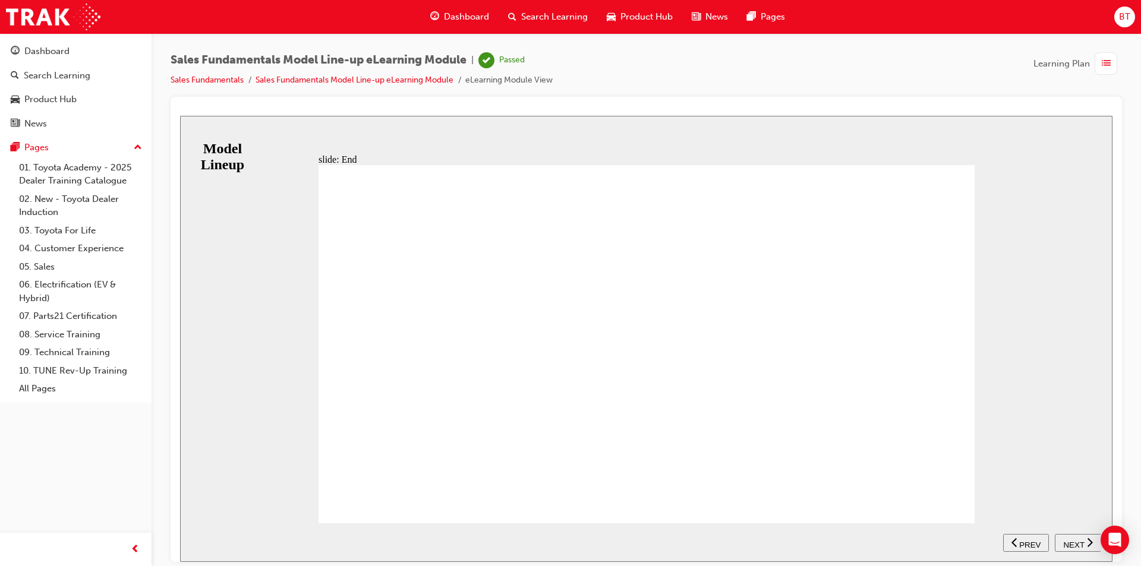
click at [1077, 544] on span "NEXT" at bounding box center [1073, 544] width 21 height 9
click at [462, 12] on span "Dashboard" at bounding box center [466, 17] width 45 height 14
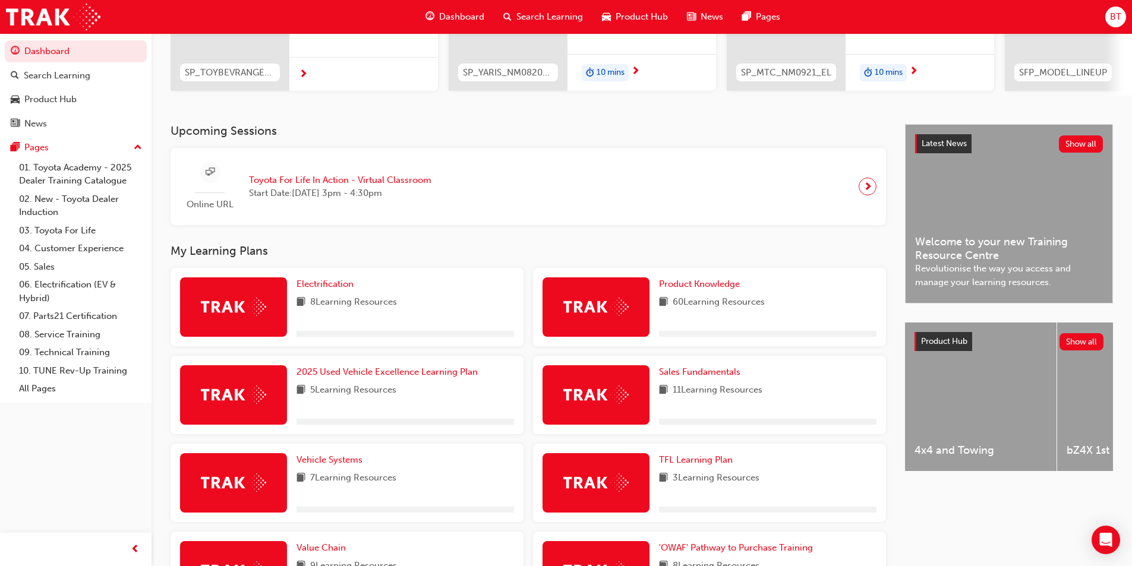
scroll to position [238, 0]
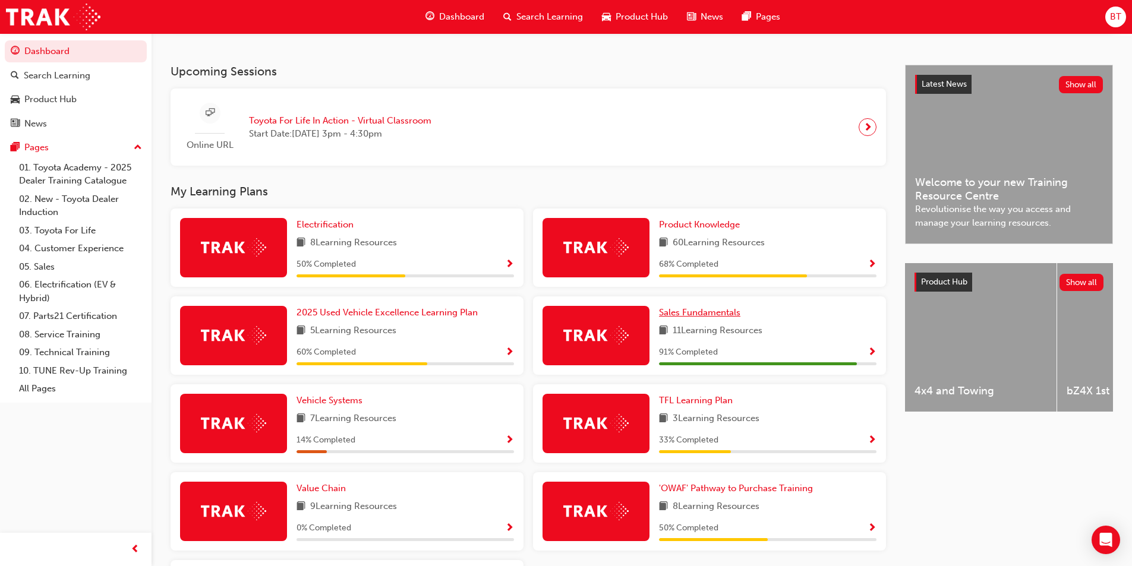
click at [667, 318] on span "Sales Fundamentals" at bounding box center [699, 312] width 81 height 11
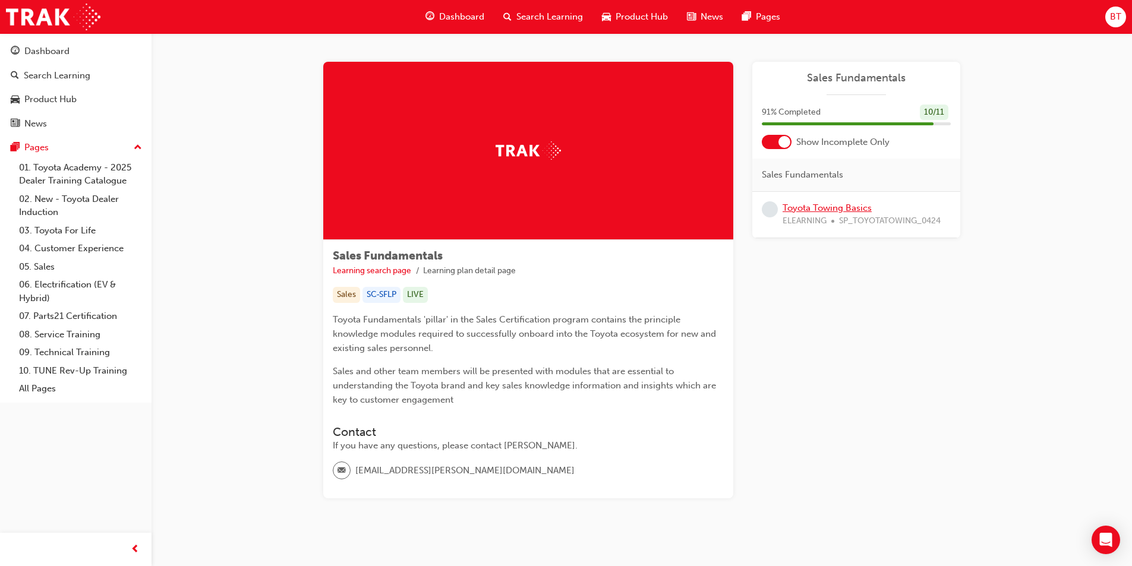
click at [840, 209] on link "Toyota Towing Basics" at bounding box center [826, 208] width 89 height 11
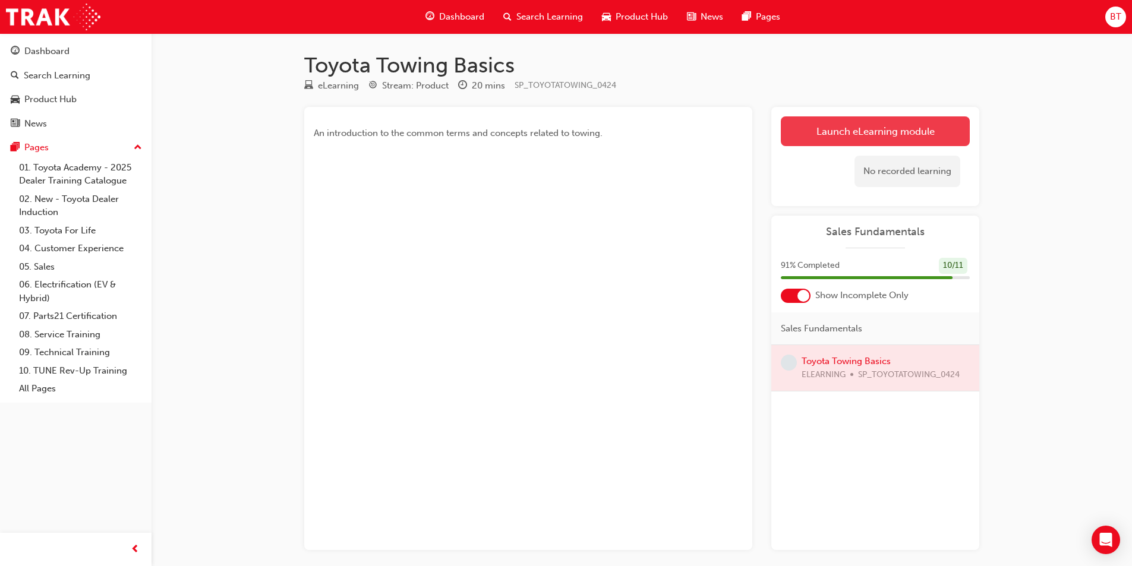
click at [870, 116] on link "Launch eLearning module" at bounding box center [875, 131] width 189 height 30
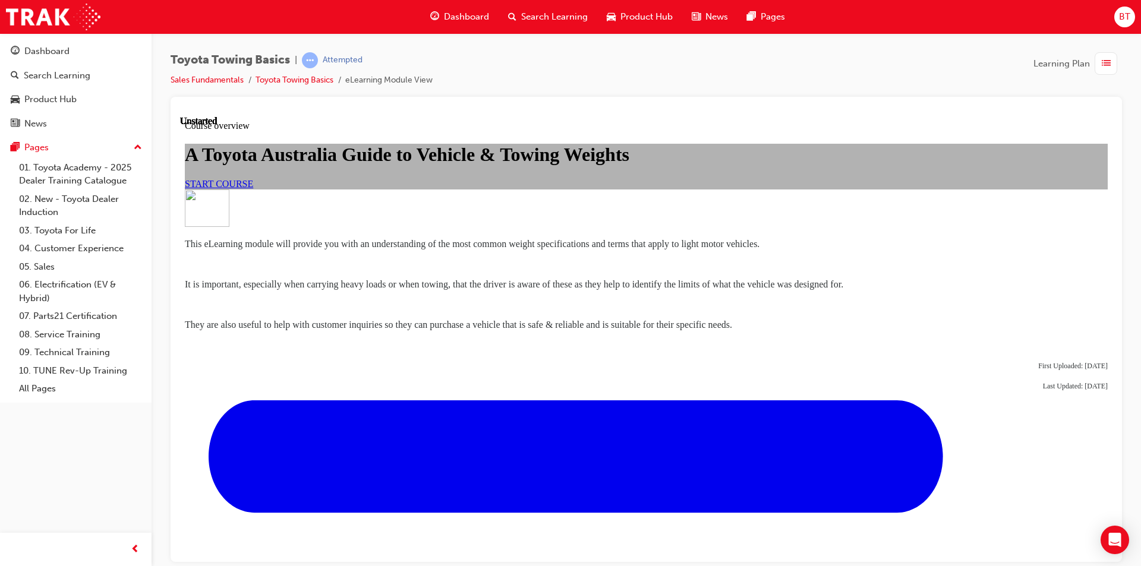
click at [253, 188] on span "START COURSE" at bounding box center [219, 183] width 68 height 10
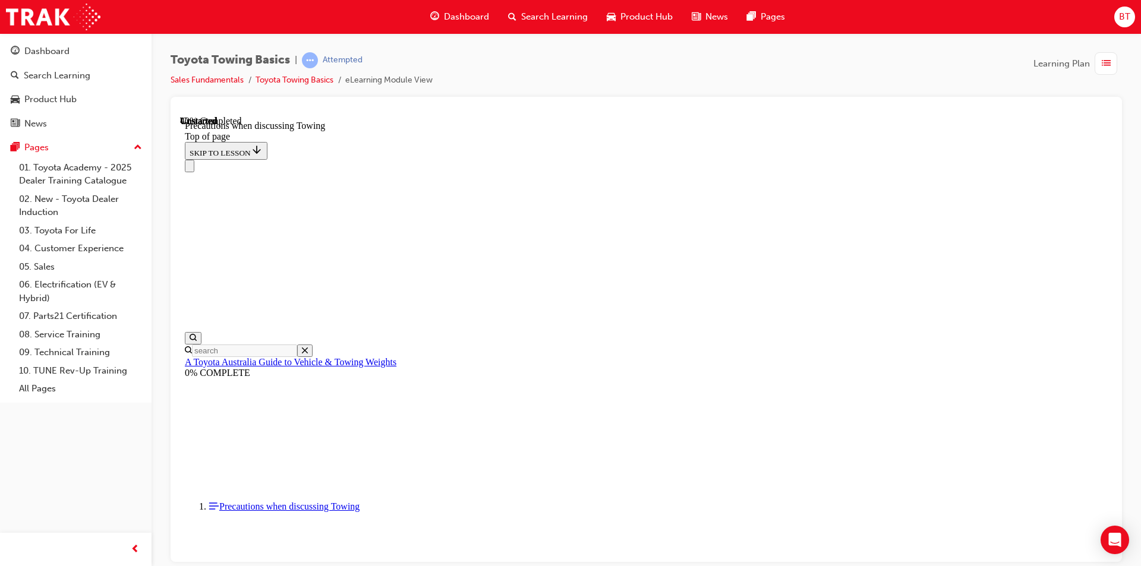
scroll to position [631, 0]
drag, startPoint x: 672, startPoint y: 263, endPoint x: 632, endPoint y: 254, distance: 41.5
drag, startPoint x: 601, startPoint y: 248, endPoint x: 506, endPoint y: 211, distance: 102.2
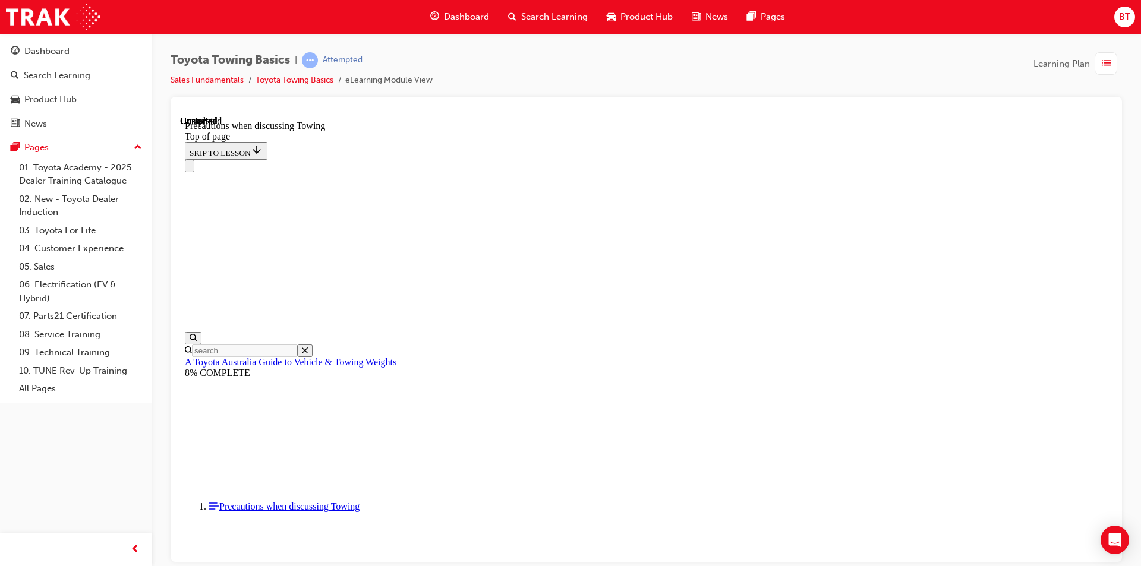
scroll to position [1260, 0]
drag, startPoint x: 674, startPoint y: 319, endPoint x: 554, endPoint y: 322, distance: 119.5
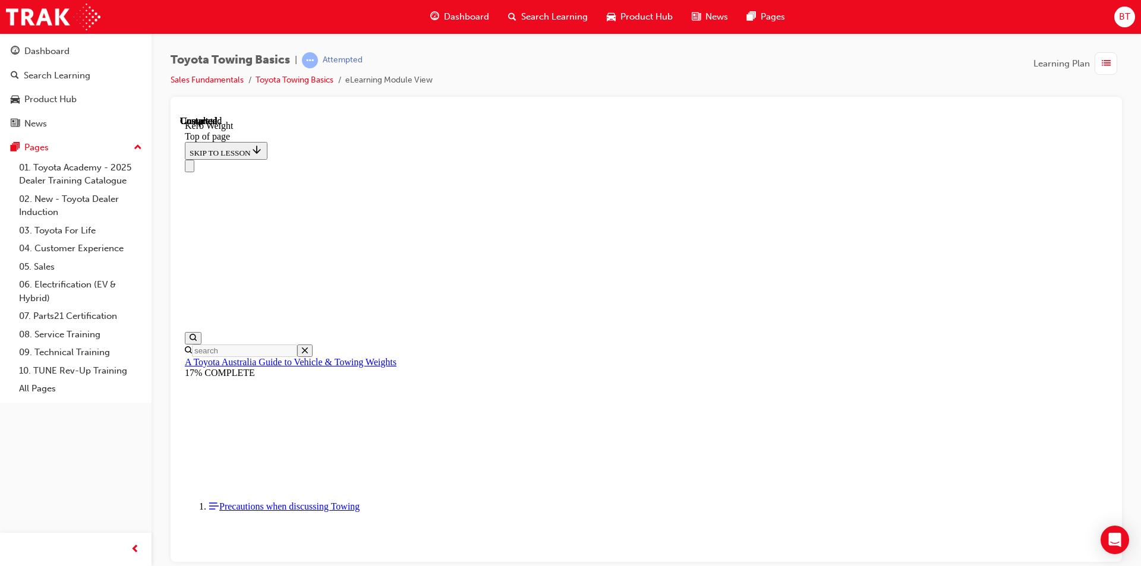
scroll to position [398, 0]
drag, startPoint x: 931, startPoint y: 405, endPoint x: 865, endPoint y: 345, distance: 89.2
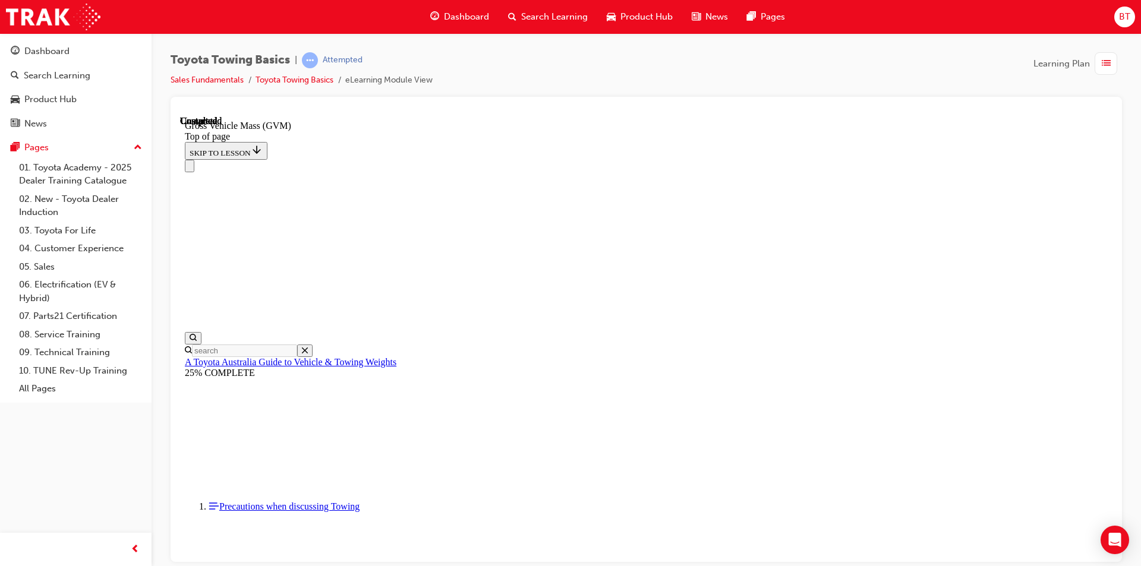
drag, startPoint x: 719, startPoint y: 373, endPoint x: 690, endPoint y: 375, distance: 29.2
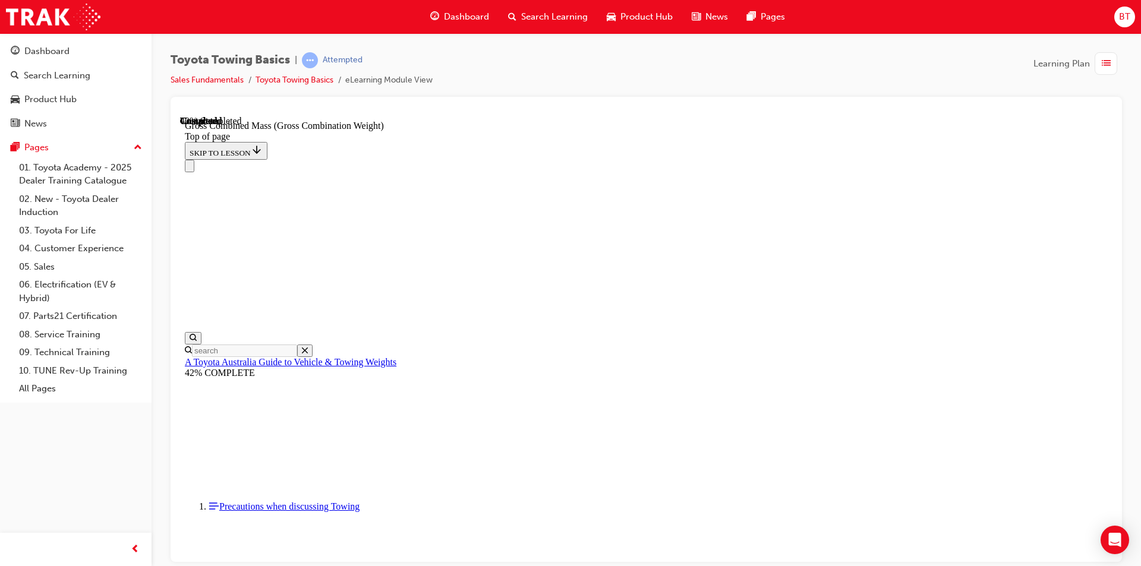
drag, startPoint x: 790, startPoint y: 336, endPoint x: 763, endPoint y: 340, distance: 27.6
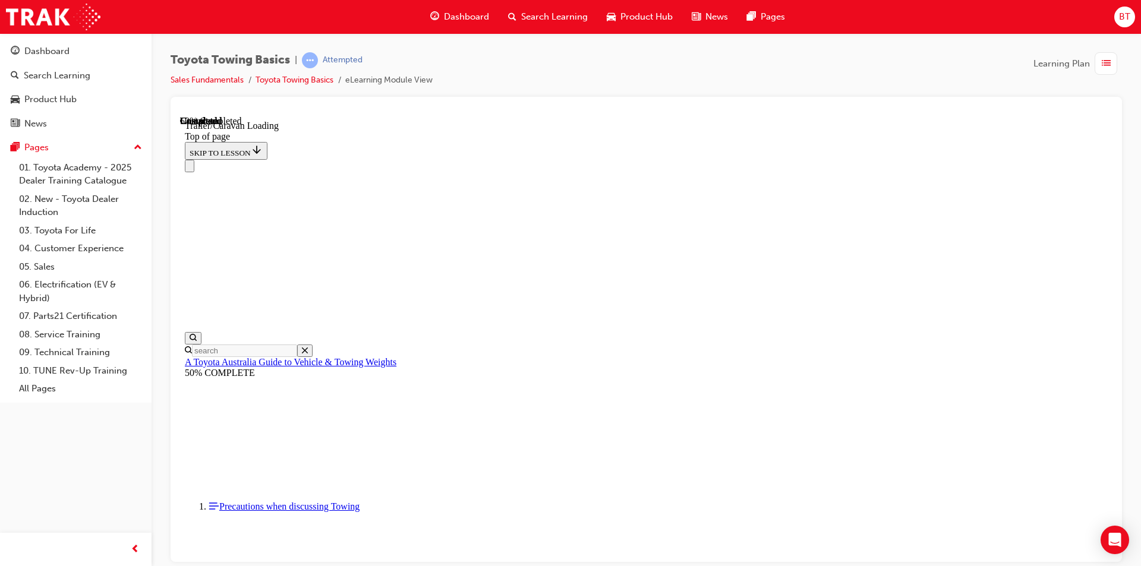
scroll to position [215, 0]
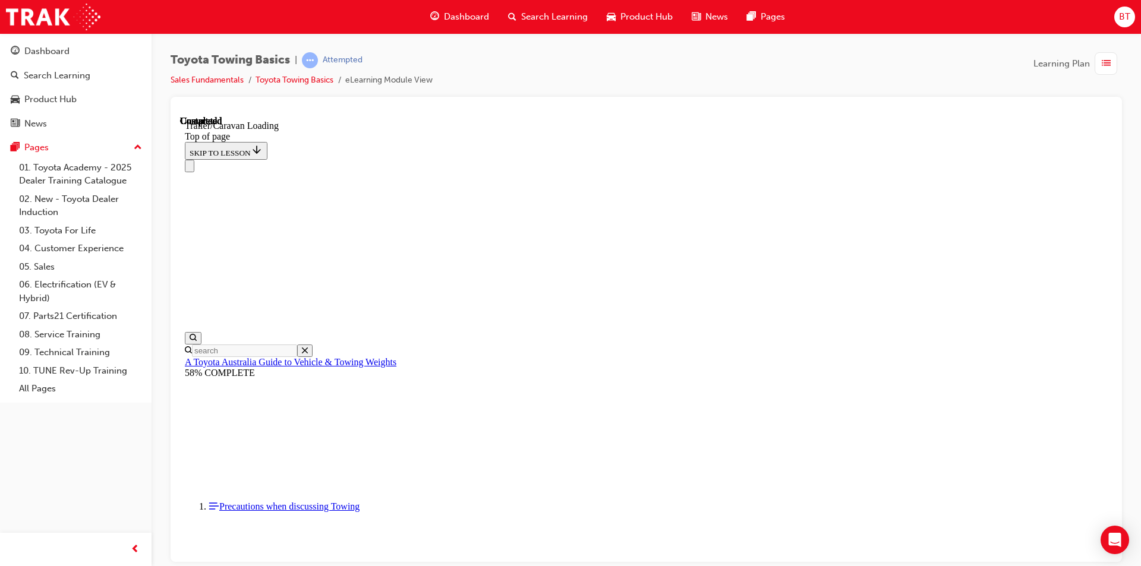
scroll to position [1680, 0]
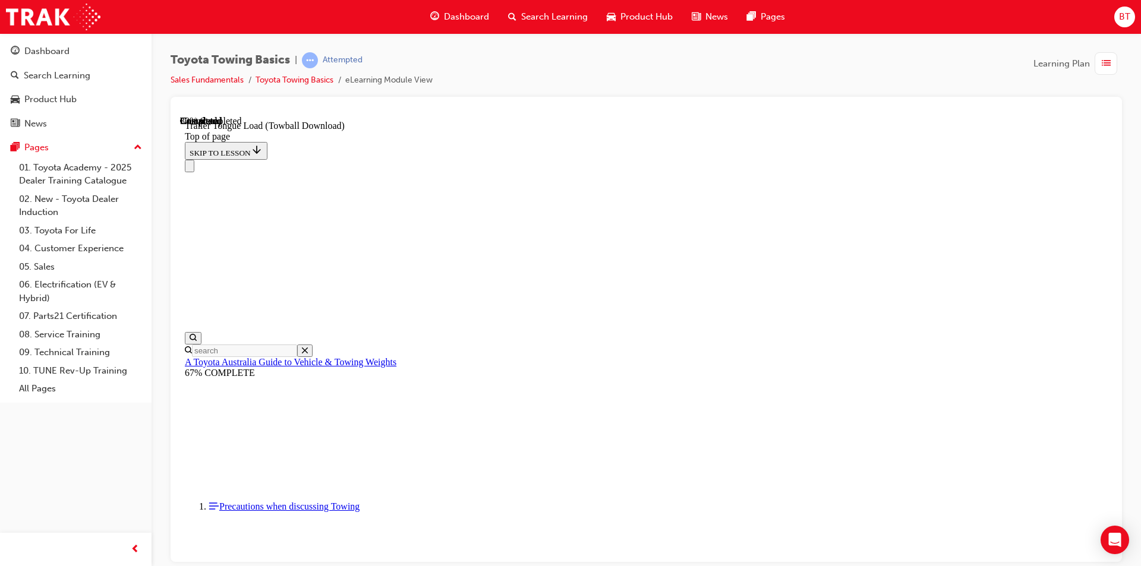
drag, startPoint x: 829, startPoint y: 388, endPoint x: 739, endPoint y: 377, distance: 90.9
drag, startPoint x: 731, startPoint y: 277, endPoint x: 651, endPoint y: 270, distance: 80.5
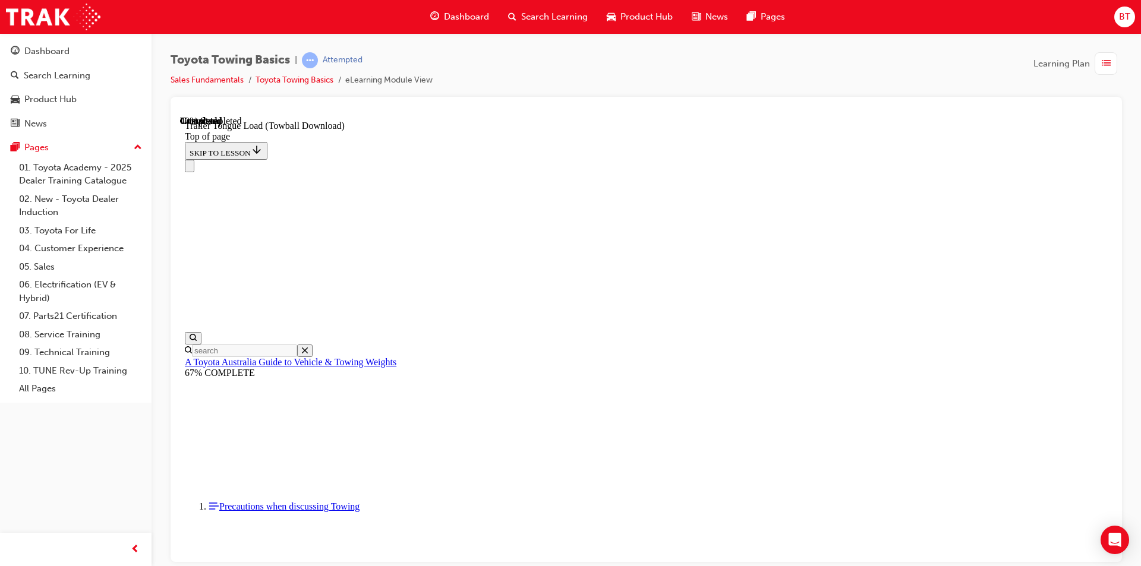
type input "50"
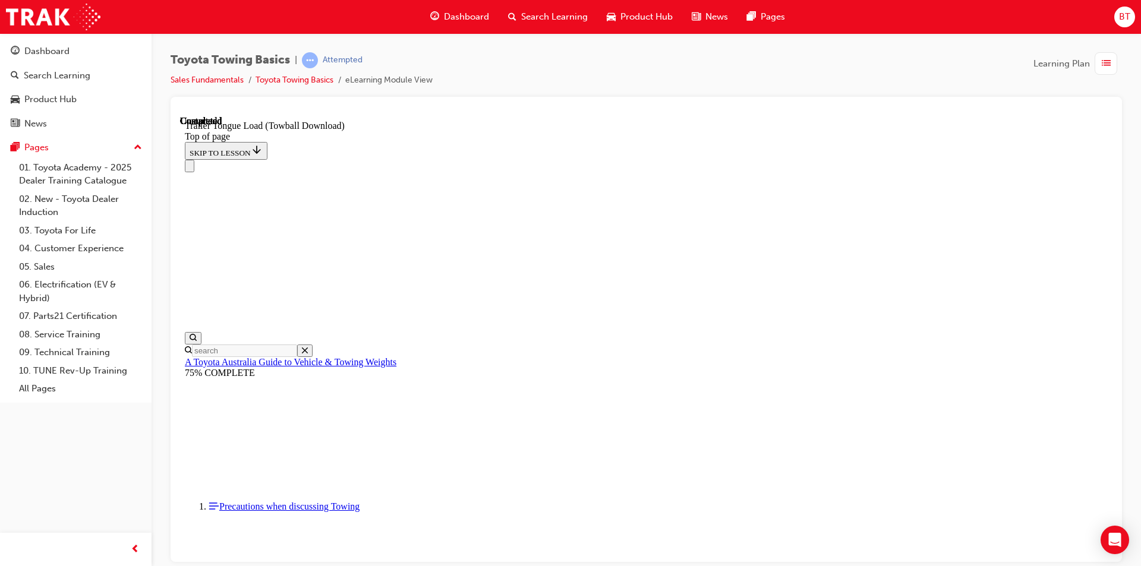
type input "50"
drag, startPoint x: 517, startPoint y: 14121, endPoint x: 488, endPoint y: 14118, distance: 29.3
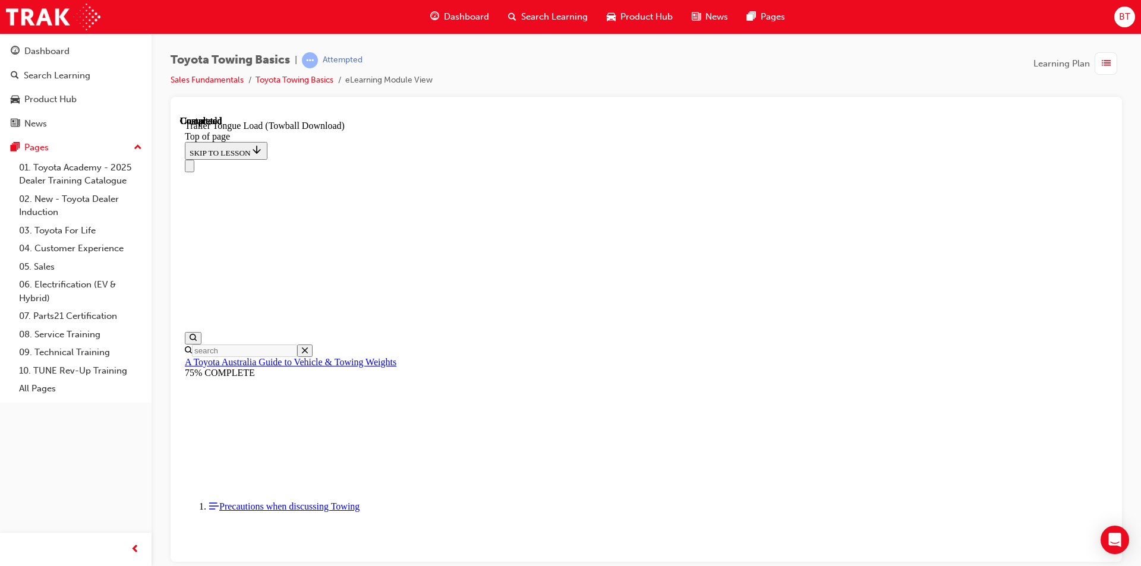
type input "42"
drag, startPoint x: 520, startPoint y: 14124, endPoint x: 472, endPoint y: 14125, distance: 48.1
drag, startPoint x: 520, startPoint y: 14119, endPoint x: 484, endPoint y: 14120, distance: 36.9
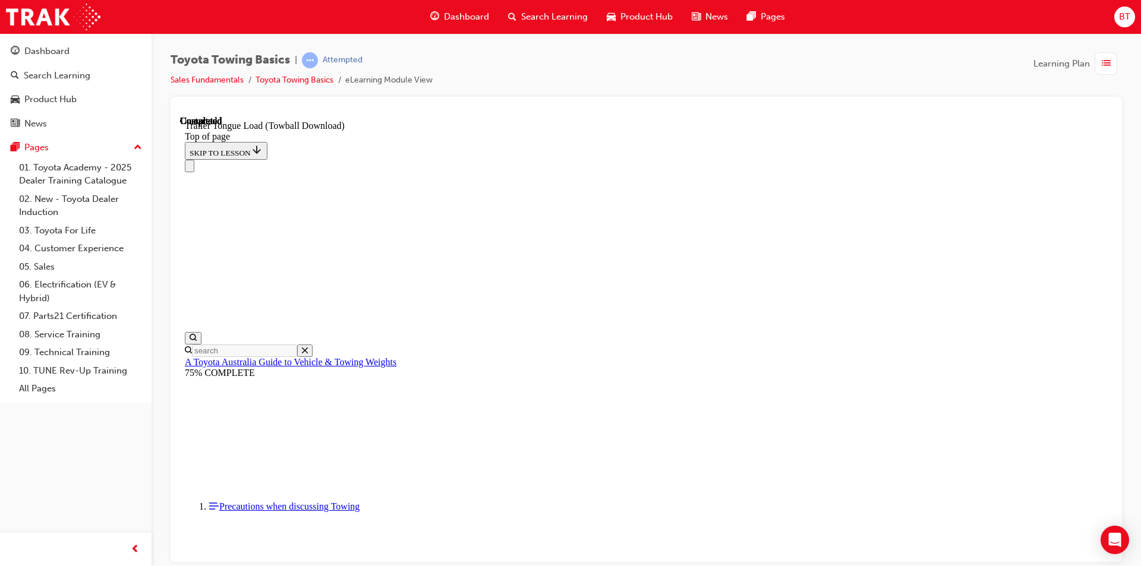
type input "10"
drag, startPoint x: 511, startPoint y: 14123, endPoint x: 485, endPoint y: 14119, distance: 26.5
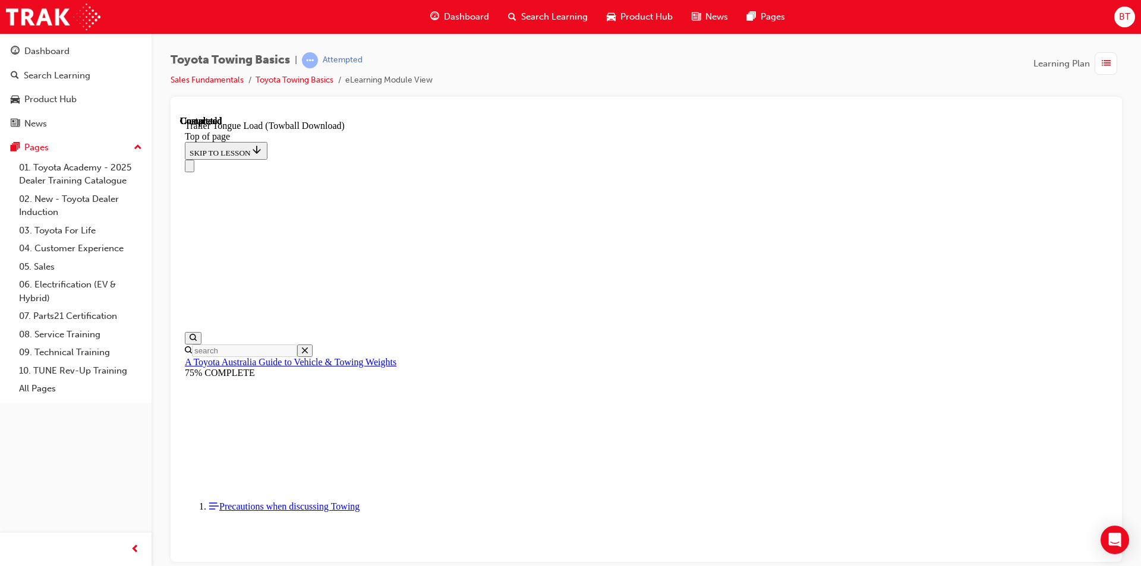
type input "333"
drag, startPoint x: 519, startPoint y: 14121, endPoint x: 509, endPoint y: 14101, distance: 23.4
drag, startPoint x: 515, startPoint y: 14096, endPoint x: 487, endPoint y: 14105, distance: 29.5
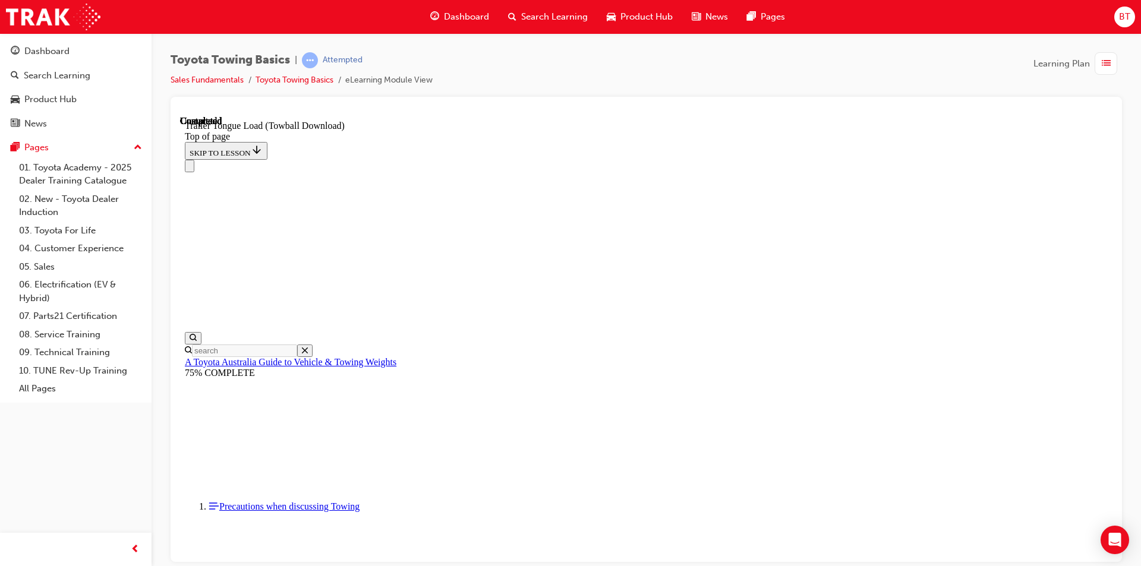
drag, startPoint x: 403, startPoint y: 12691, endPoint x: 452, endPoint y: 12748, distance: 75.4
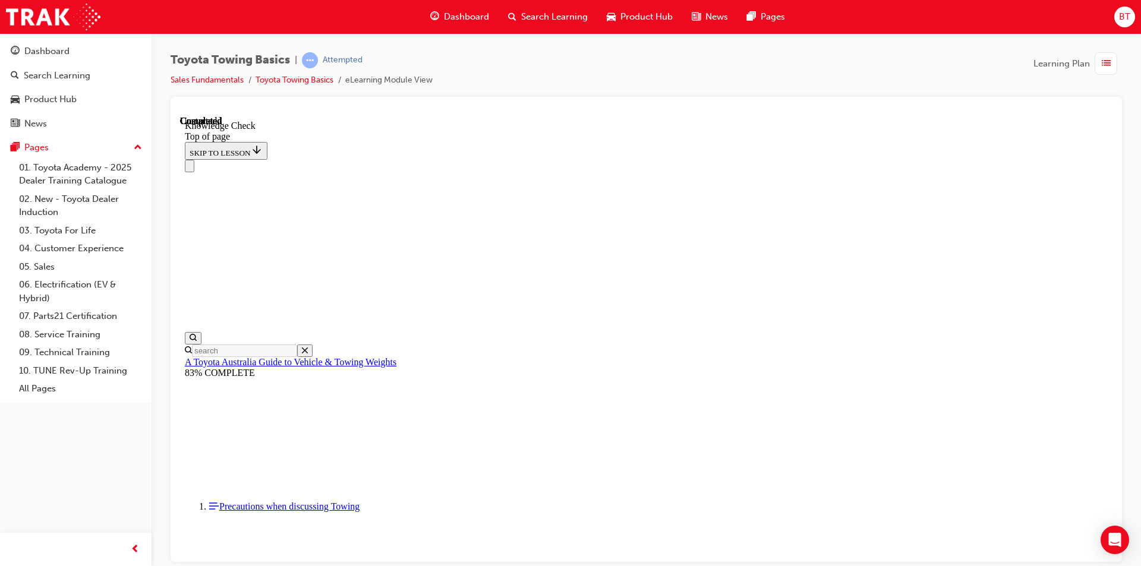
scroll to position [318, 0]
drag, startPoint x: 507, startPoint y: 12770, endPoint x: 476, endPoint y: 12791, distance: 38.1
drag, startPoint x: 495, startPoint y: 12751, endPoint x: 512, endPoint y: 12742, distance: 18.9
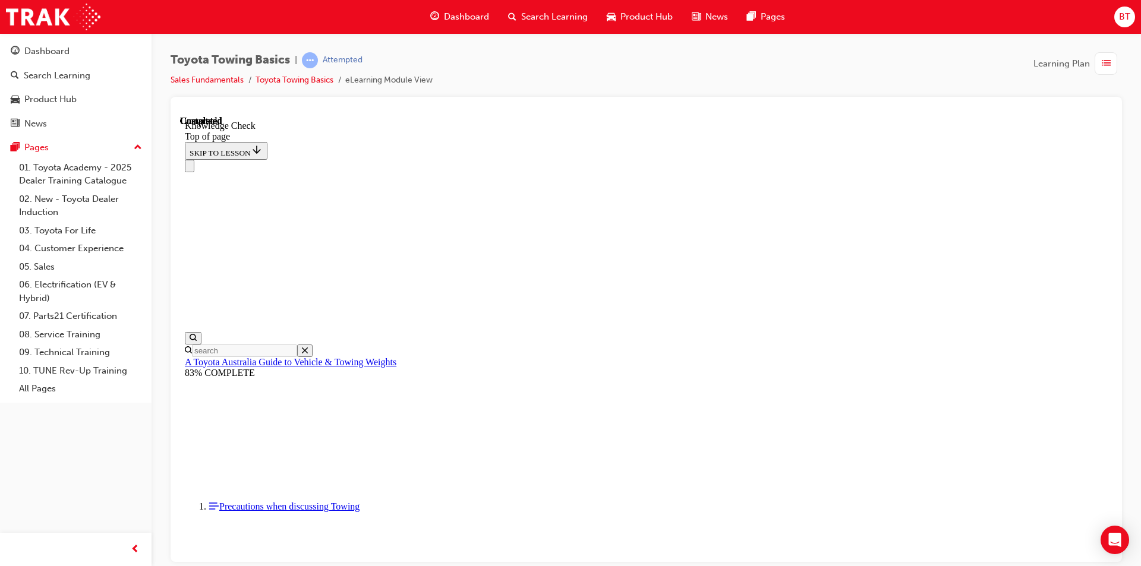
scroll to position [200, 0]
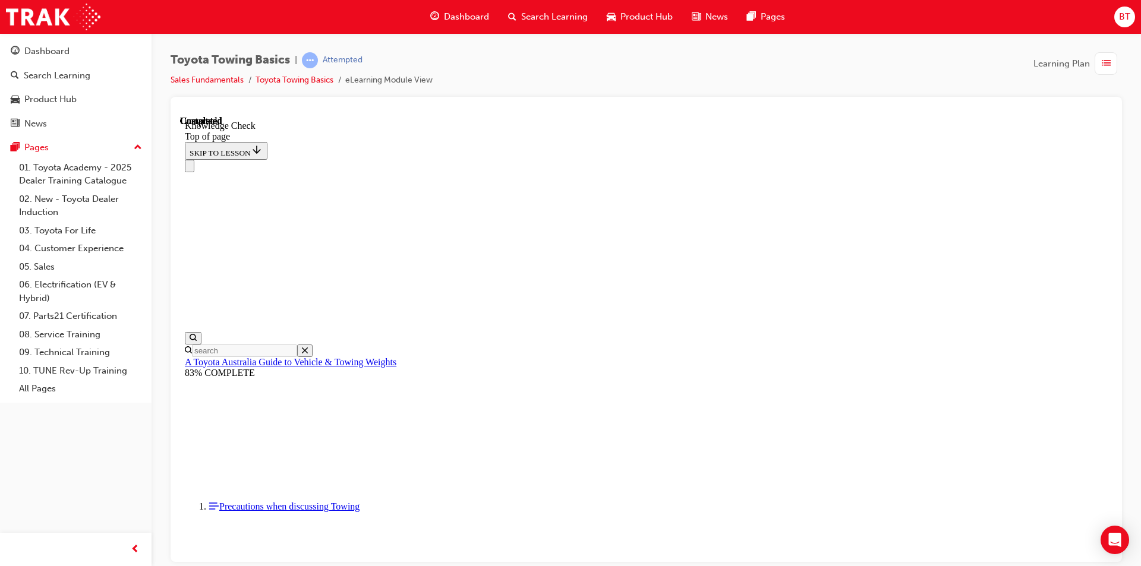
scroll to position [318, 0]
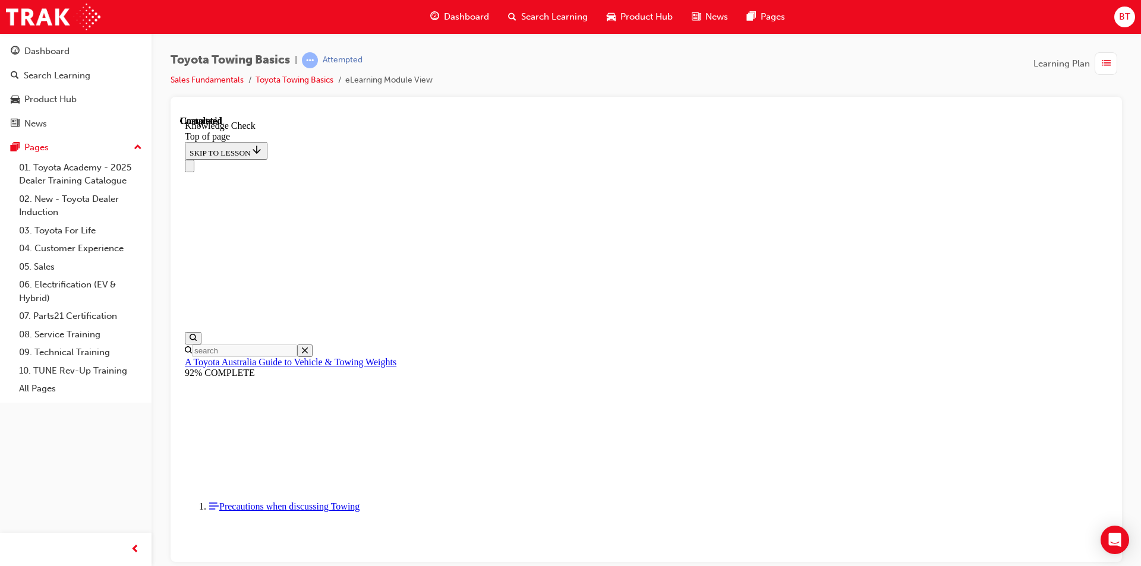
scroll to position [178, 0]
drag, startPoint x: 356, startPoint y: 12895, endPoint x: 328, endPoint y: 12842, distance: 60.3
drag, startPoint x: 352, startPoint y: 12889, endPoint x: 329, endPoint y: 12821, distance: 71.0
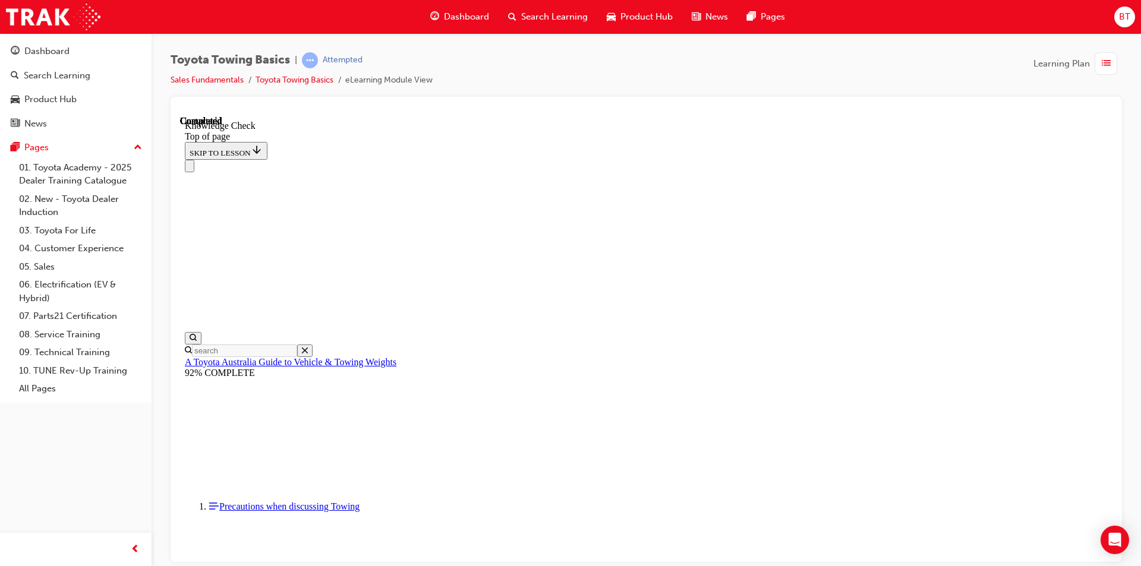
drag, startPoint x: 348, startPoint y: 12884, endPoint x: 432, endPoint y: 12674, distance: 226.9
drag, startPoint x: 354, startPoint y: 12896, endPoint x: 437, endPoint y: 12586, distance: 320.5
drag, startPoint x: 367, startPoint y: 12892, endPoint x: 608, endPoint y: 12608, distance: 373.1
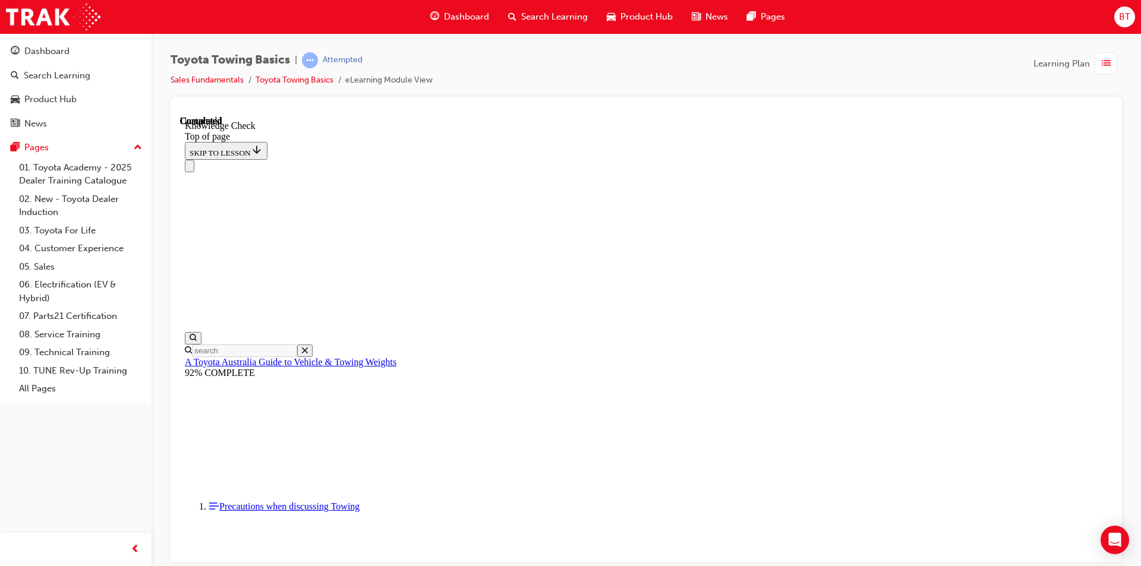
drag, startPoint x: 354, startPoint y: 12902, endPoint x: 437, endPoint y: 12694, distance: 223.4
drag, startPoint x: 349, startPoint y: 12894, endPoint x: 745, endPoint y: 12809, distance: 405.3
drag, startPoint x: 724, startPoint y: 12914, endPoint x: 479, endPoint y: 12911, distance: 244.8
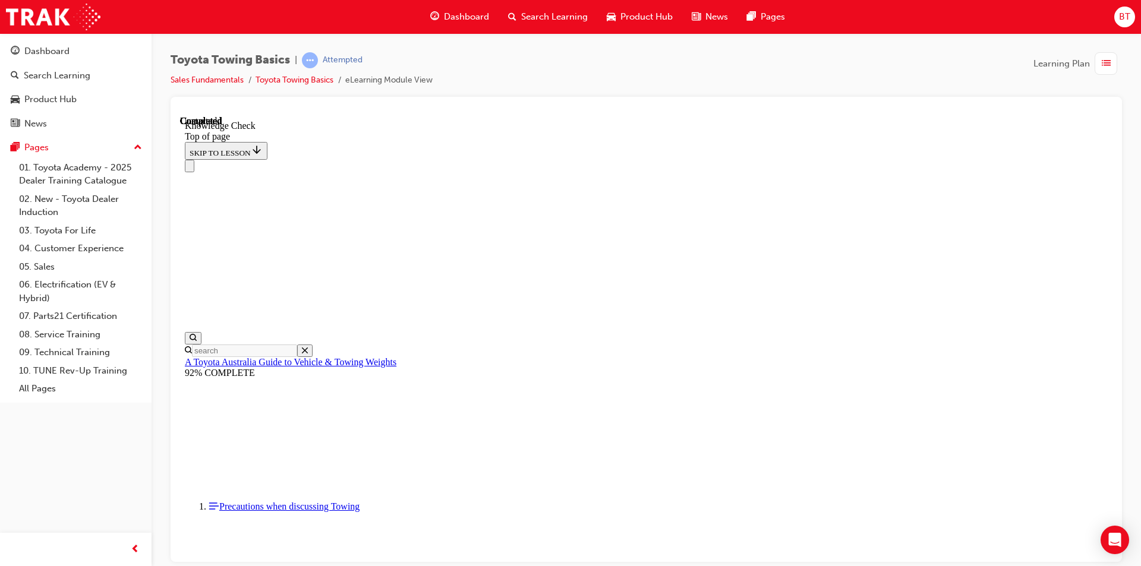
drag, startPoint x: 349, startPoint y: 12888, endPoint x: 627, endPoint y: 12826, distance: 285.0
drag, startPoint x: 368, startPoint y: 12899, endPoint x: 517, endPoint y: 12769, distance: 198.4
drag, startPoint x: 354, startPoint y: 12890, endPoint x: 336, endPoint y: 12827, distance: 65.9
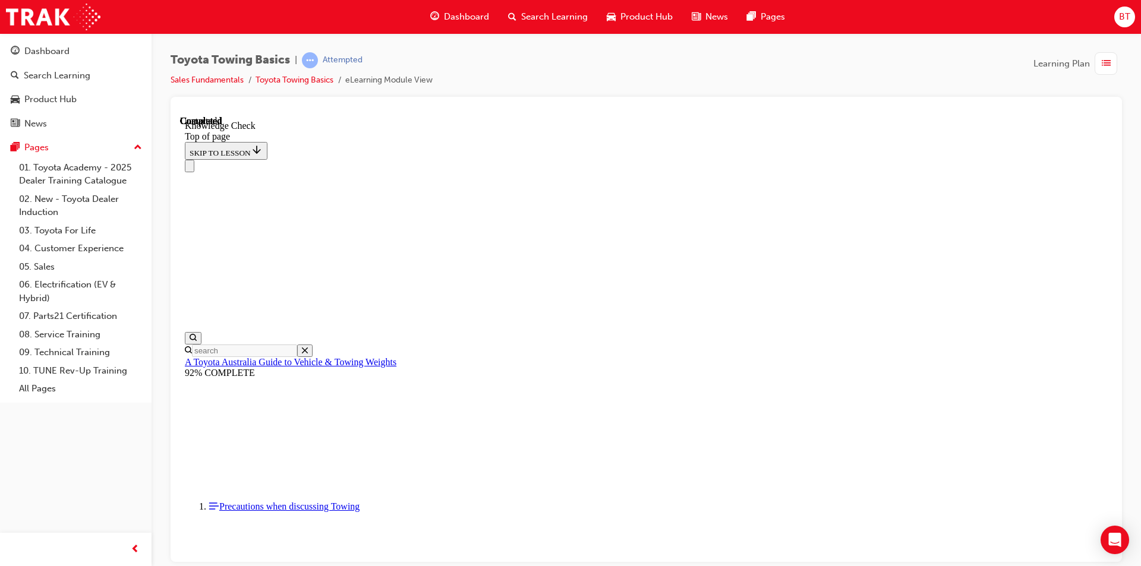
drag, startPoint x: 361, startPoint y: 12896, endPoint x: 450, endPoint y: 12577, distance: 331.4
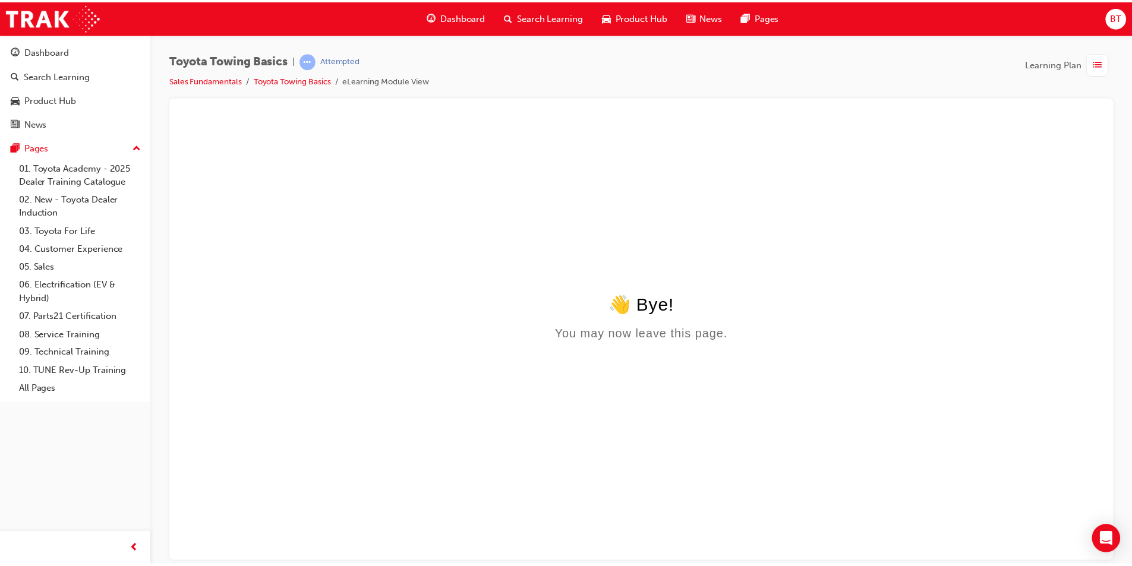
scroll to position [0, 0]
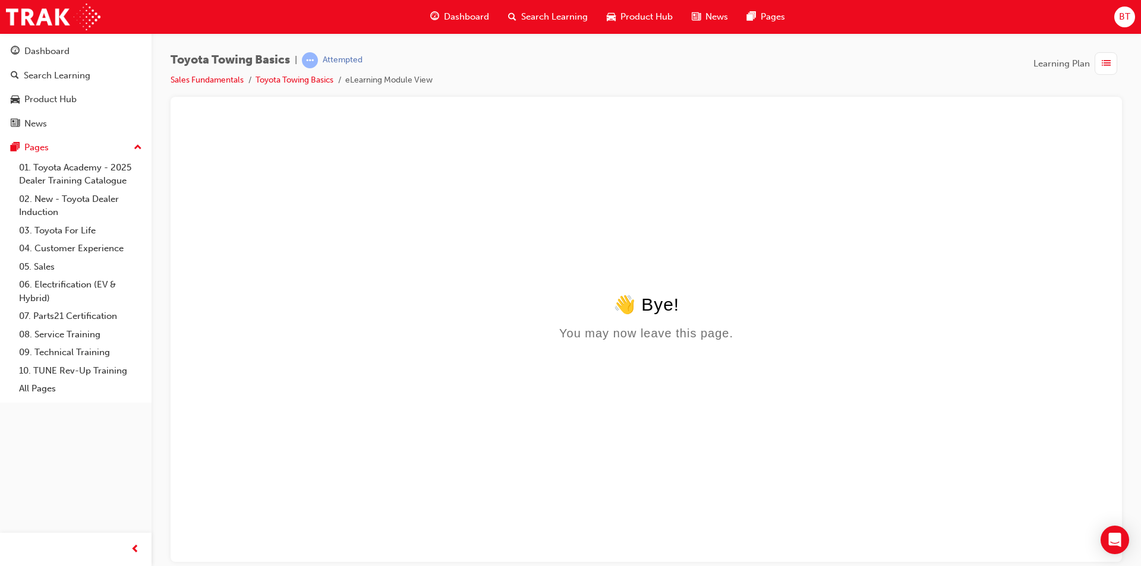
click at [448, 13] on span "Dashboard" at bounding box center [466, 17] width 45 height 14
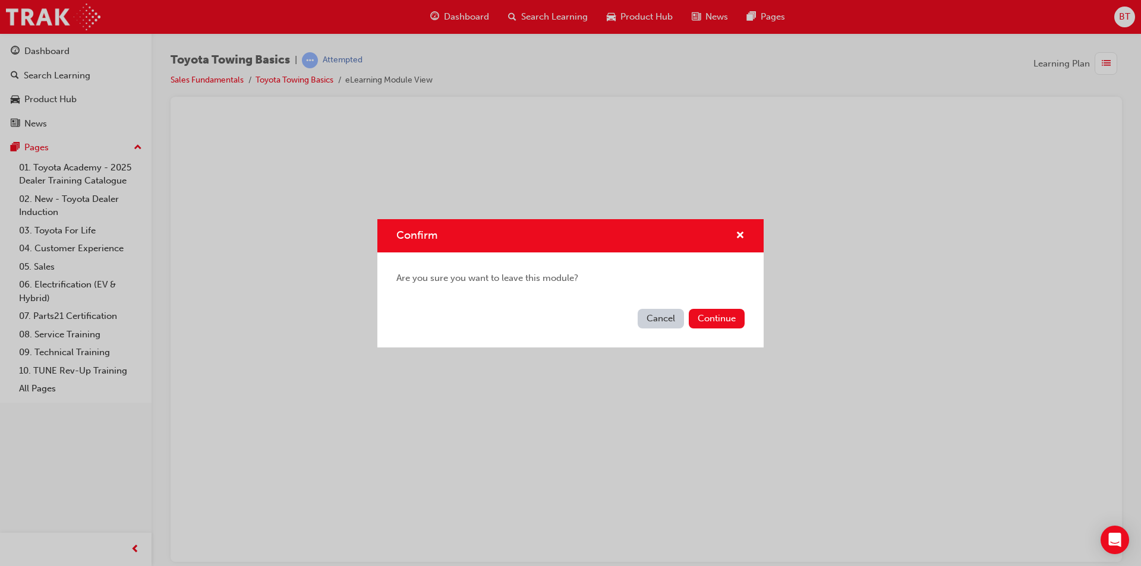
click at [734, 232] on div "Confirm" at bounding box center [735, 236] width 18 height 15
click at [737, 233] on span "cross-icon" at bounding box center [740, 236] width 9 height 11
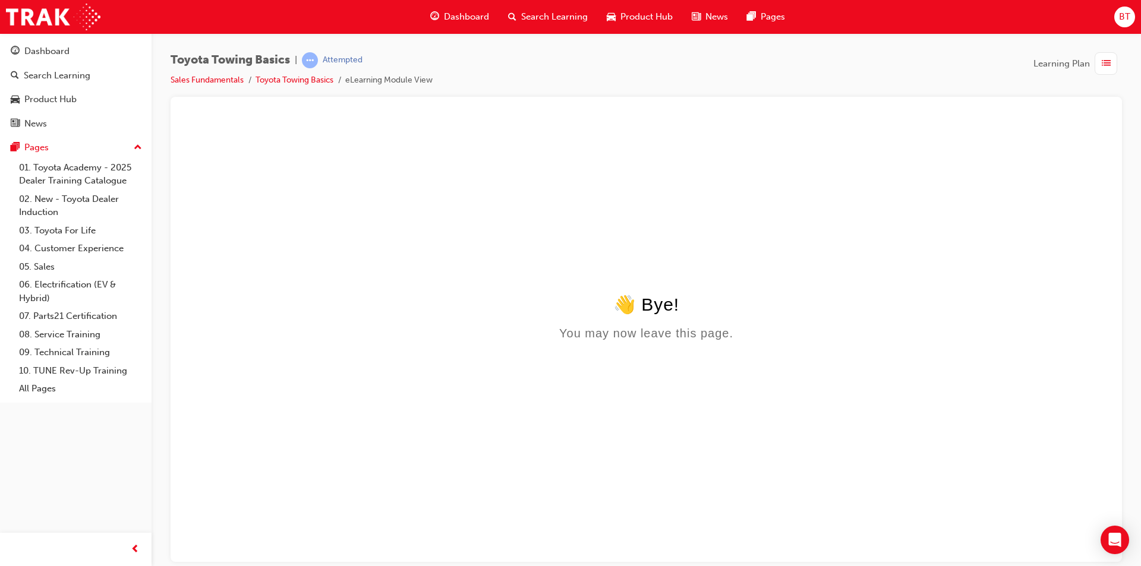
click at [442, 17] on div "Dashboard" at bounding box center [460, 17] width 78 height 24
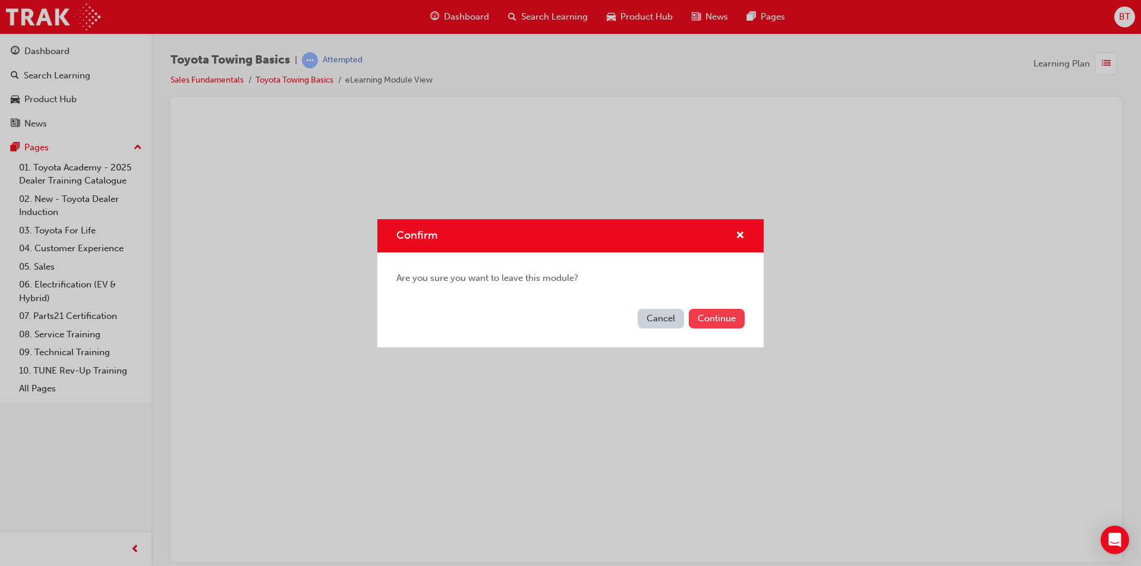
click at [712, 317] on button "Continue" at bounding box center [717, 319] width 56 height 20
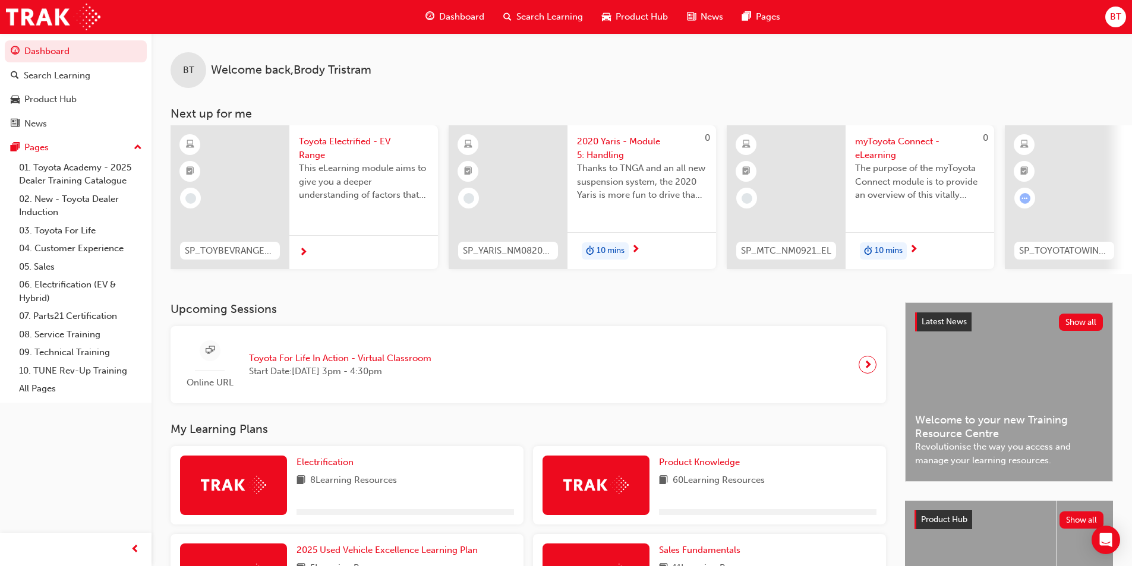
scroll to position [119, 0]
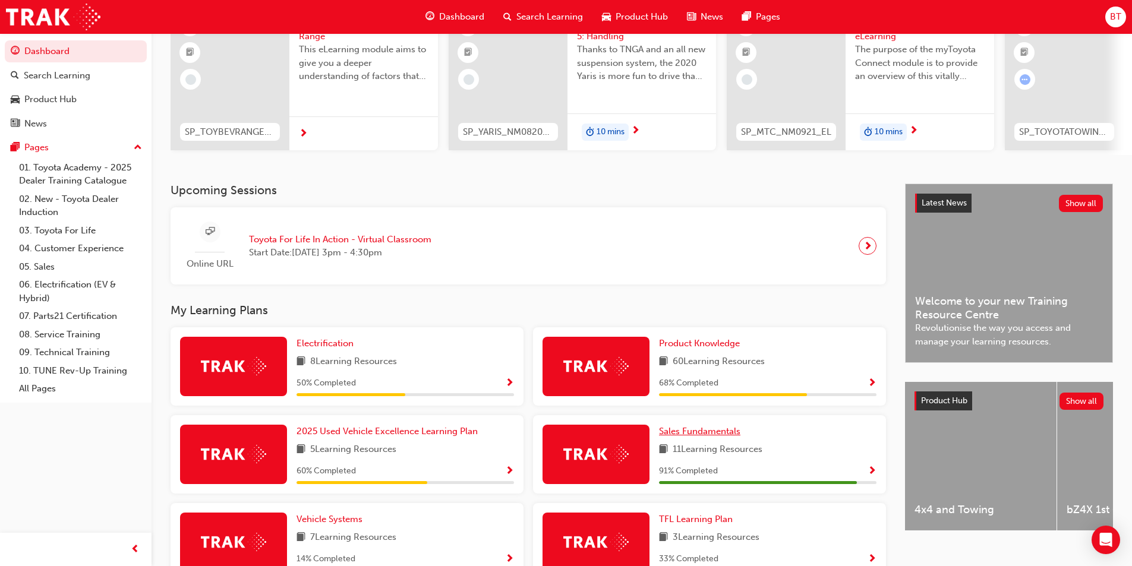
click at [688, 430] on link "Sales Fundamentals" at bounding box center [702, 432] width 86 height 14
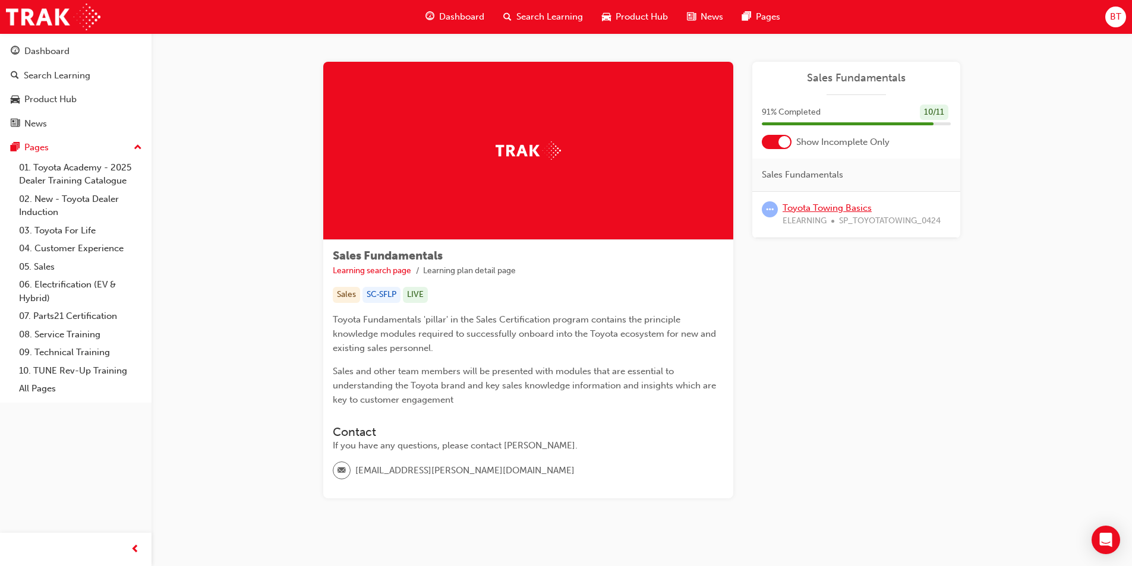
click at [821, 209] on link "Toyota Towing Basics" at bounding box center [826, 208] width 89 height 11
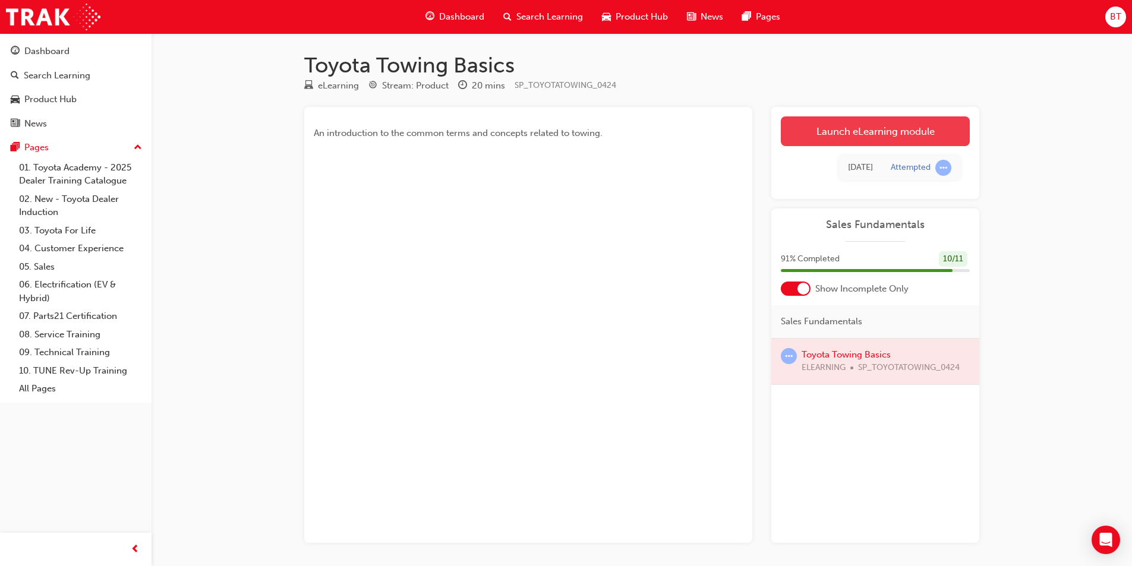
click at [813, 144] on link "Launch eLearning module" at bounding box center [875, 131] width 189 height 30
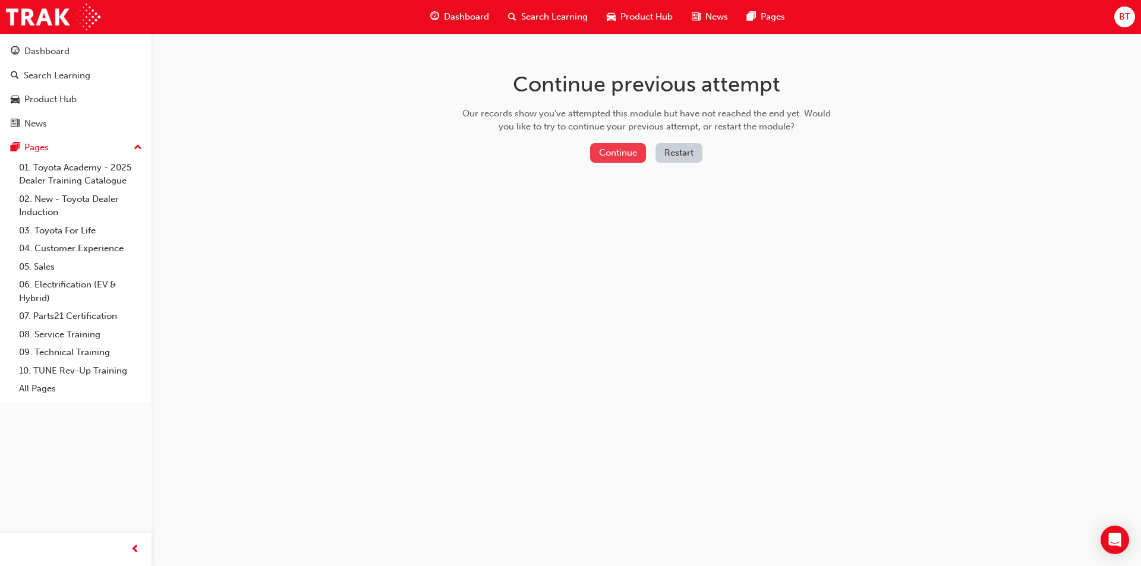
click at [612, 149] on button "Continue" at bounding box center [618, 153] width 56 height 20
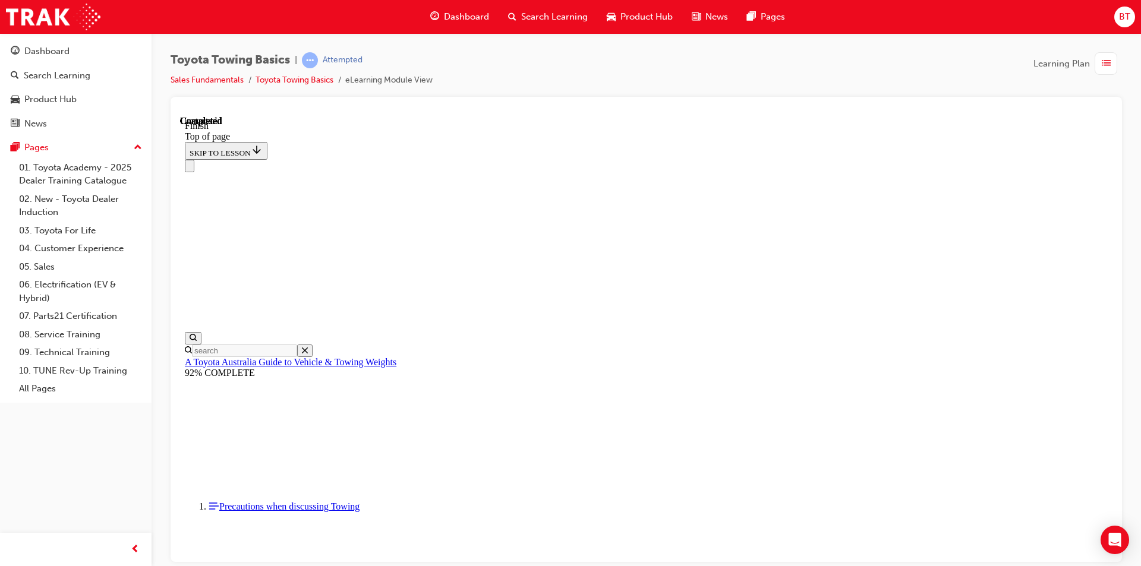
scroll to position [191, 0]
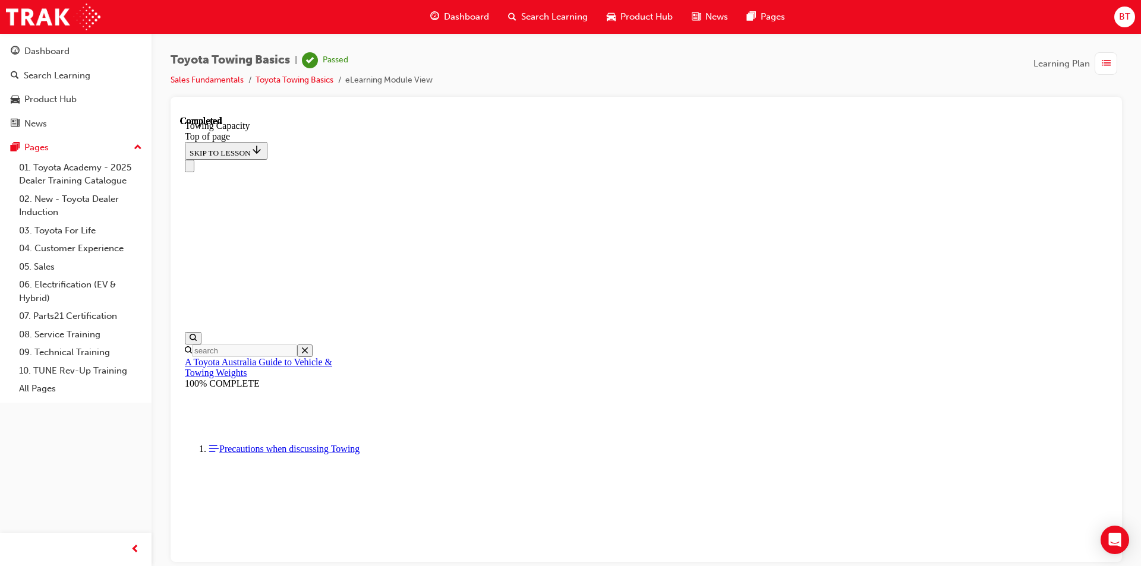
scroll to position [37, 0]
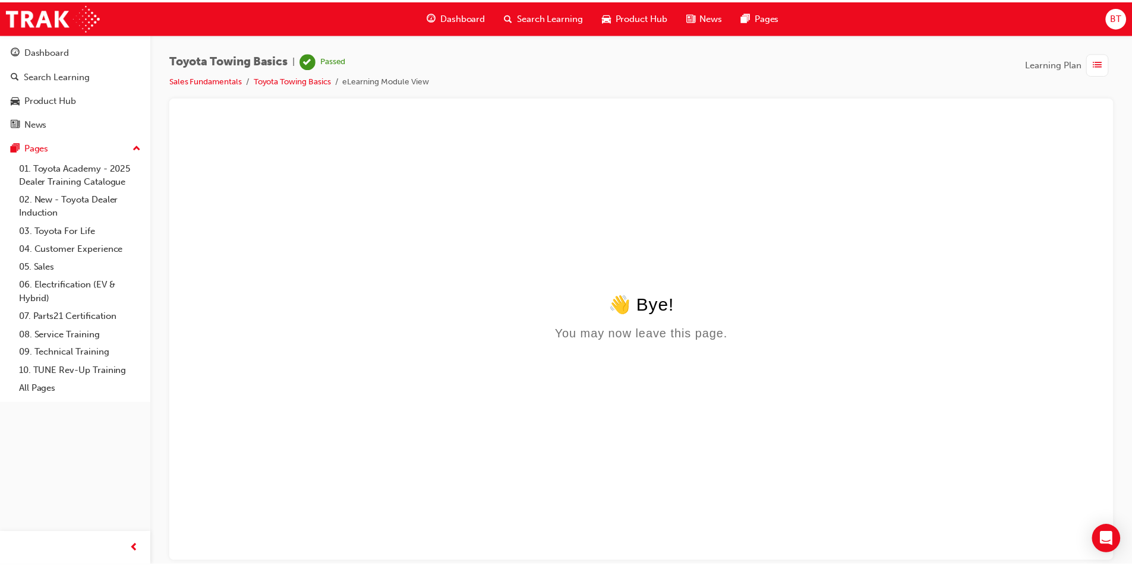
scroll to position [0, 0]
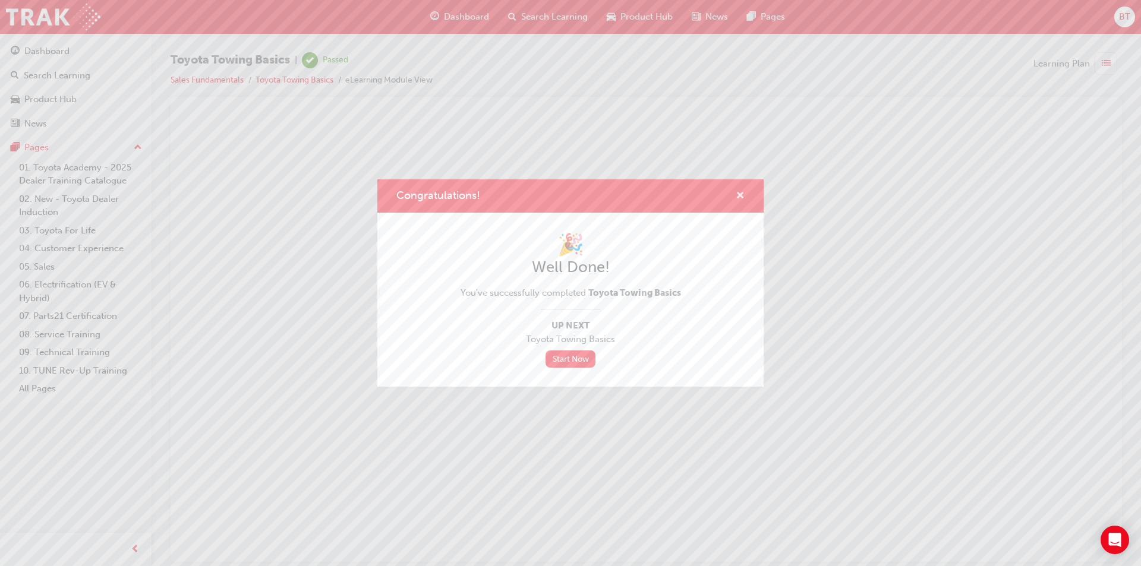
click at [743, 198] on span "cross-icon" at bounding box center [740, 196] width 9 height 11
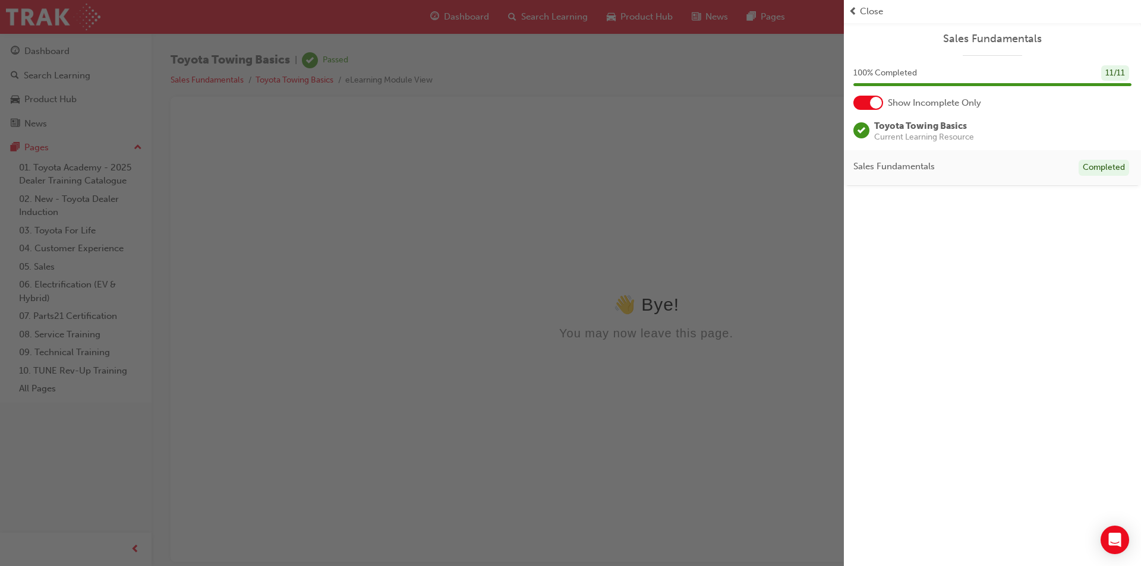
click at [513, 137] on div "button" at bounding box center [422, 283] width 844 height 566
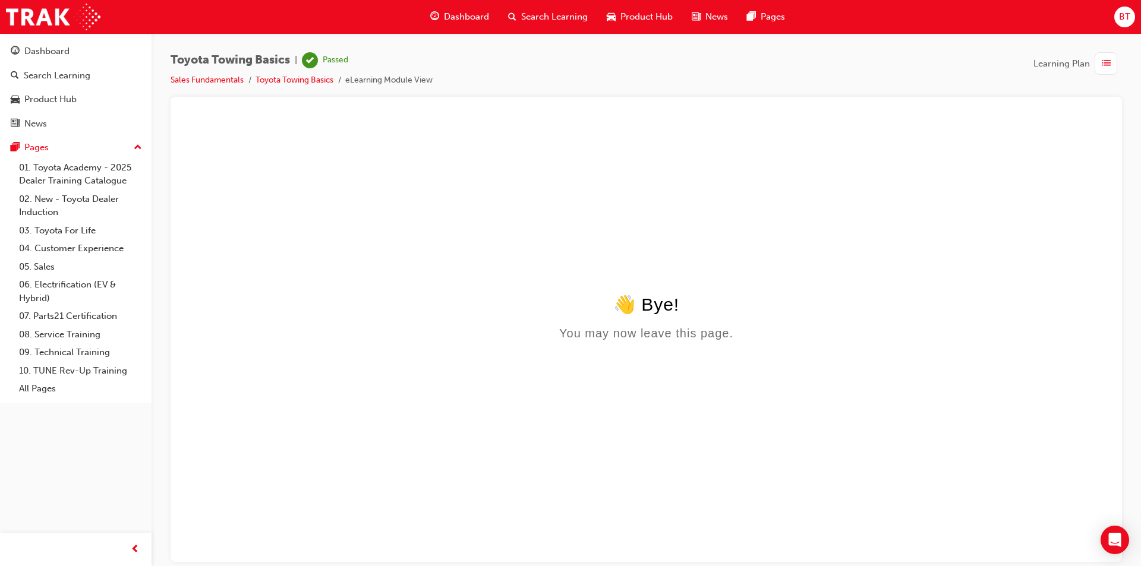
click at [452, 26] on div "Dashboard" at bounding box center [460, 17] width 78 height 24
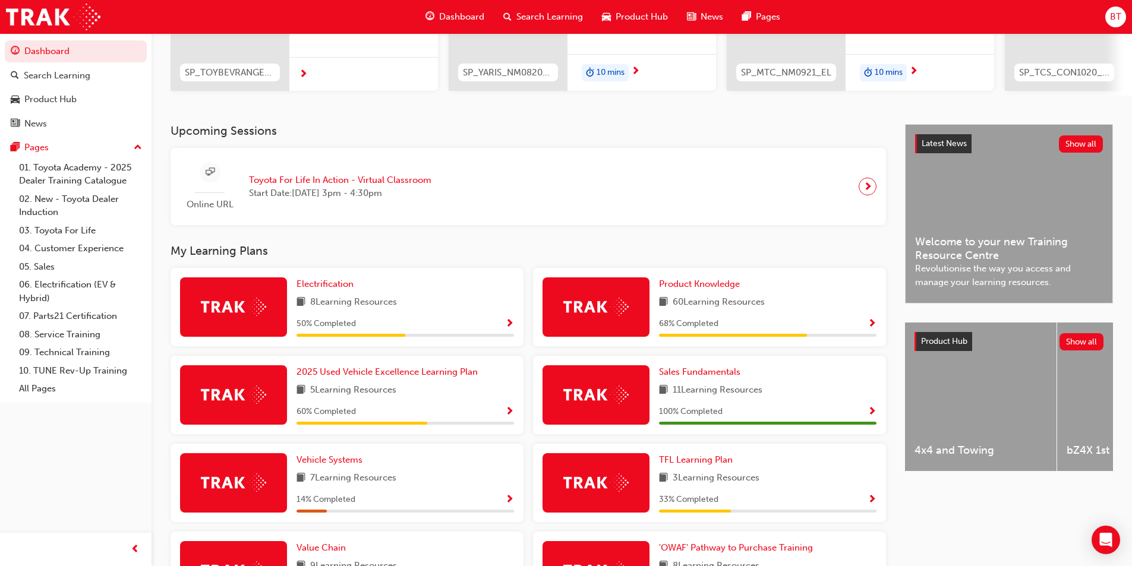
scroll to position [238, 0]
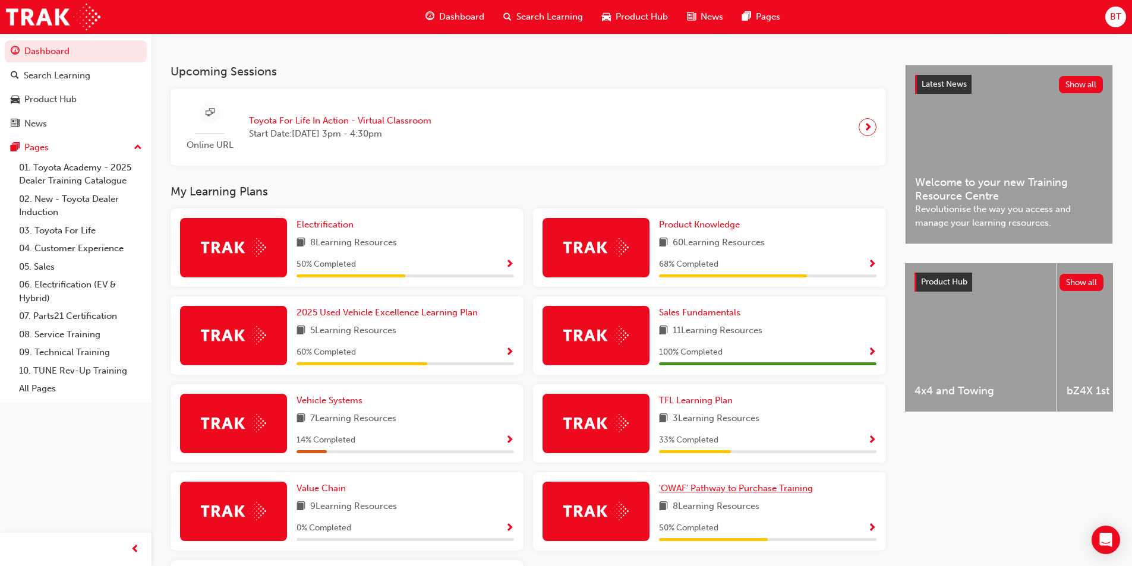
click at [744, 494] on span "'OWAF' Pathway to Purchase Training" at bounding box center [736, 488] width 154 height 11
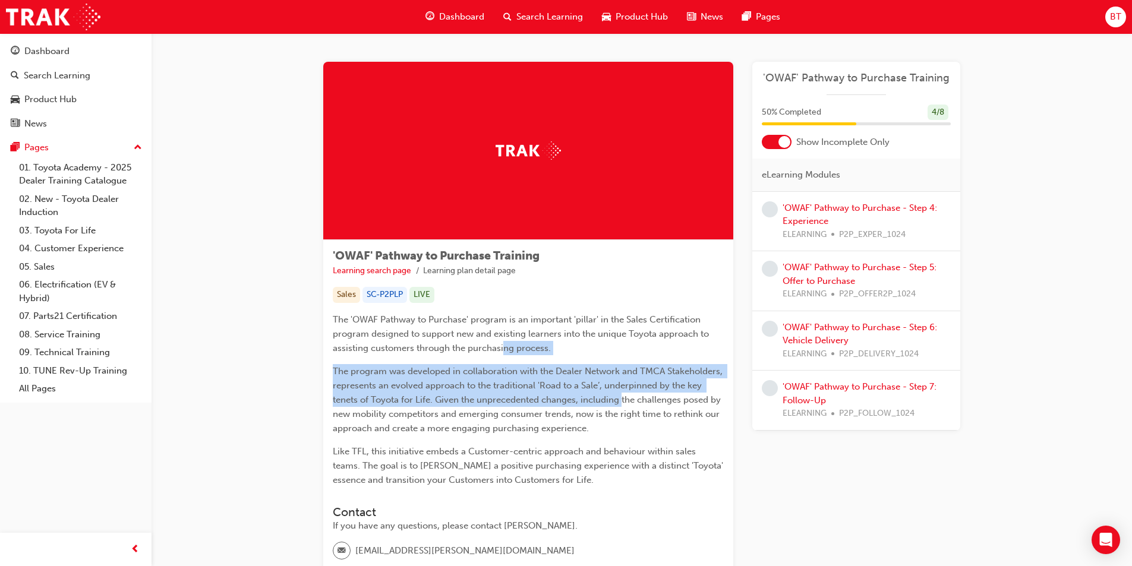
drag, startPoint x: 622, startPoint y: 403, endPoint x: 501, endPoint y: 342, distance: 135.8
click at [501, 342] on div "The 'OWAF Pathway to Purchase' program is an important 'pillar' in the Sales Ce…" at bounding box center [528, 400] width 391 height 175
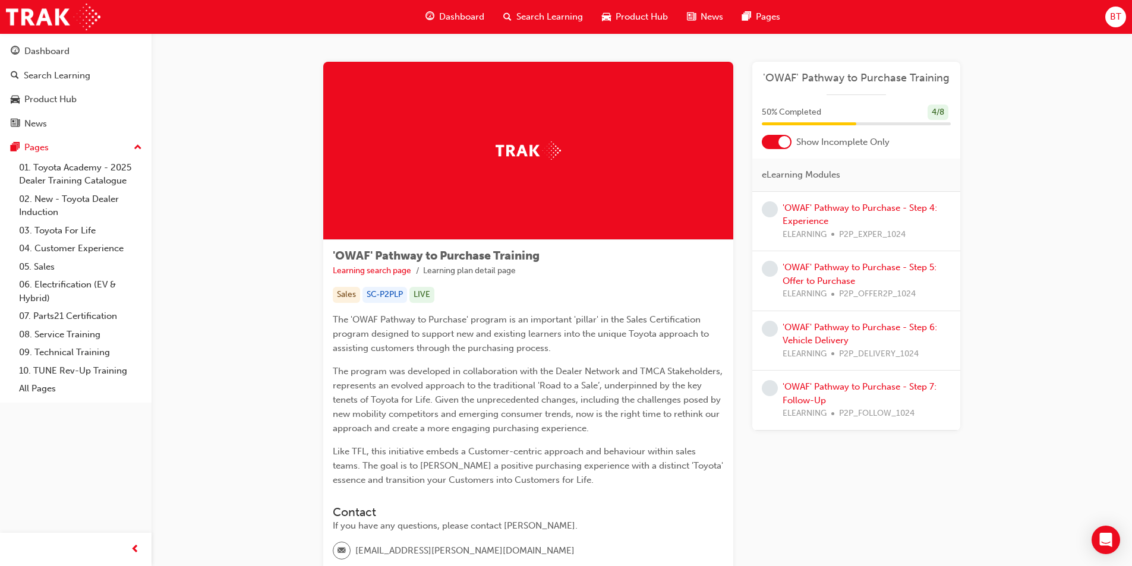
click at [522, 410] on span "The program was developed in collaboration with the Dealer Network and TMCA Sta…" at bounding box center [529, 400] width 392 height 68
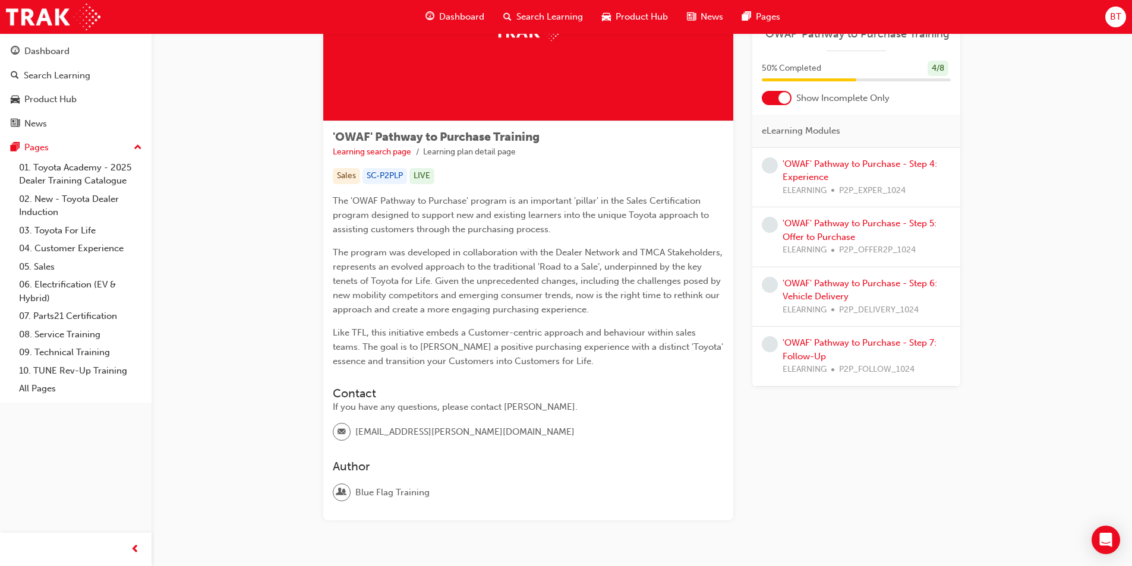
click at [800, 157] on div "'OWAF' Pathway to Purchase - Step 4: Experience ELEARNING P2P_EXPER_1024" at bounding box center [866, 177] width 168 height 40
click at [802, 157] on div "'OWAF' Pathway to Purchase - Step 4: Experience ELEARNING P2P_EXPER_1024" at bounding box center [866, 177] width 168 height 40
click at [804, 163] on link "'OWAF' Pathway to Purchase - Step 4: Experience" at bounding box center [859, 171] width 154 height 24
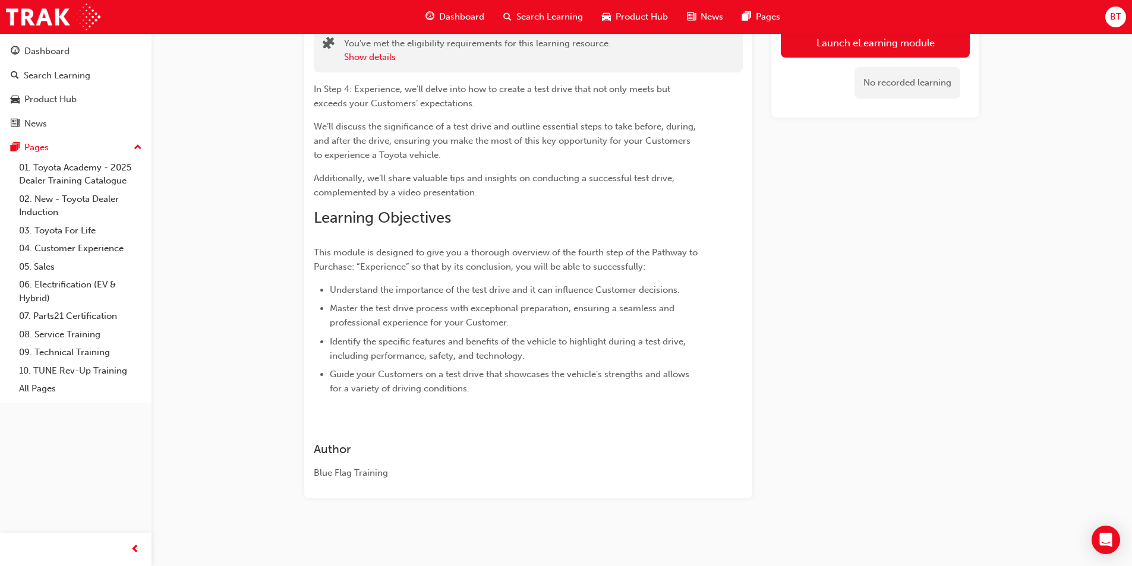
scroll to position [29, 0]
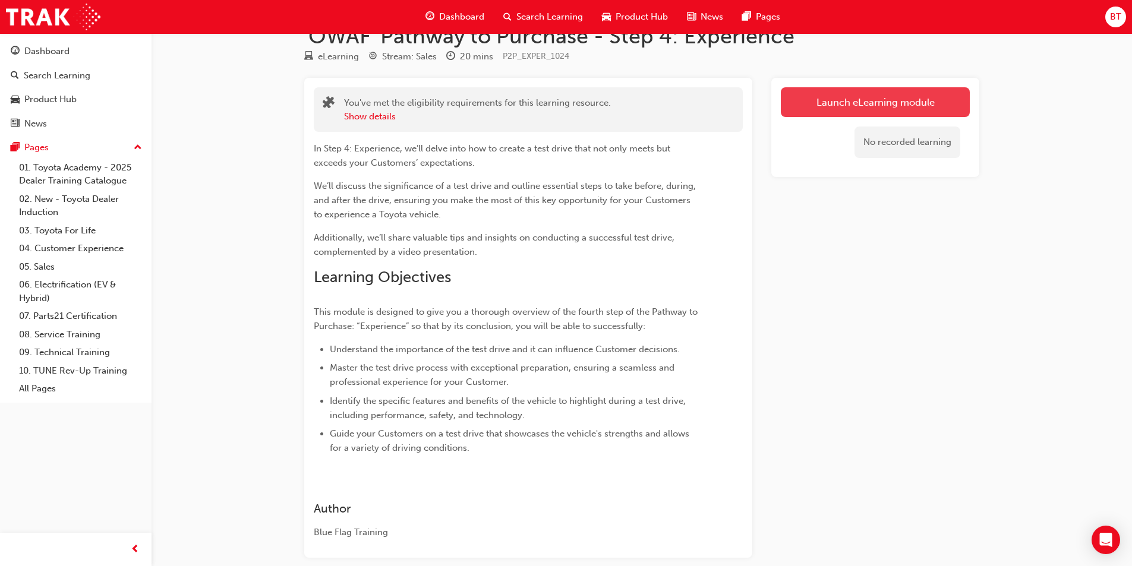
click at [821, 103] on link "Launch eLearning module" at bounding box center [875, 102] width 189 height 30
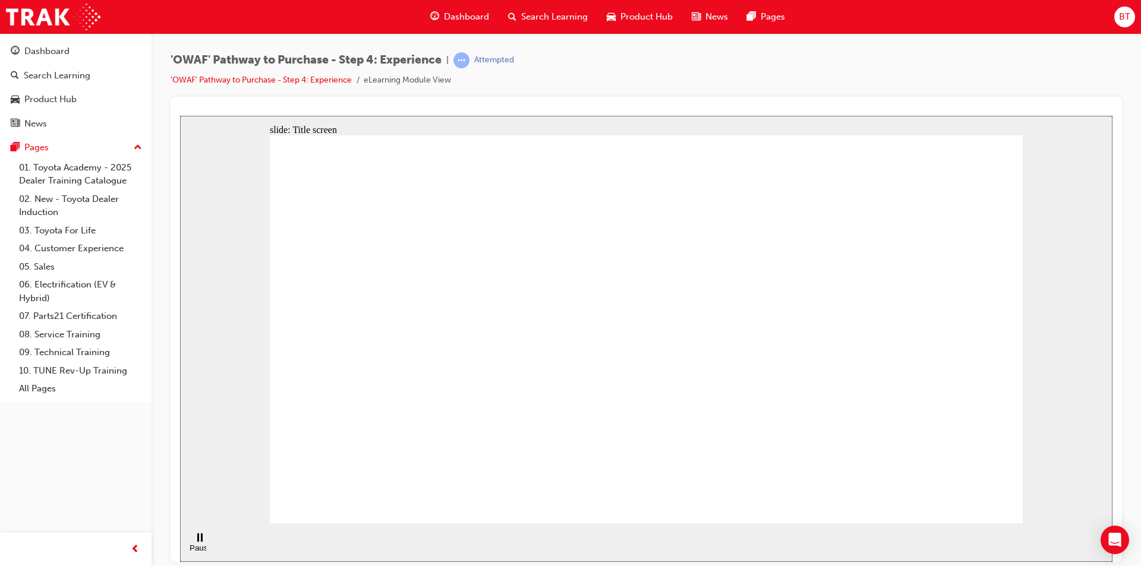
drag, startPoint x: 827, startPoint y: 409, endPoint x: 730, endPoint y: 294, distance: 150.9
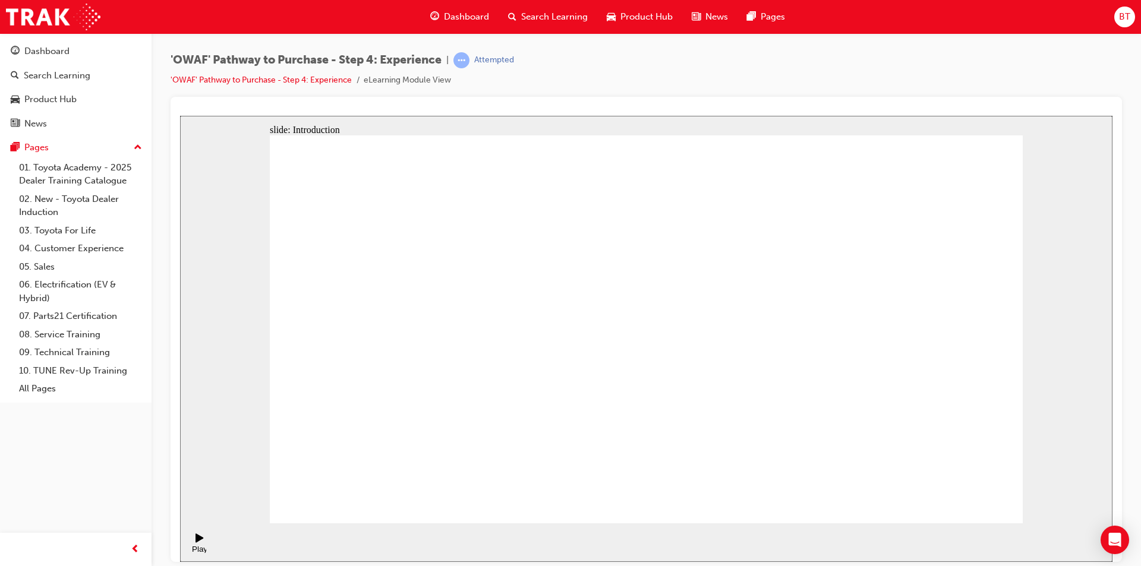
drag, startPoint x: 714, startPoint y: 299, endPoint x: 753, endPoint y: 289, distance: 39.9
drag, startPoint x: 393, startPoint y: 260, endPoint x: 418, endPoint y: 384, distance: 126.5
